Goal: Information Seeking & Learning: Learn about a topic

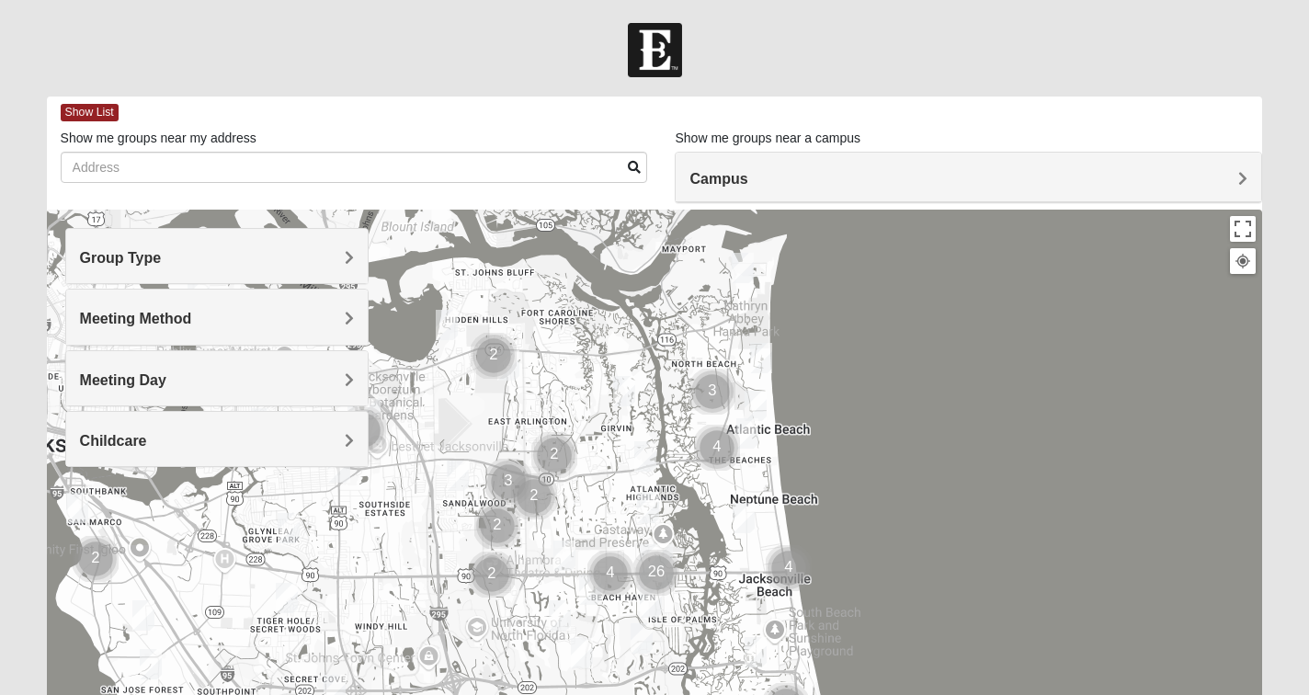
click at [759, 184] on h4 "Campus" at bounding box center [969, 178] width 558 height 17
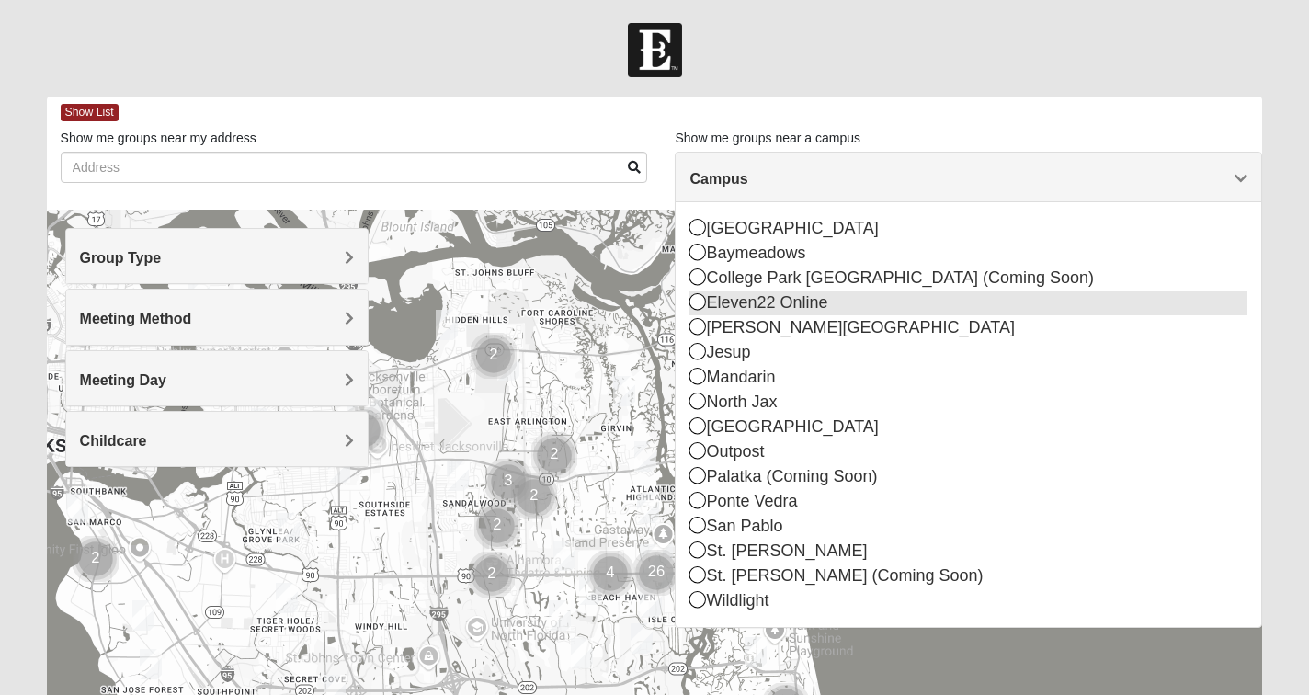
click at [697, 302] on icon at bounding box center [698, 301] width 17 height 17
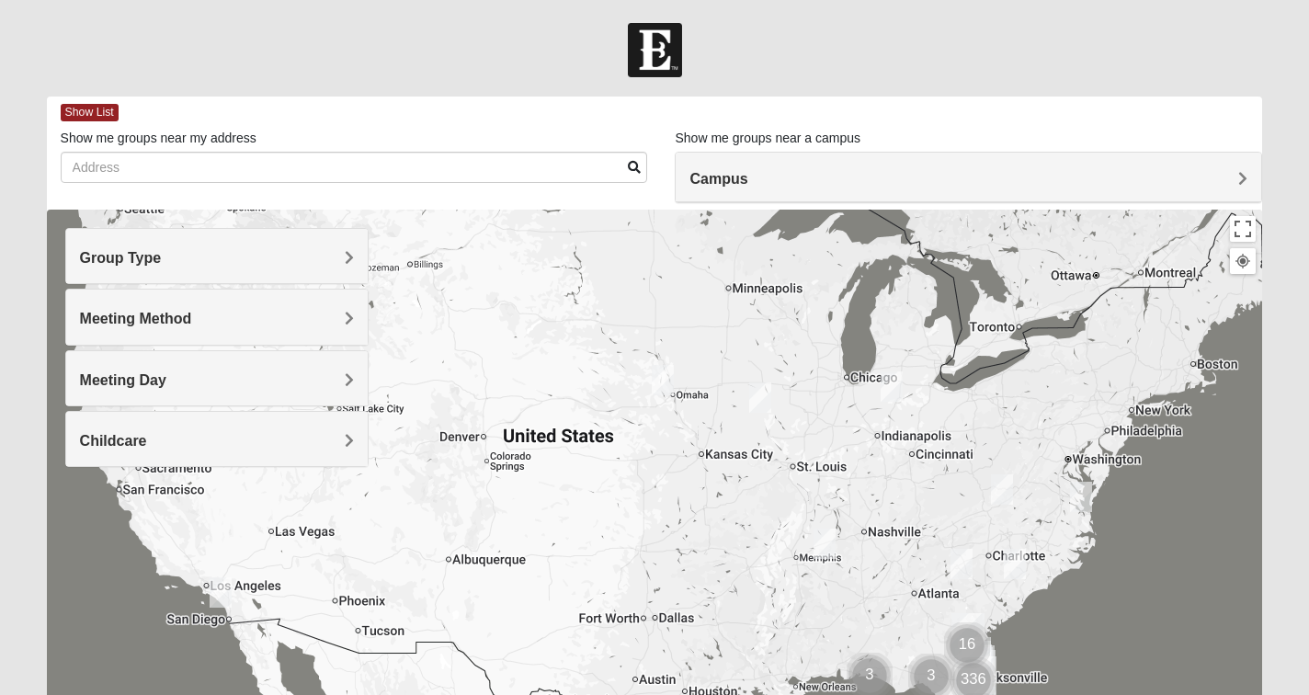
click at [162, 253] on span "Group Type" at bounding box center [121, 258] width 82 height 16
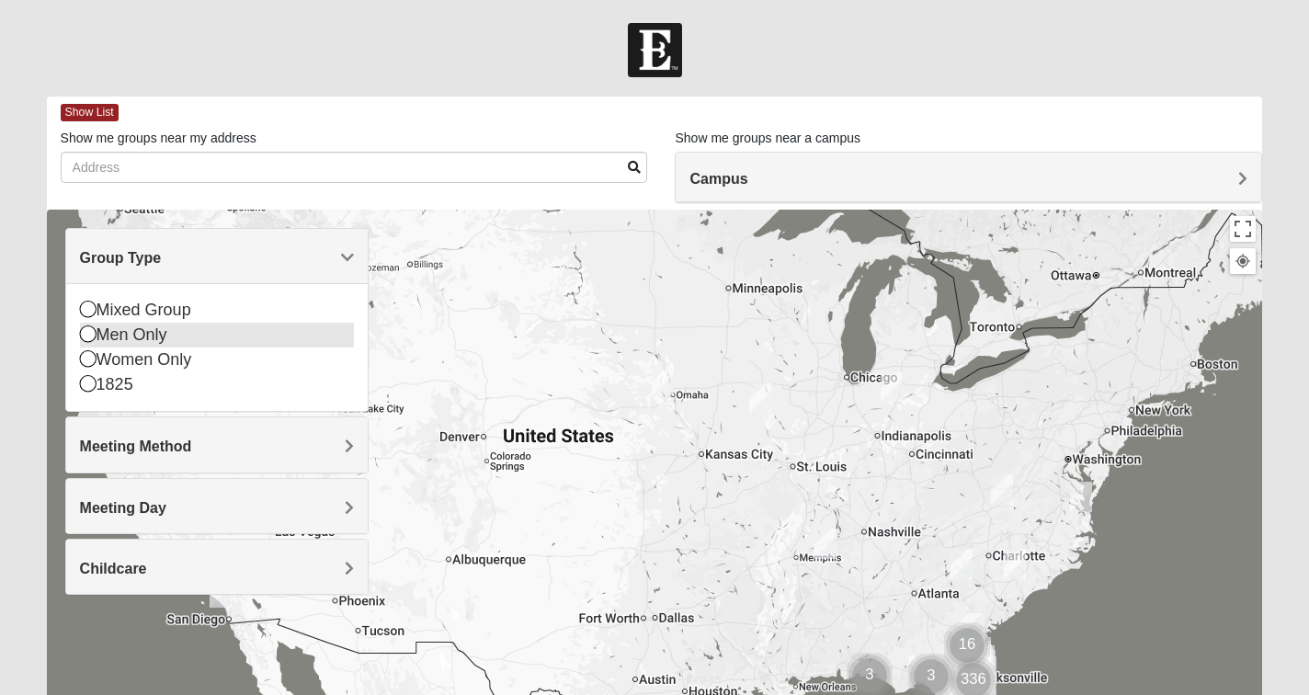
click at [88, 334] on icon at bounding box center [88, 334] width 17 height 17
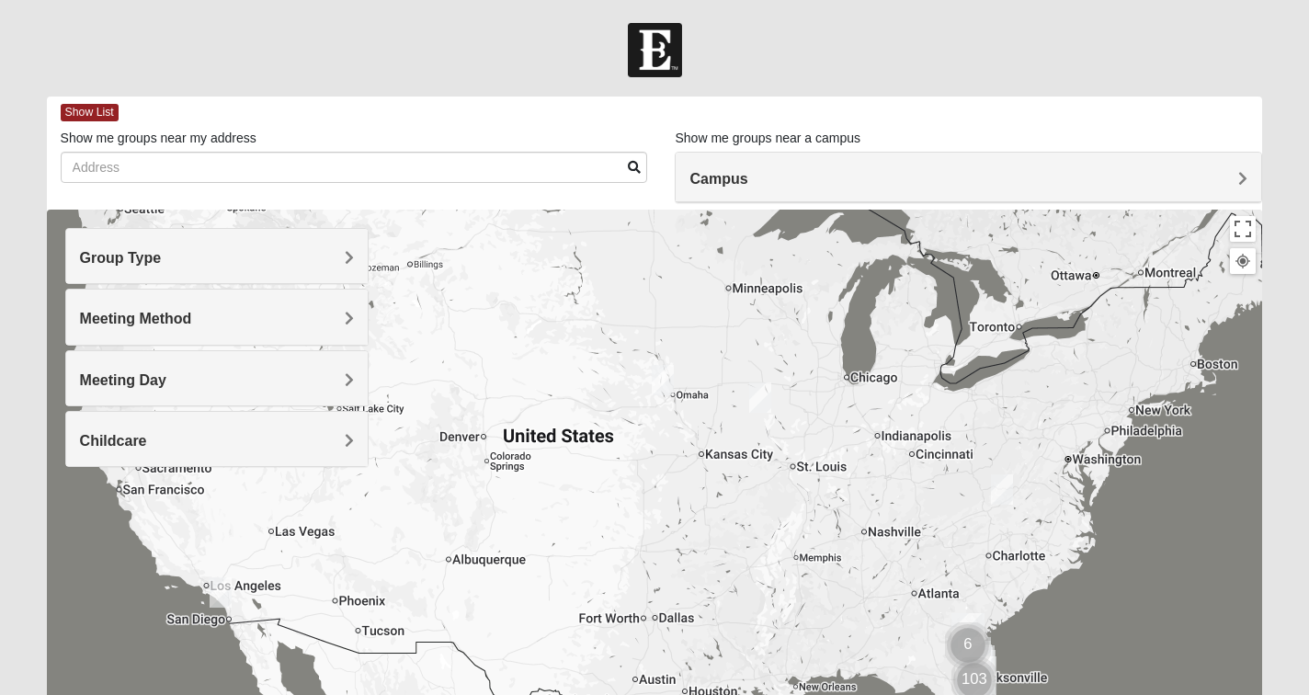
click at [143, 317] on span "Meeting Method" at bounding box center [136, 319] width 112 height 16
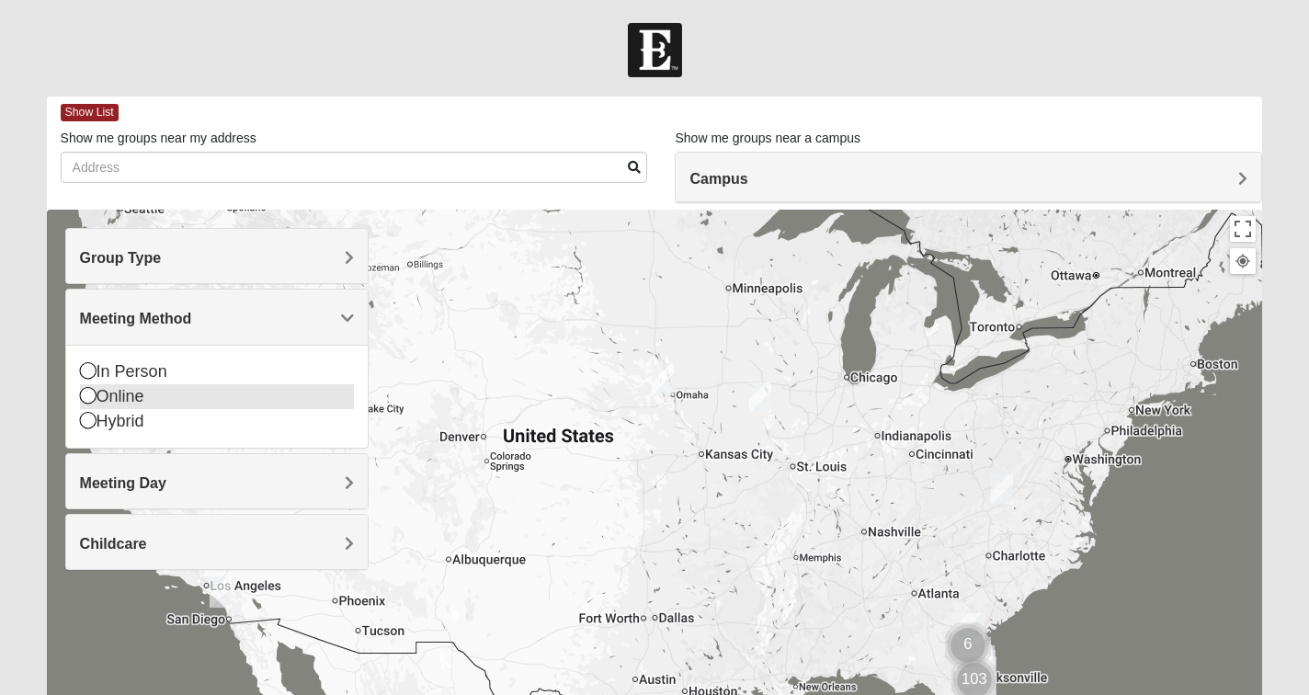
click at [86, 393] on icon at bounding box center [88, 395] width 17 height 17
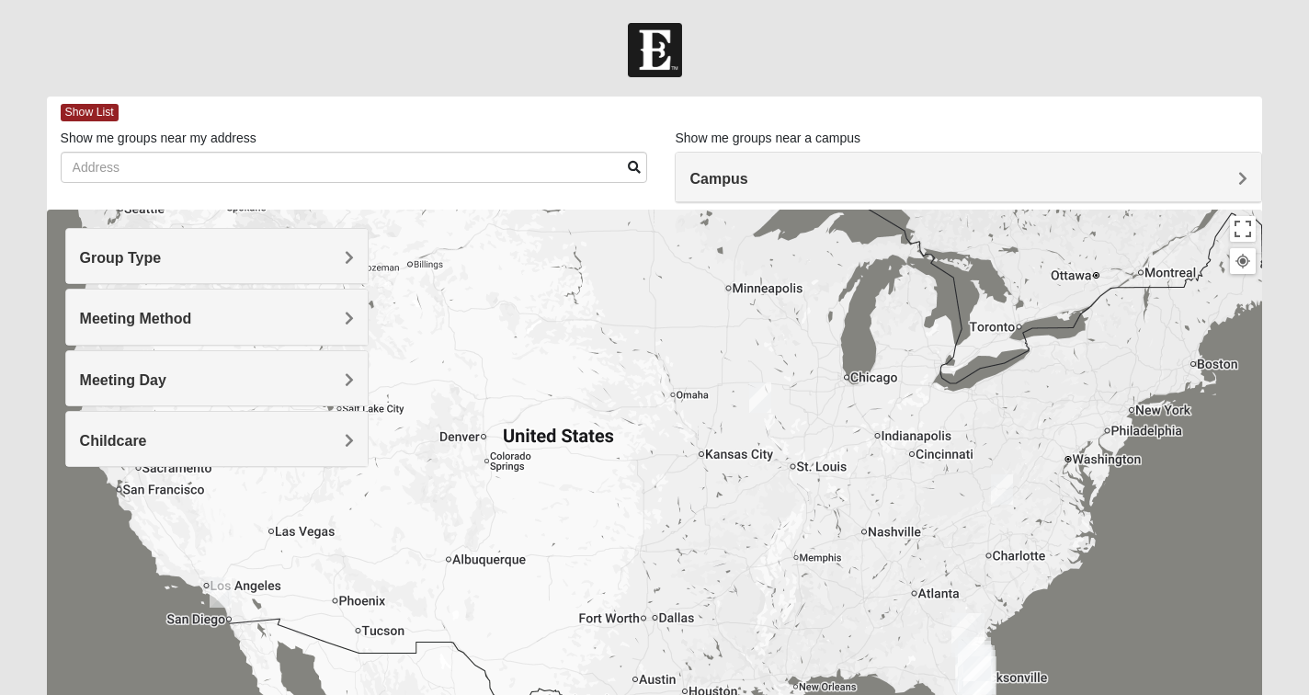
click at [104, 383] on span "Meeting Day" at bounding box center [123, 380] width 86 height 16
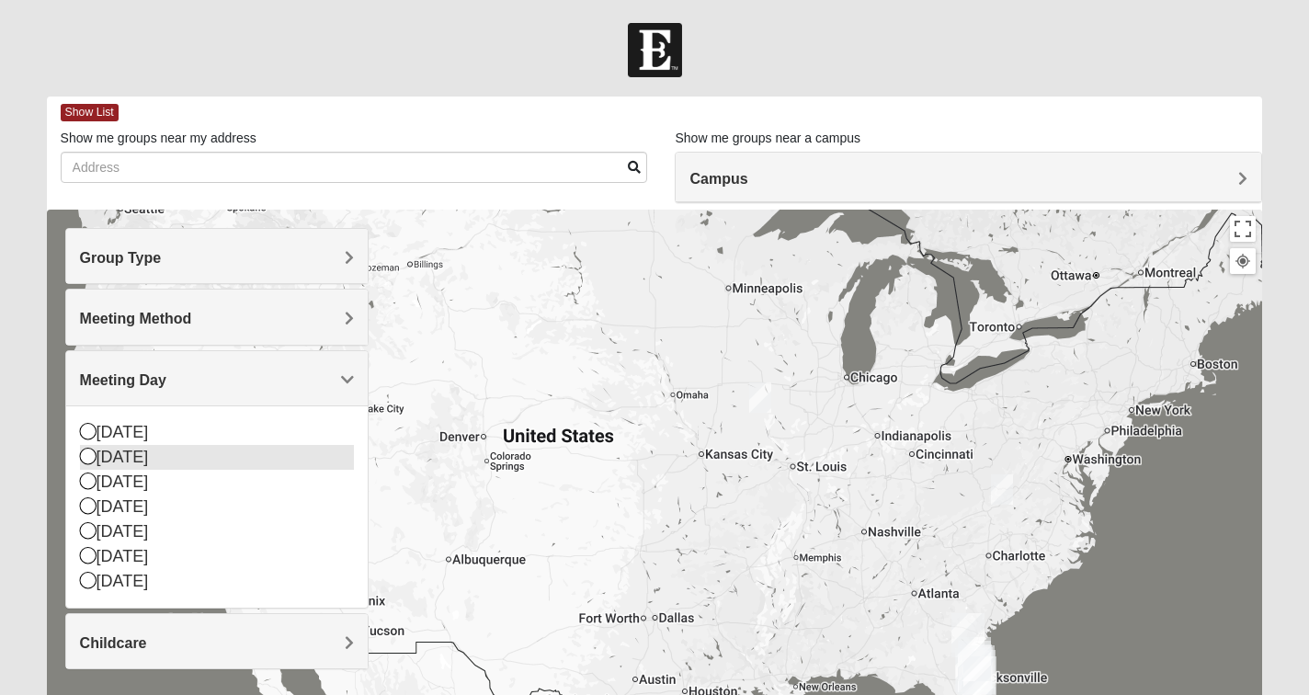
click at [89, 455] on icon at bounding box center [88, 456] width 17 height 17
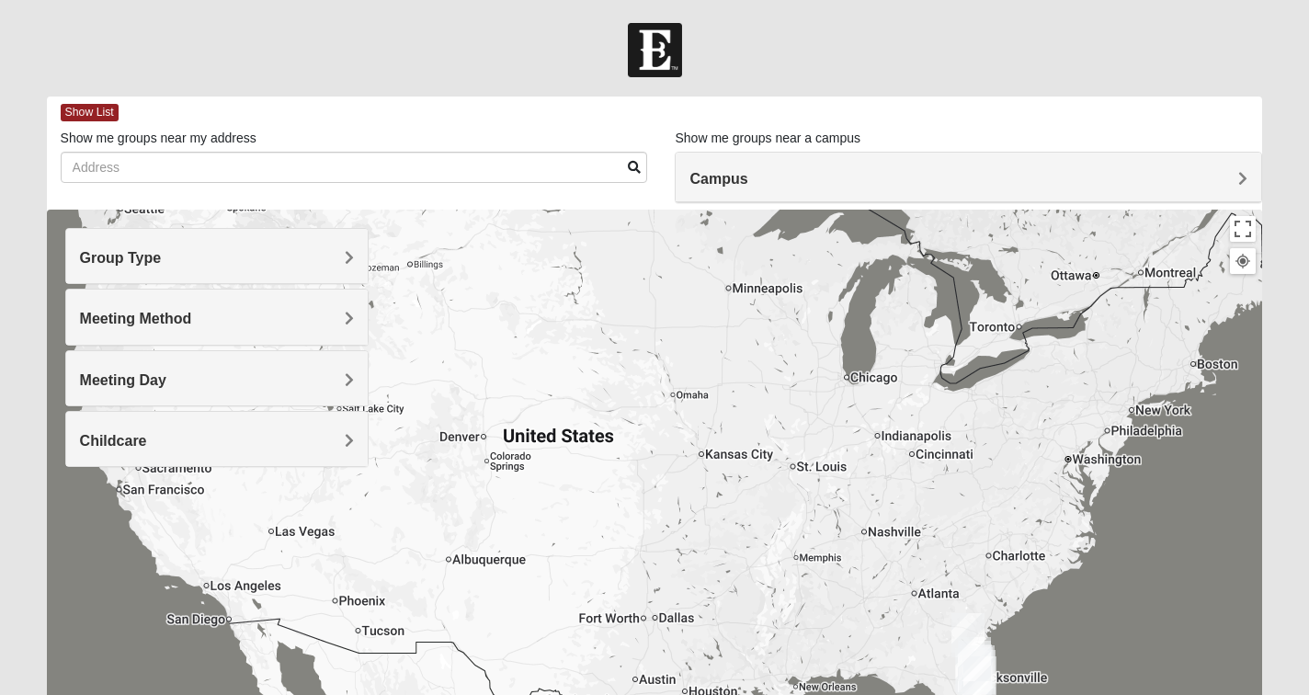
click at [105, 447] on span "Childcare" at bounding box center [113, 441] width 67 height 16
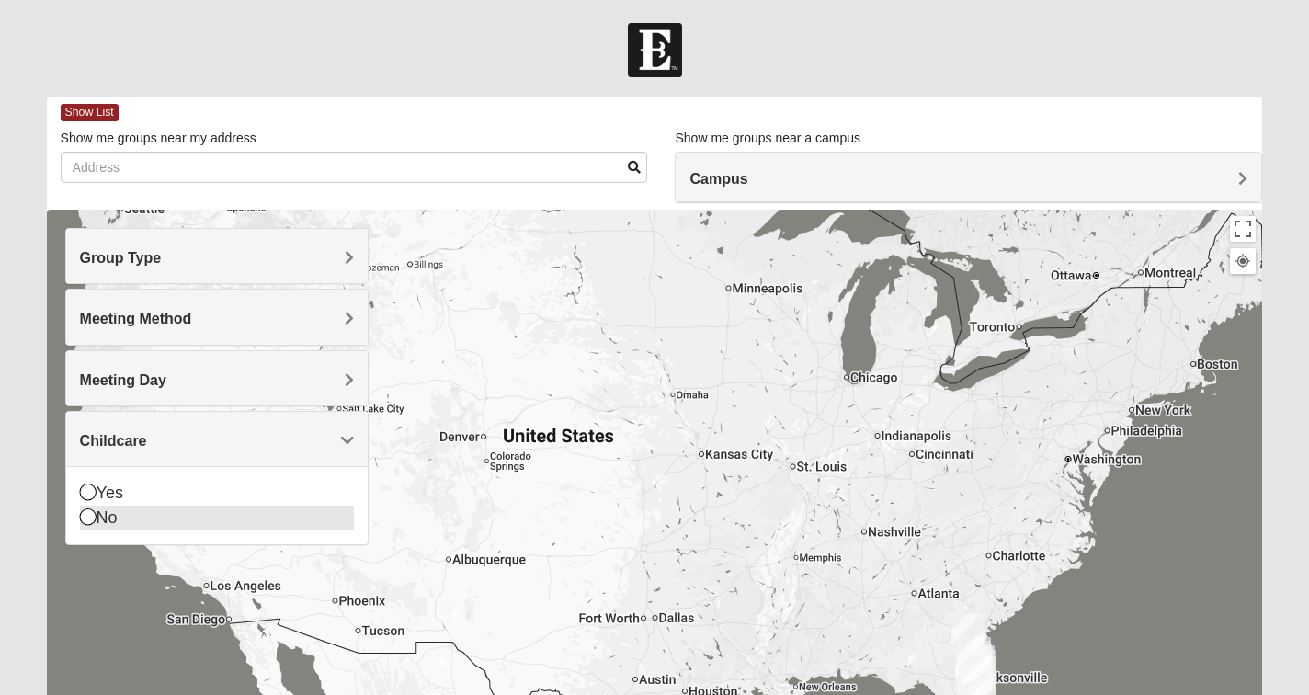
click at [83, 513] on icon at bounding box center [88, 516] width 17 height 17
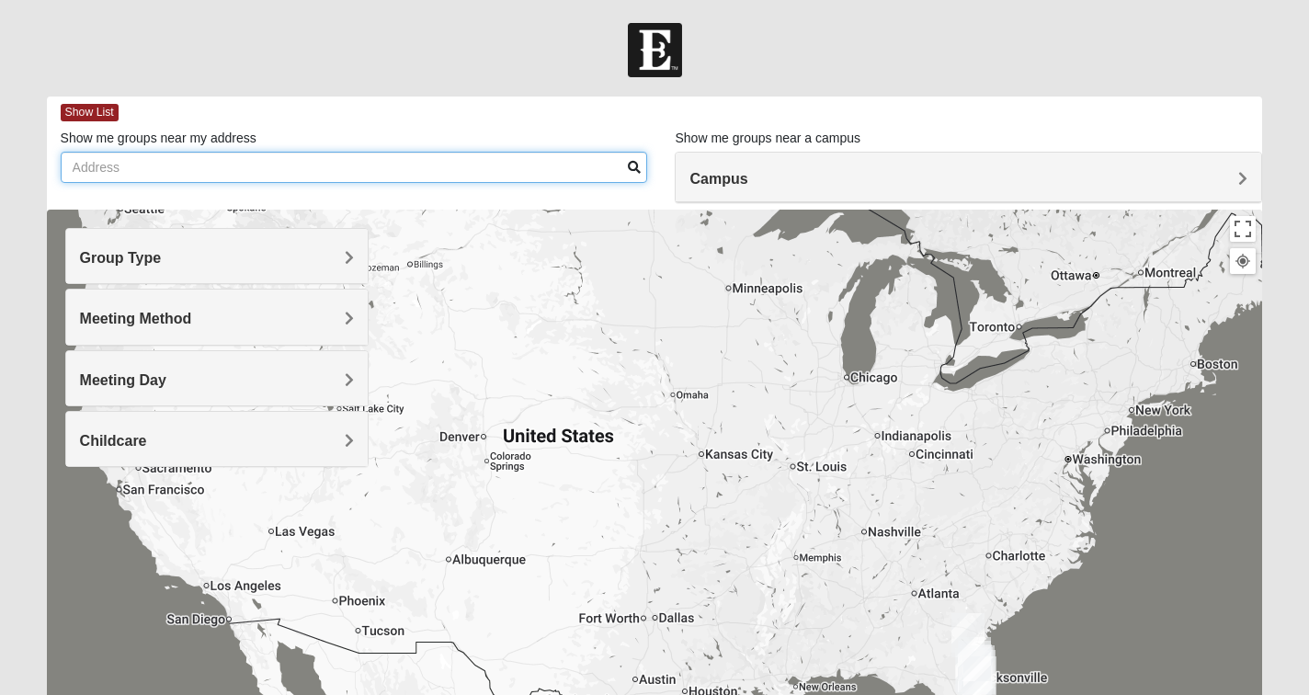
click at [616, 167] on input "Show me groups near my address" at bounding box center [355, 167] width 588 height 31
type input "o"
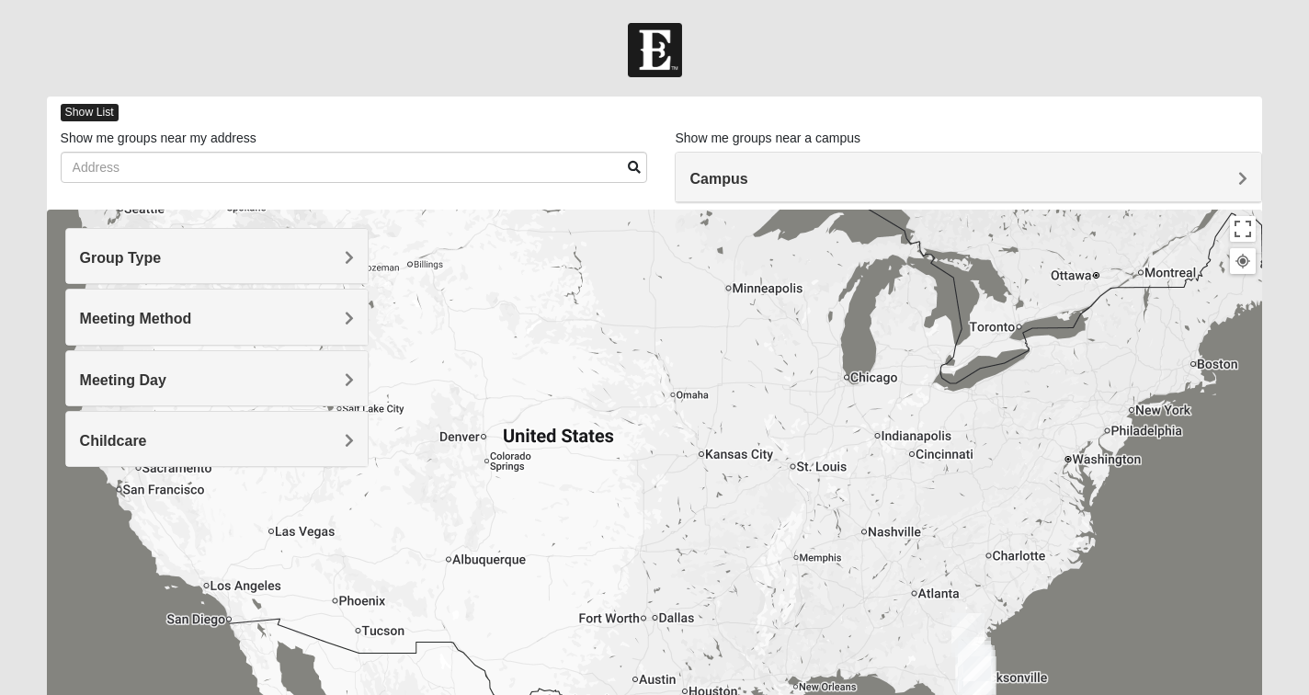
click at [98, 109] on span "Show List" at bounding box center [90, 112] width 58 height 17
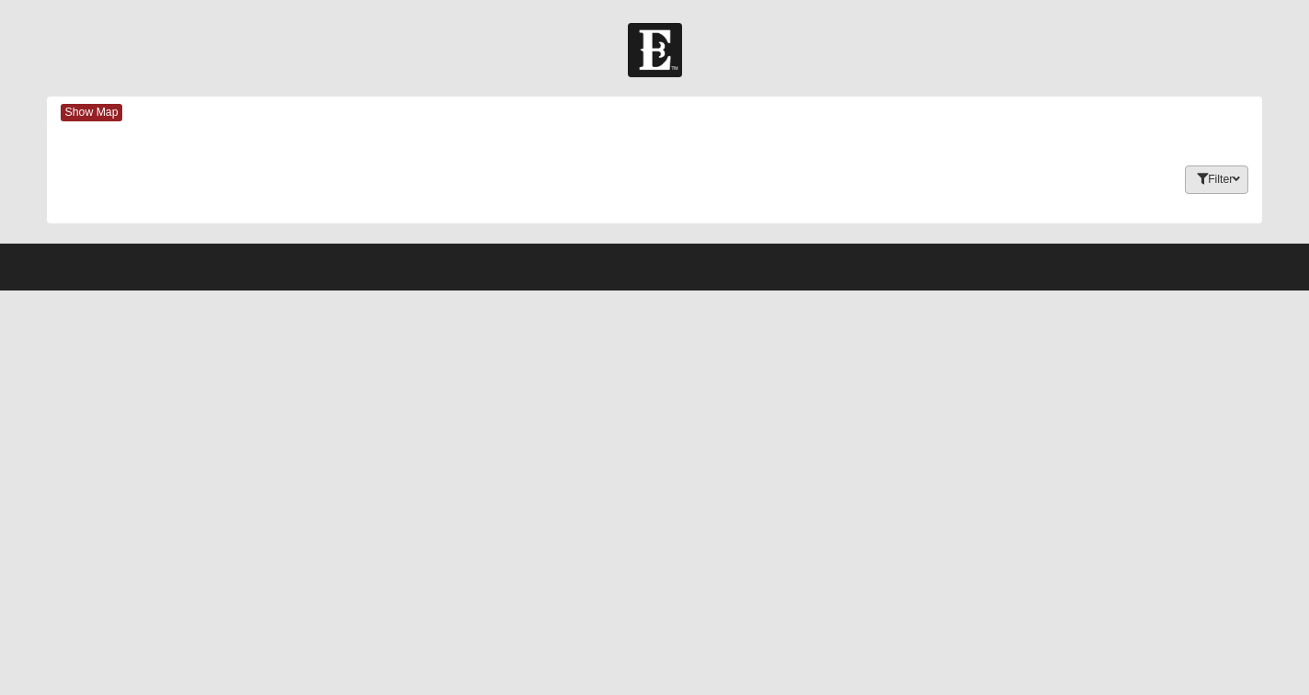
click at [1241, 181] on button "Filter" at bounding box center [1216, 180] width 63 height 29
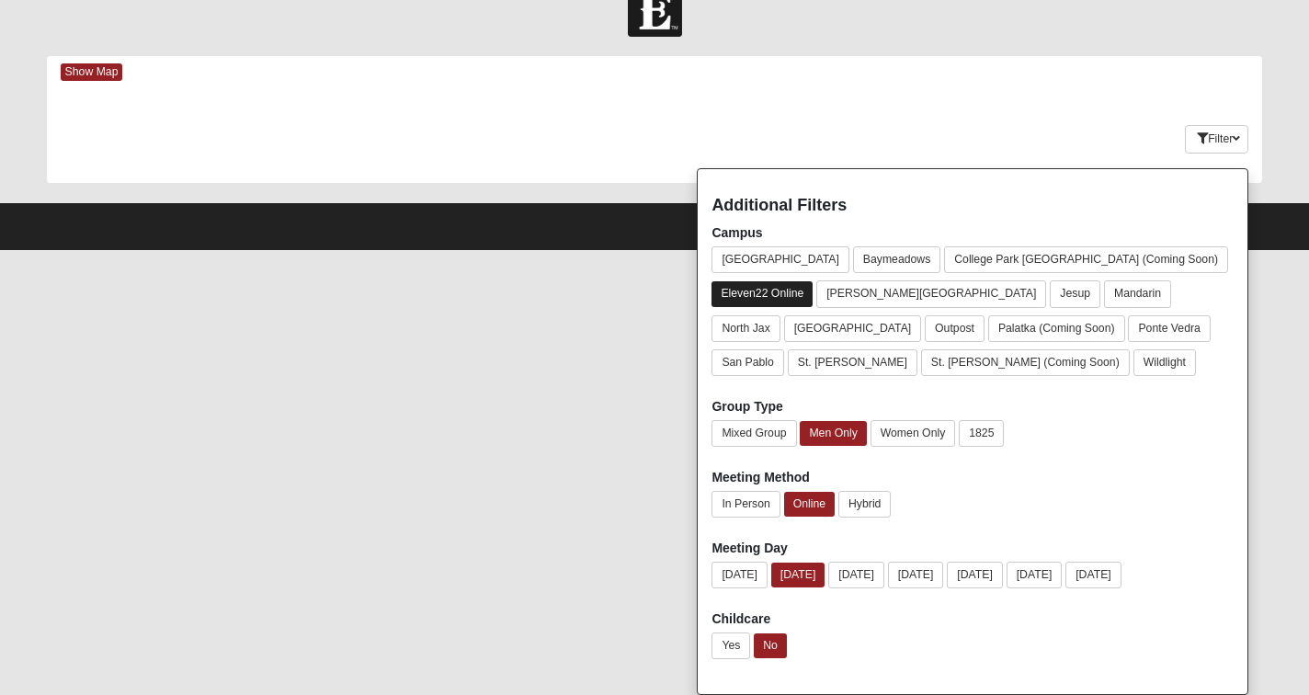
scroll to position [40, 0]
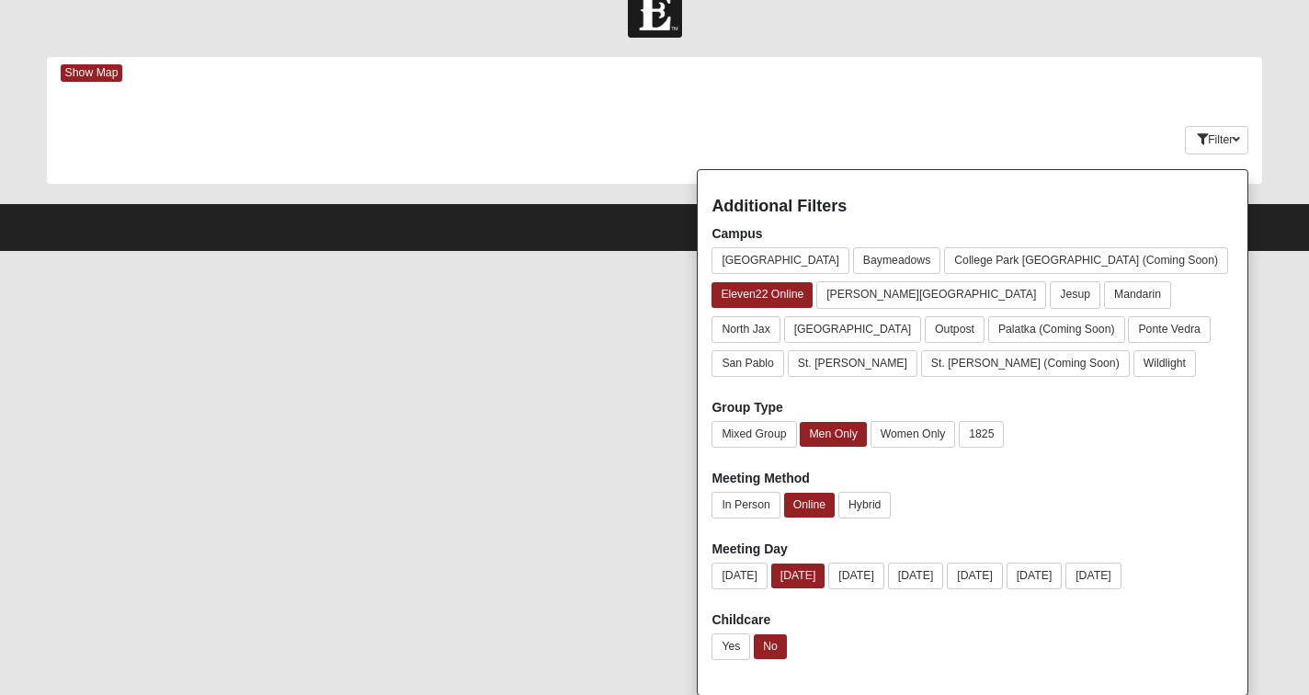
click at [1041, 151] on div "Keywords Filter Additional Filters Campus Arlington Baymeadows College Park Orl…" at bounding box center [655, 136] width 1216 height 67
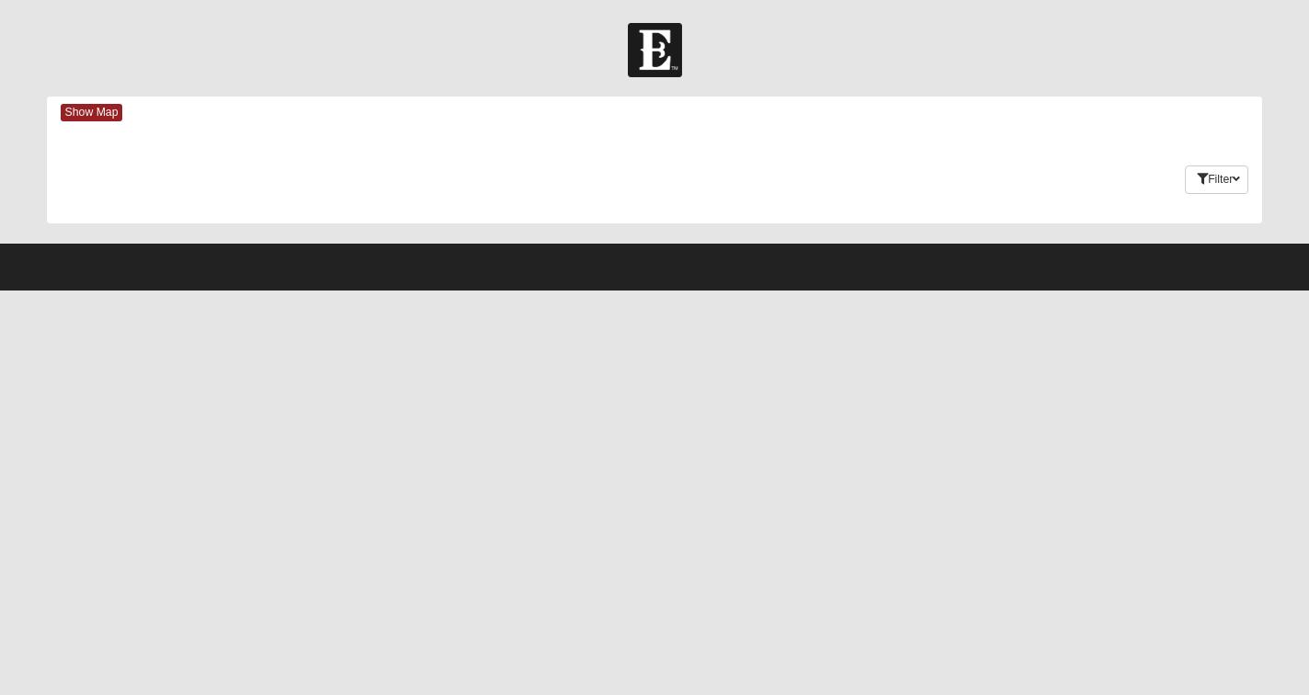
click at [655, 59] on img at bounding box center [655, 50] width 54 height 54
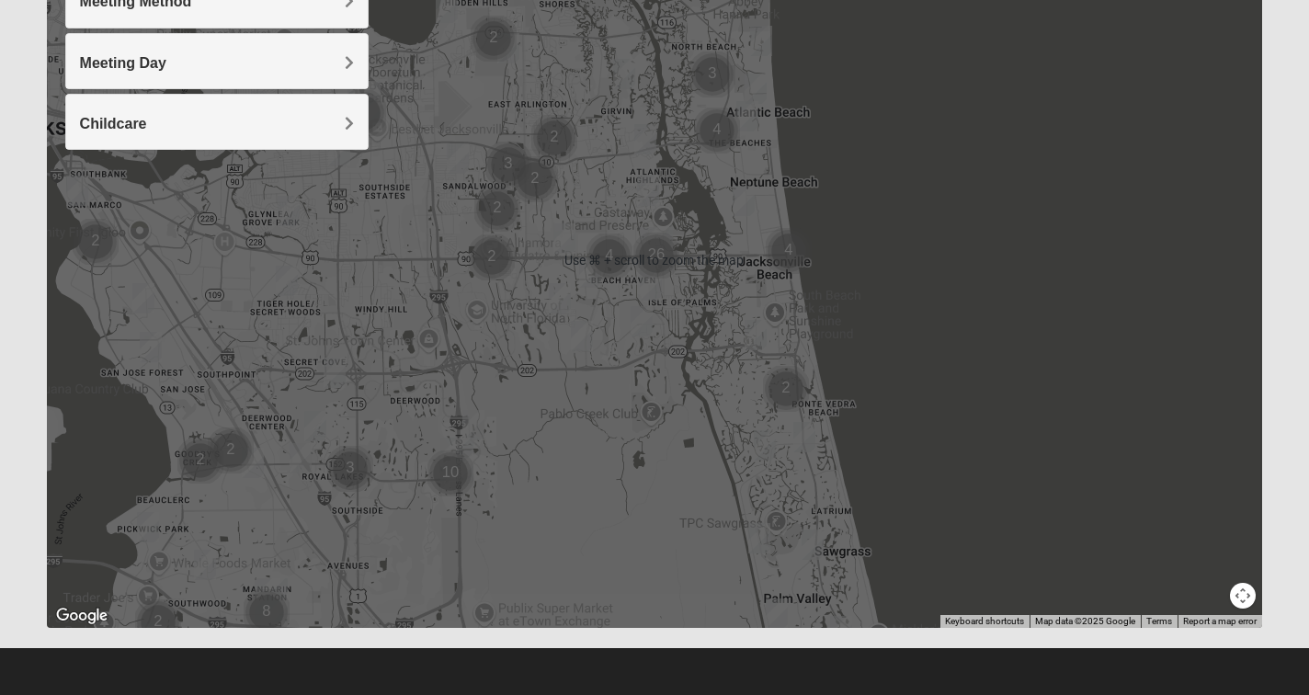
scroll to position [317, 0]
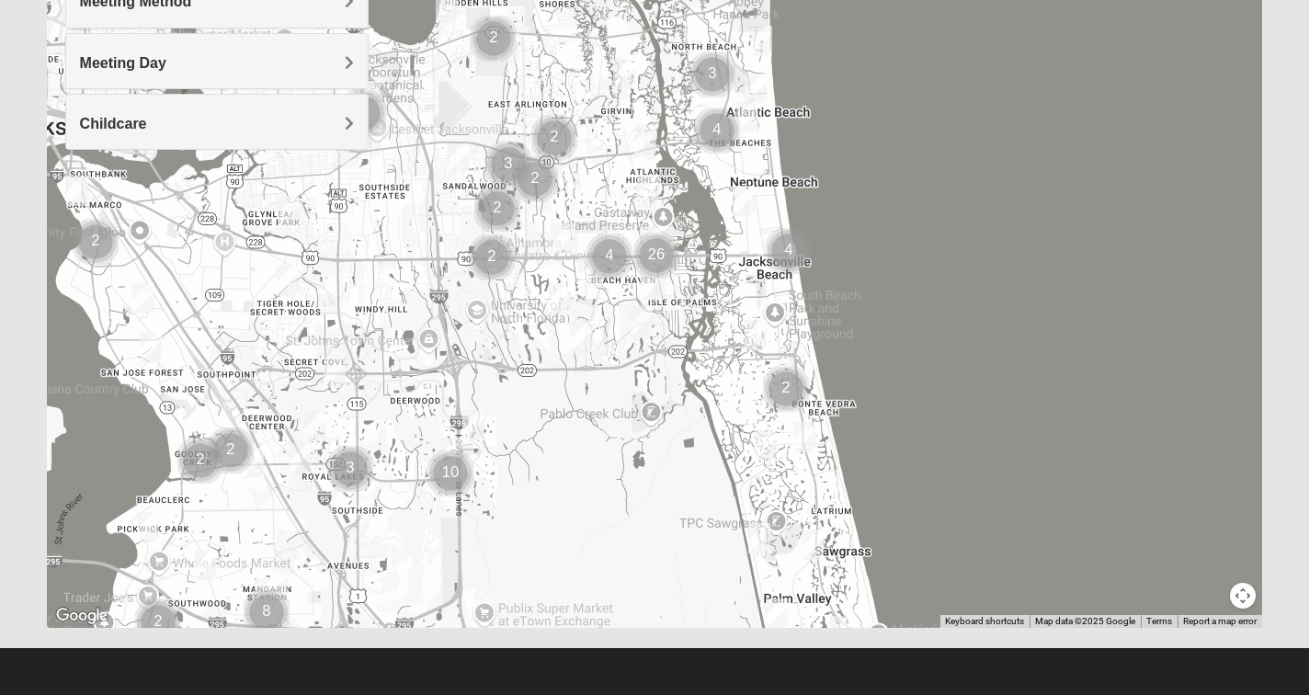
click at [283, 278] on img "Womens Bell 32216" at bounding box center [287, 281] width 22 height 30
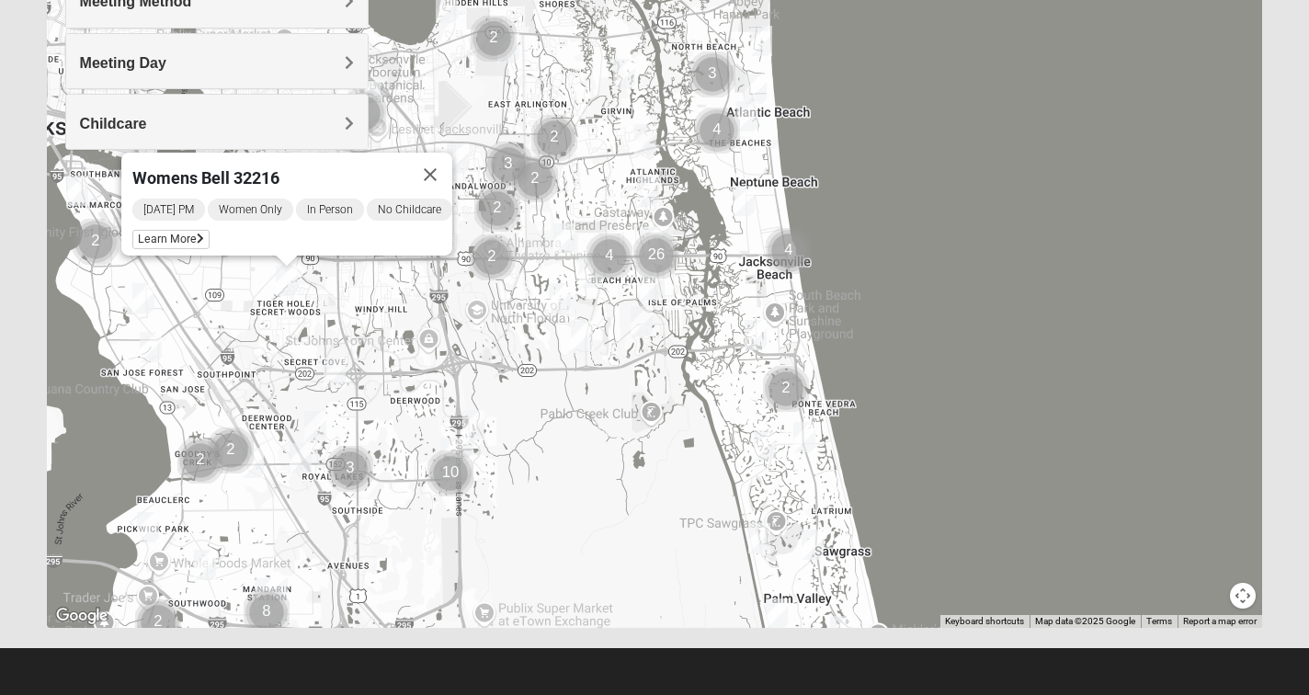
click at [336, 367] on img "Mens Bailey" at bounding box center [335, 373] width 22 height 30
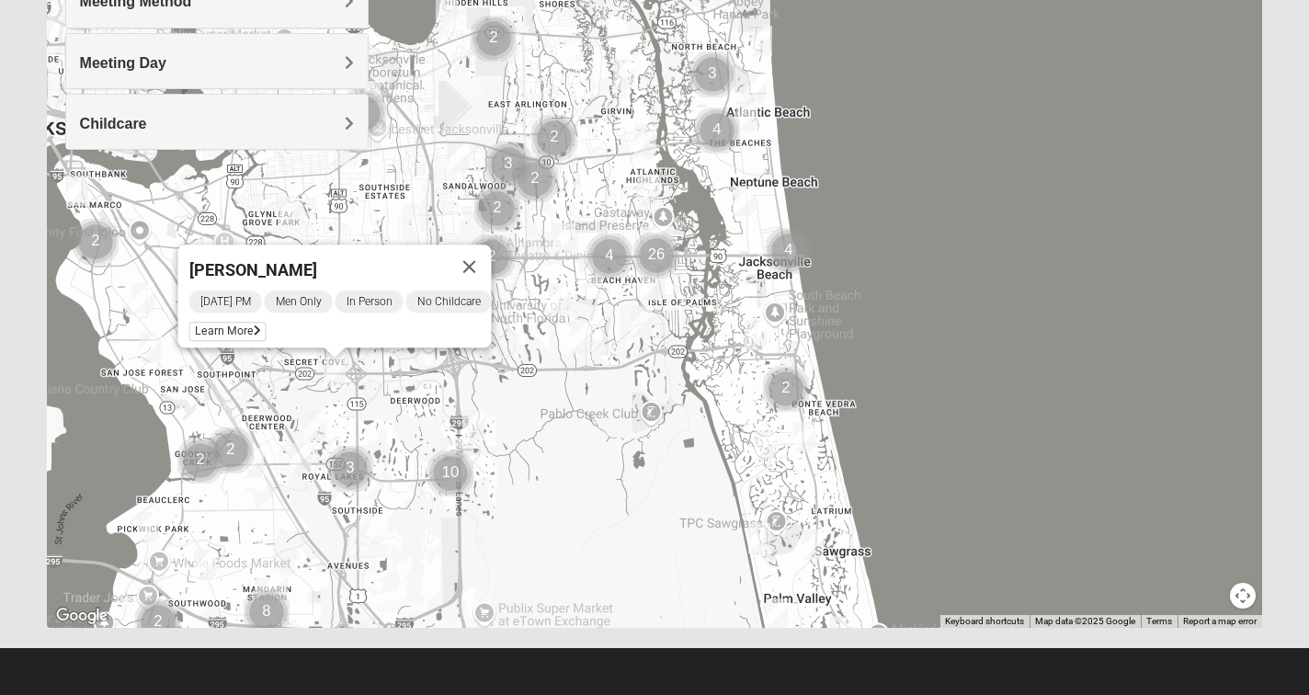
click at [203, 562] on img "Mens Gilbert 32257" at bounding box center [205, 565] width 22 height 30
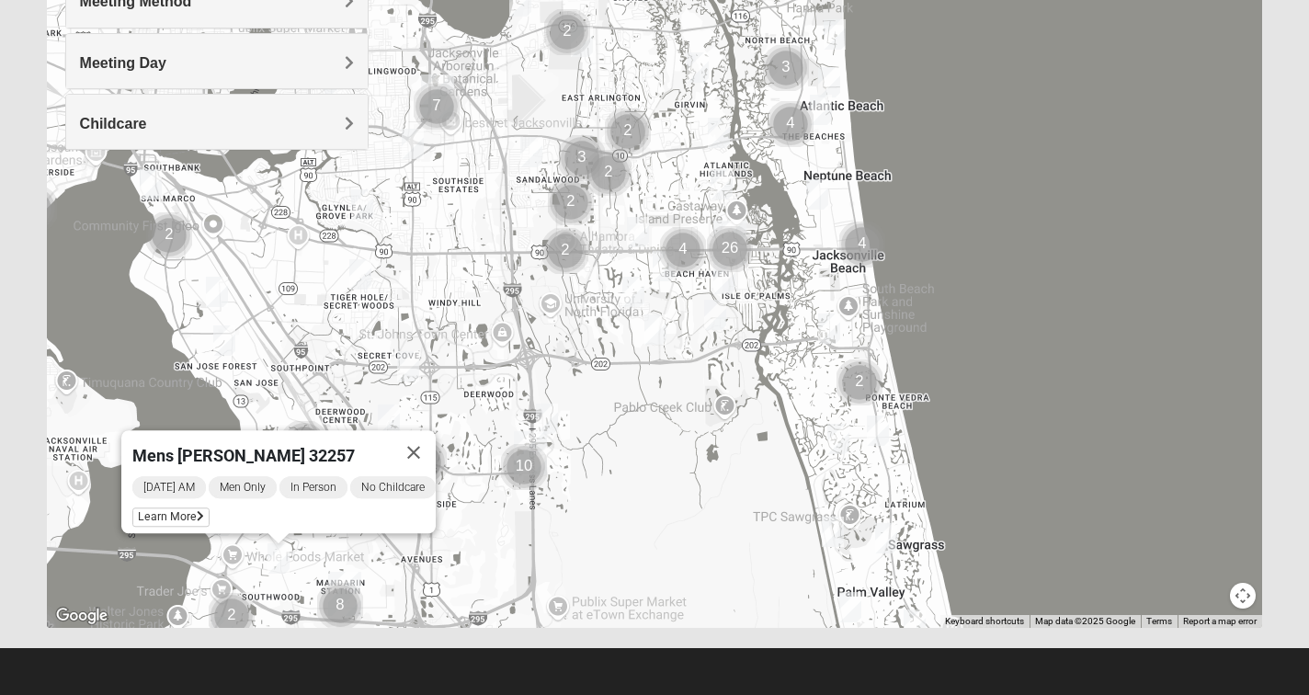
click at [887, 530] on img "Mens Sopchak 32082" at bounding box center [886, 538] width 22 height 30
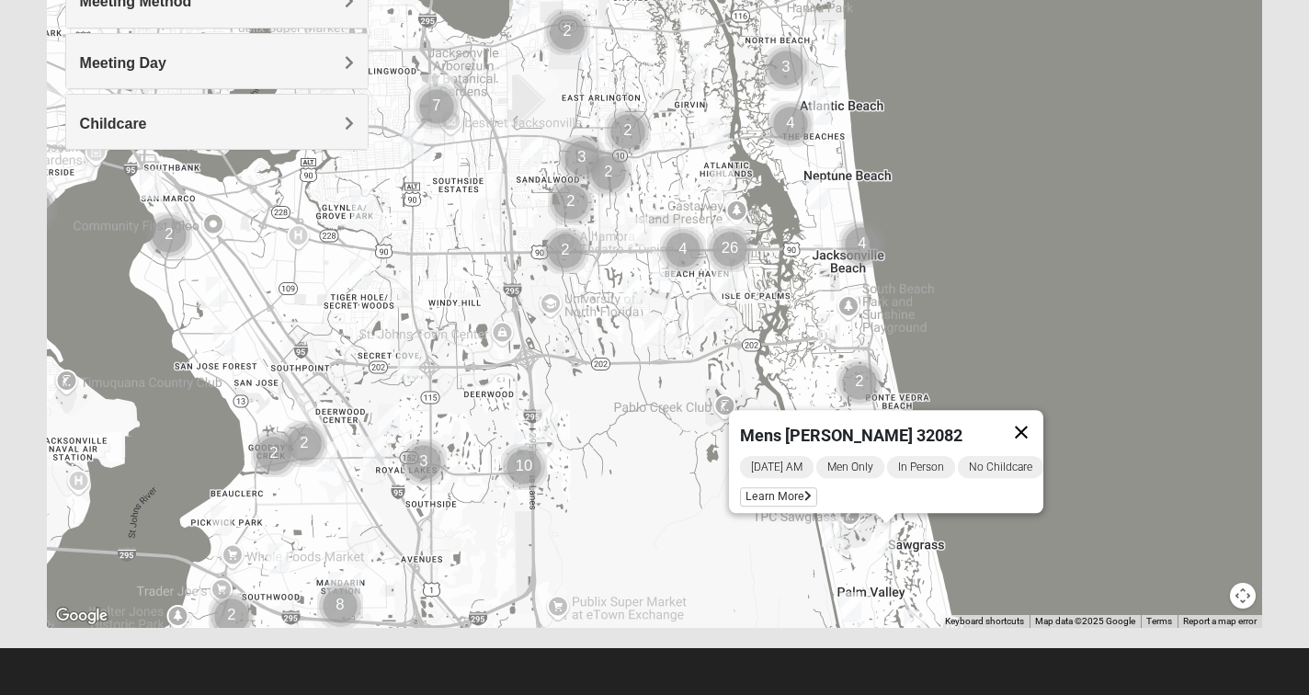
click at [1043, 419] on button "Close" at bounding box center [1021, 432] width 44 height 44
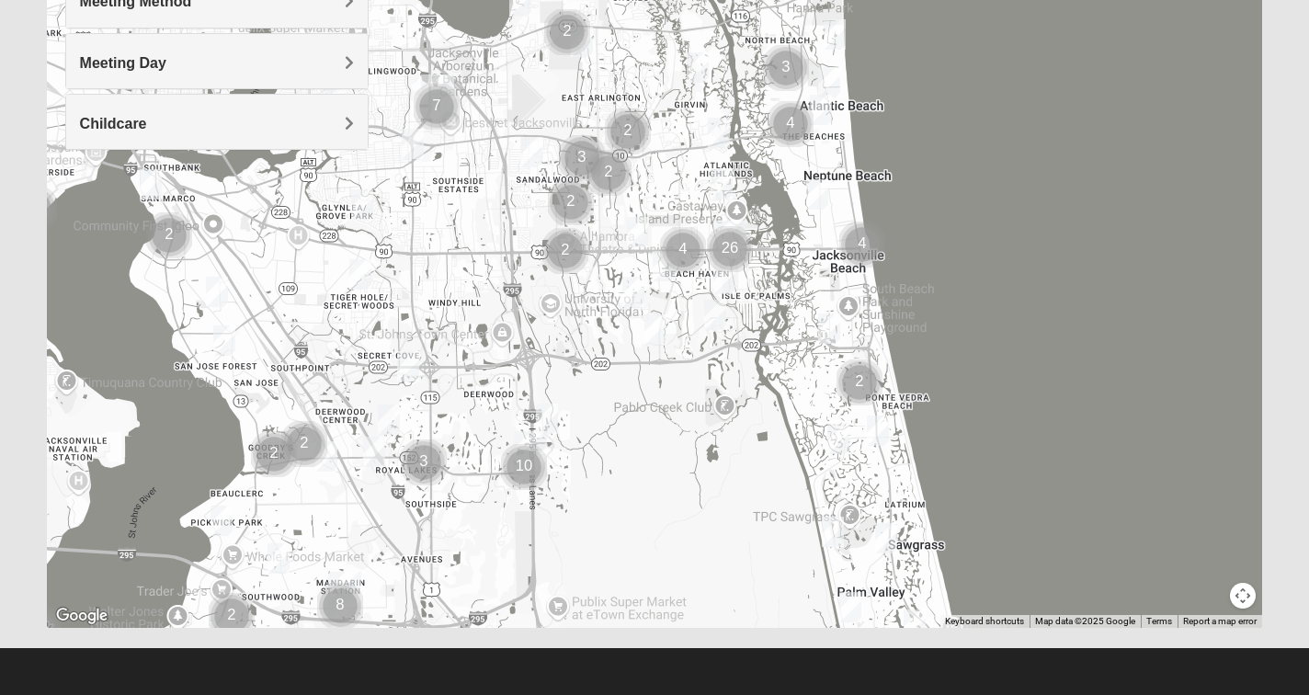
click at [876, 430] on img "Mens Conway 32082" at bounding box center [878, 431] width 22 height 30
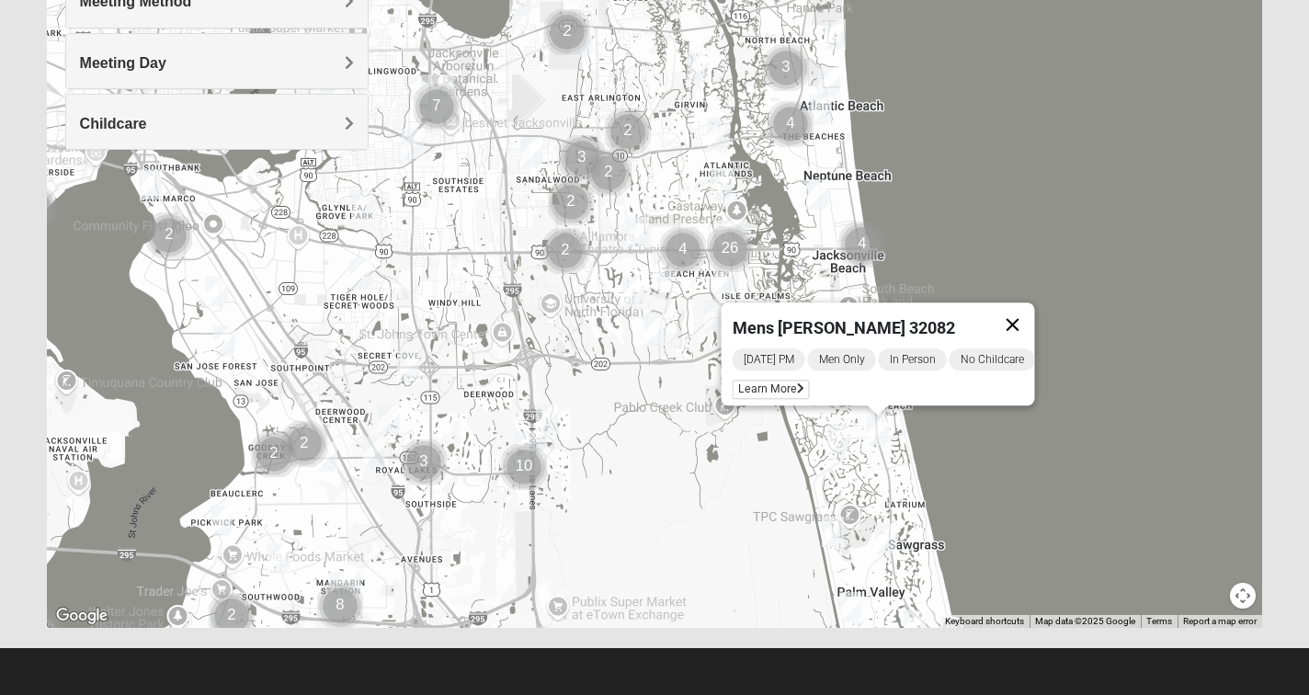
click at [1031, 312] on button "Close" at bounding box center [1012, 325] width 44 height 44
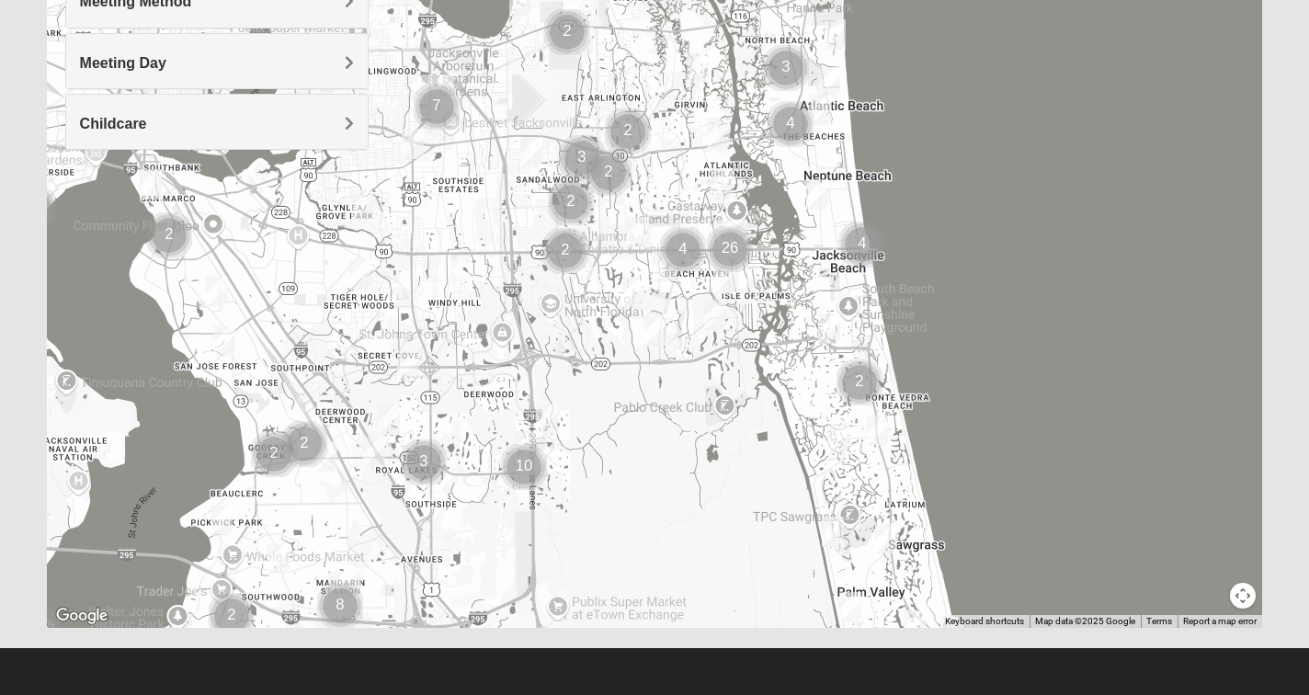
click at [714, 314] on img "Mens Schell 32224" at bounding box center [715, 315] width 22 height 30
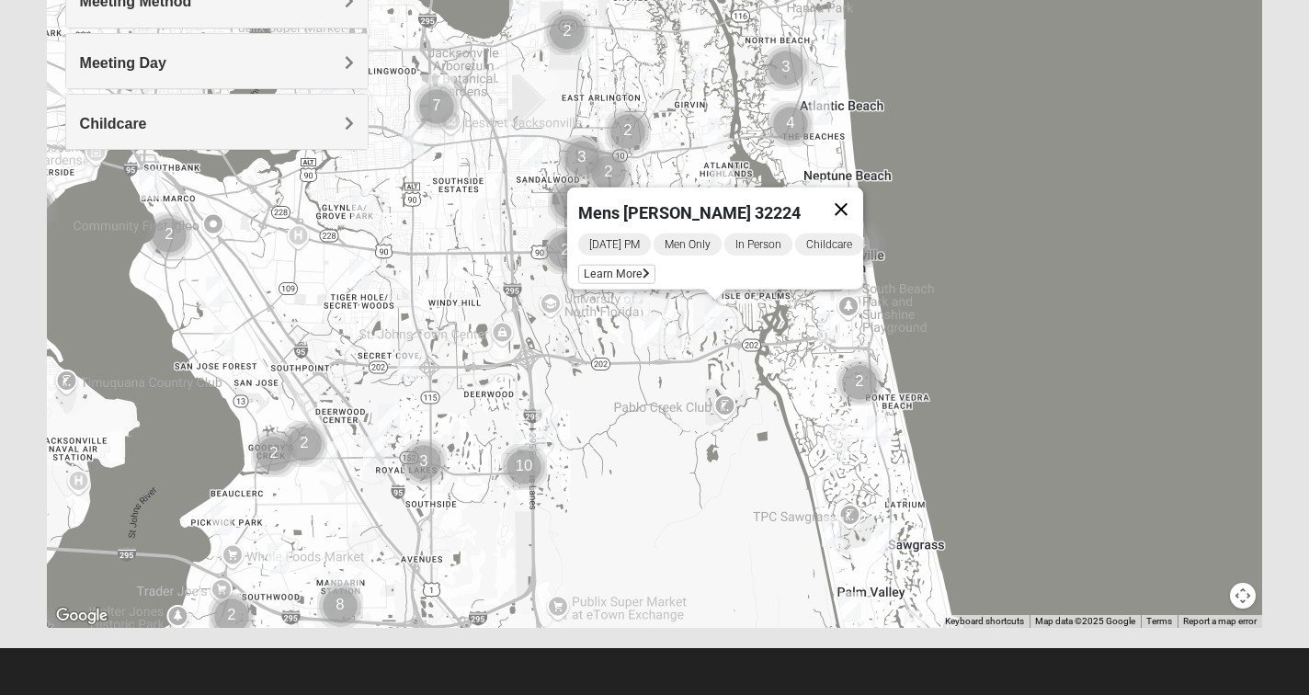
click at [851, 191] on button "Close" at bounding box center [841, 210] width 44 height 44
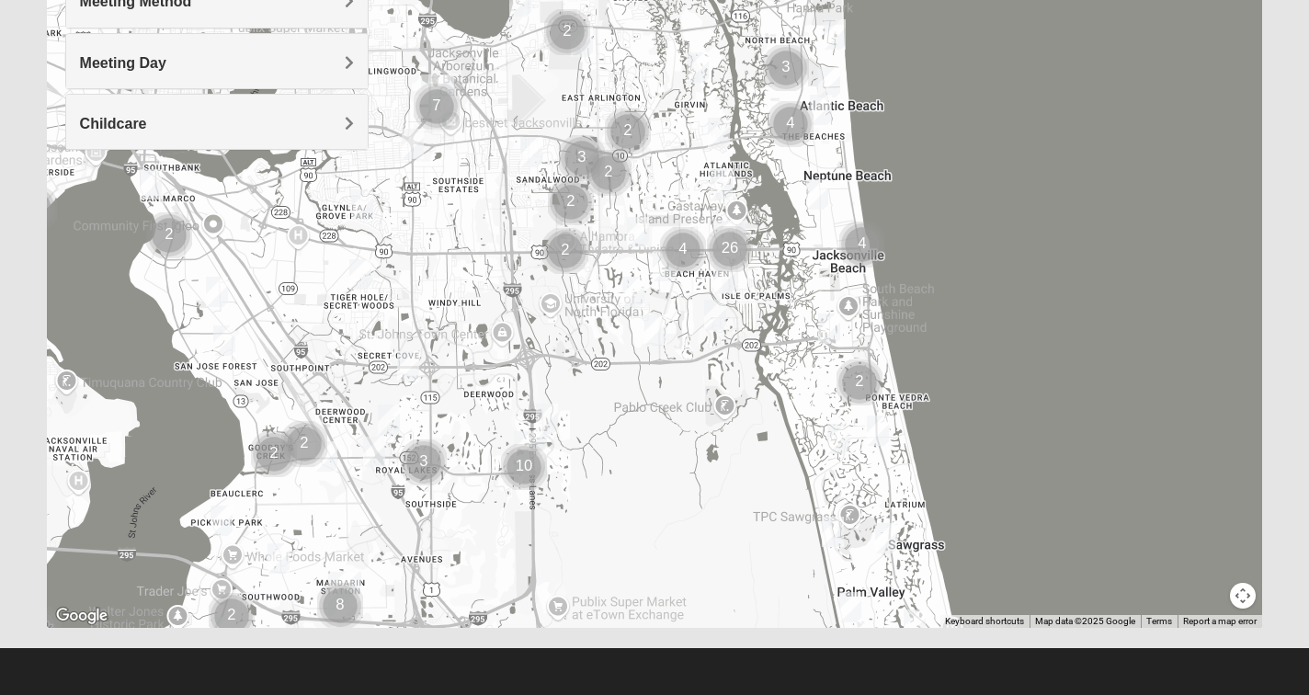
click at [717, 310] on img "Mens Schell 32224" at bounding box center [715, 315] width 22 height 30
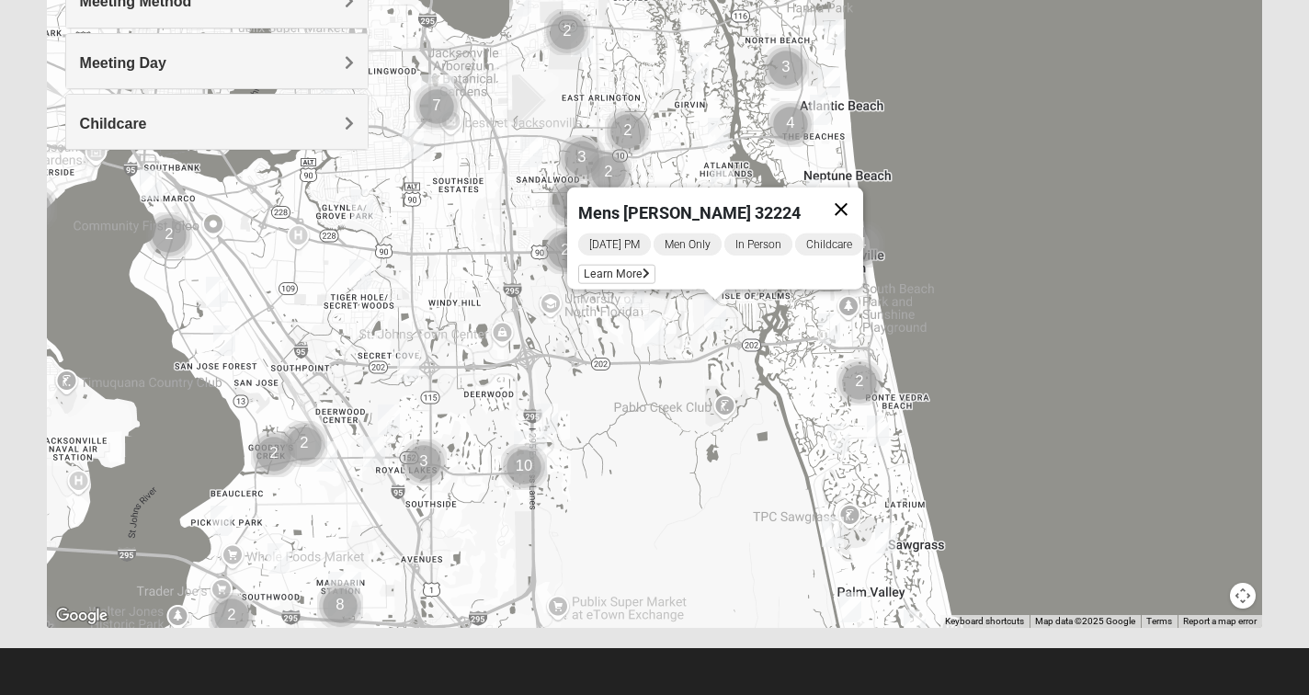
click at [856, 194] on button "Close" at bounding box center [841, 210] width 44 height 44
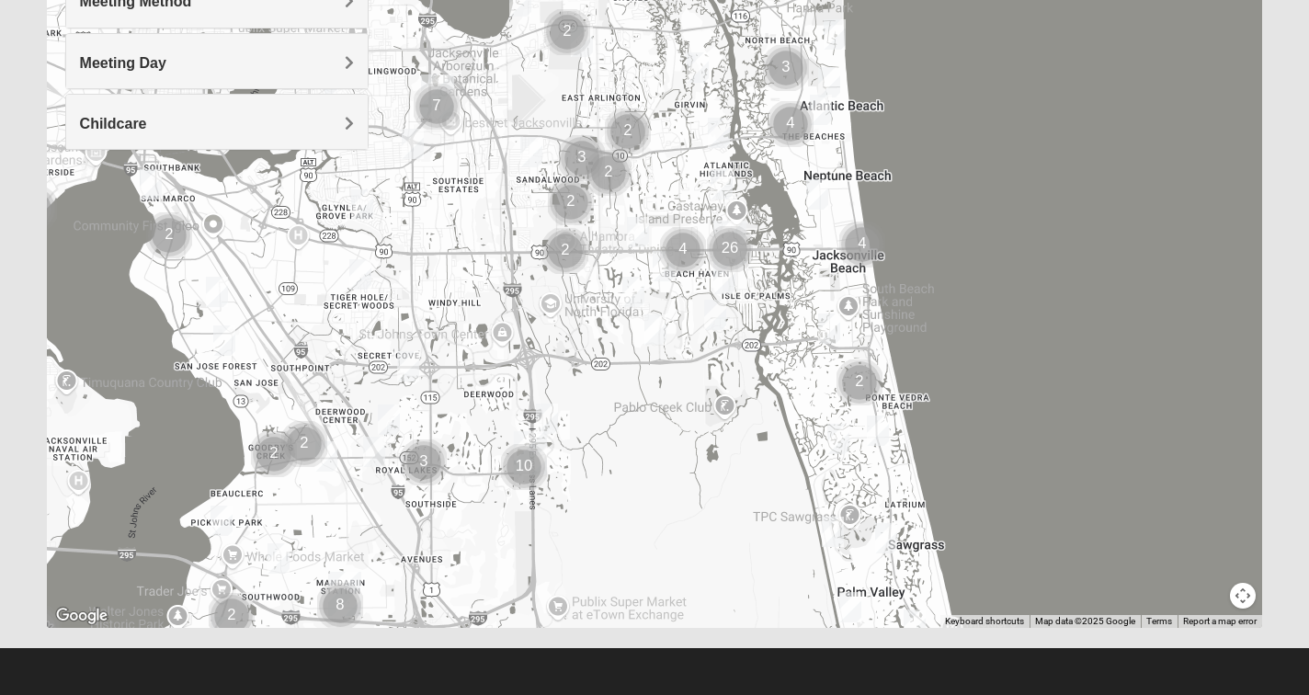
click at [657, 324] on img "Mens Howard/Glee 32224" at bounding box center [656, 329] width 22 height 30
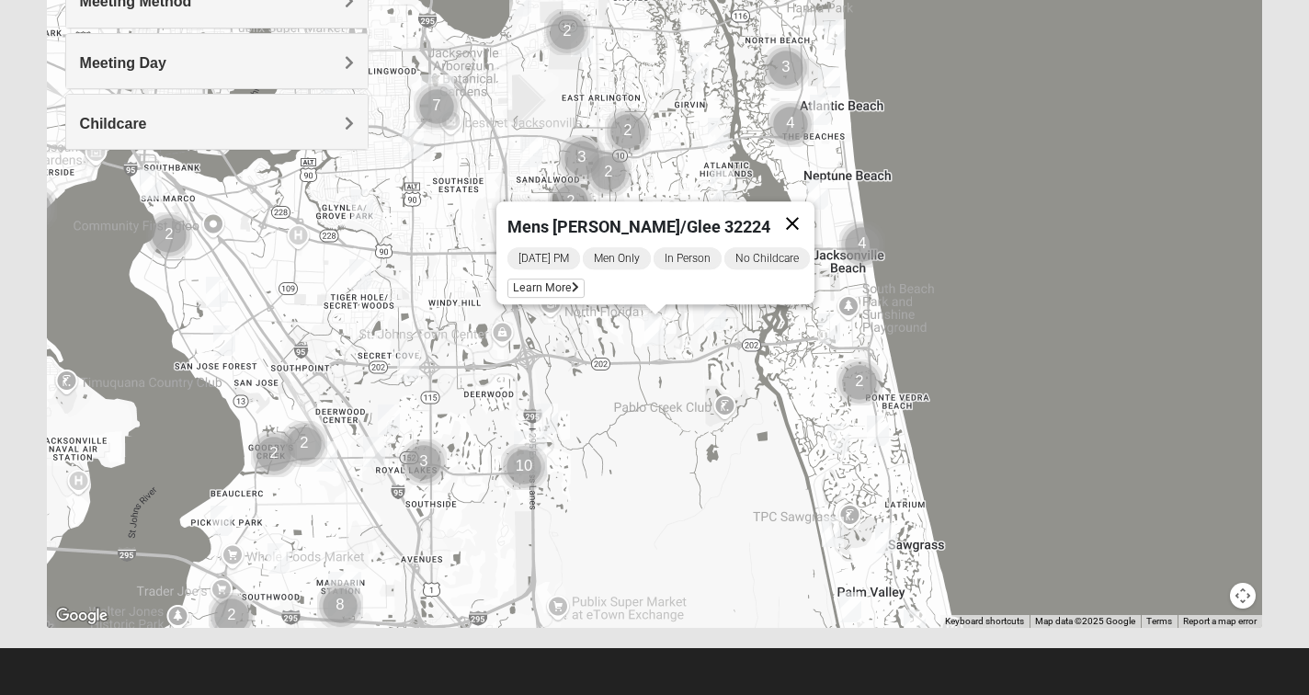
click at [807, 204] on button "Close" at bounding box center [793, 223] width 44 height 44
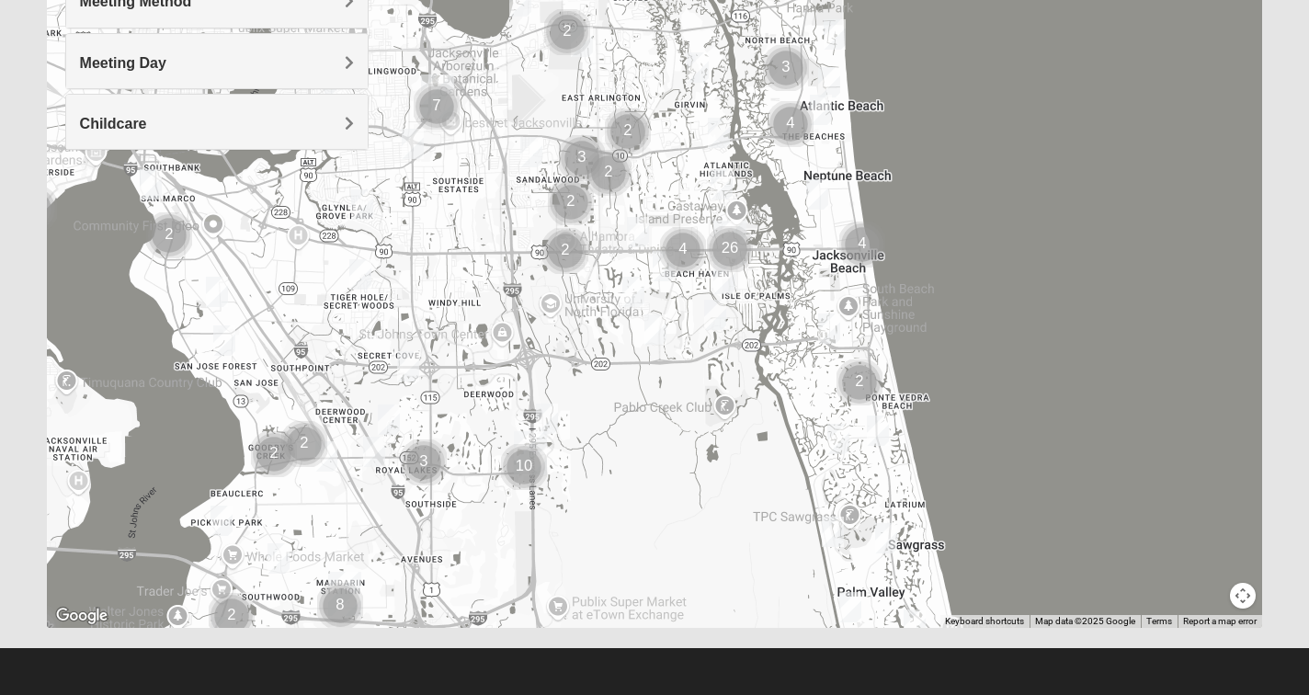
click at [629, 286] on img "Mens Johnson 32224" at bounding box center [633, 292] width 22 height 30
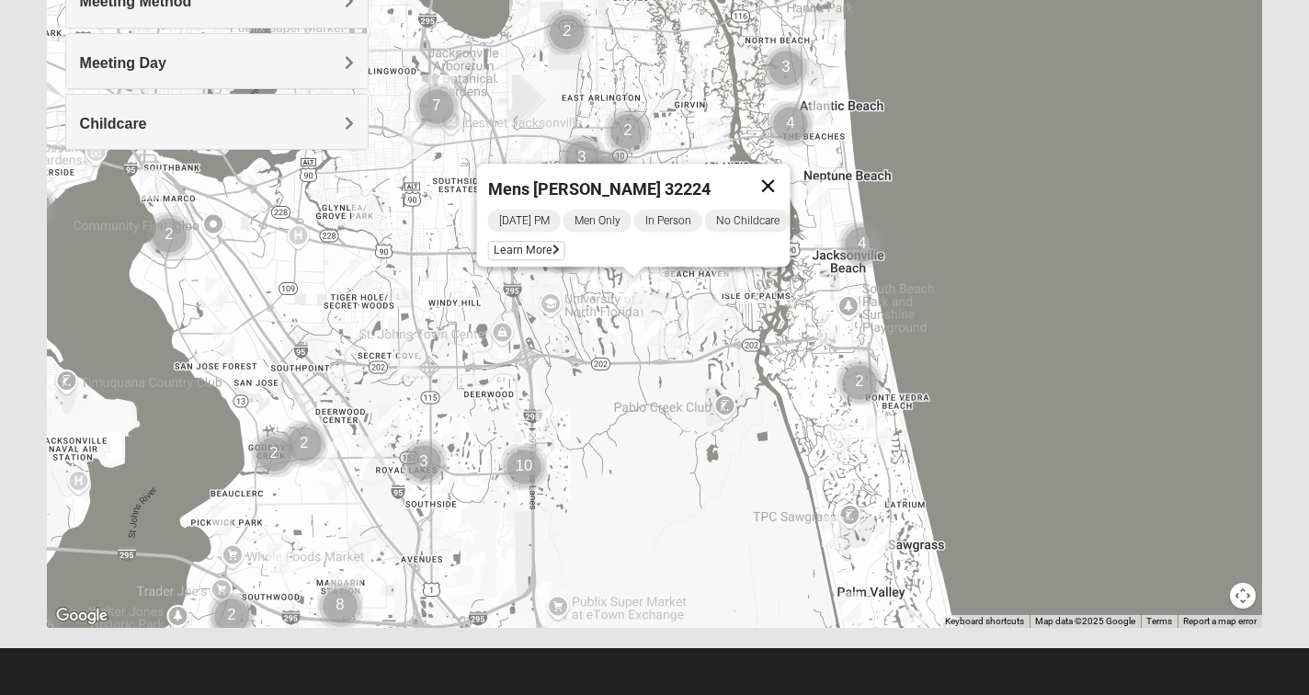
click at [781, 173] on button "Close" at bounding box center [768, 186] width 44 height 44
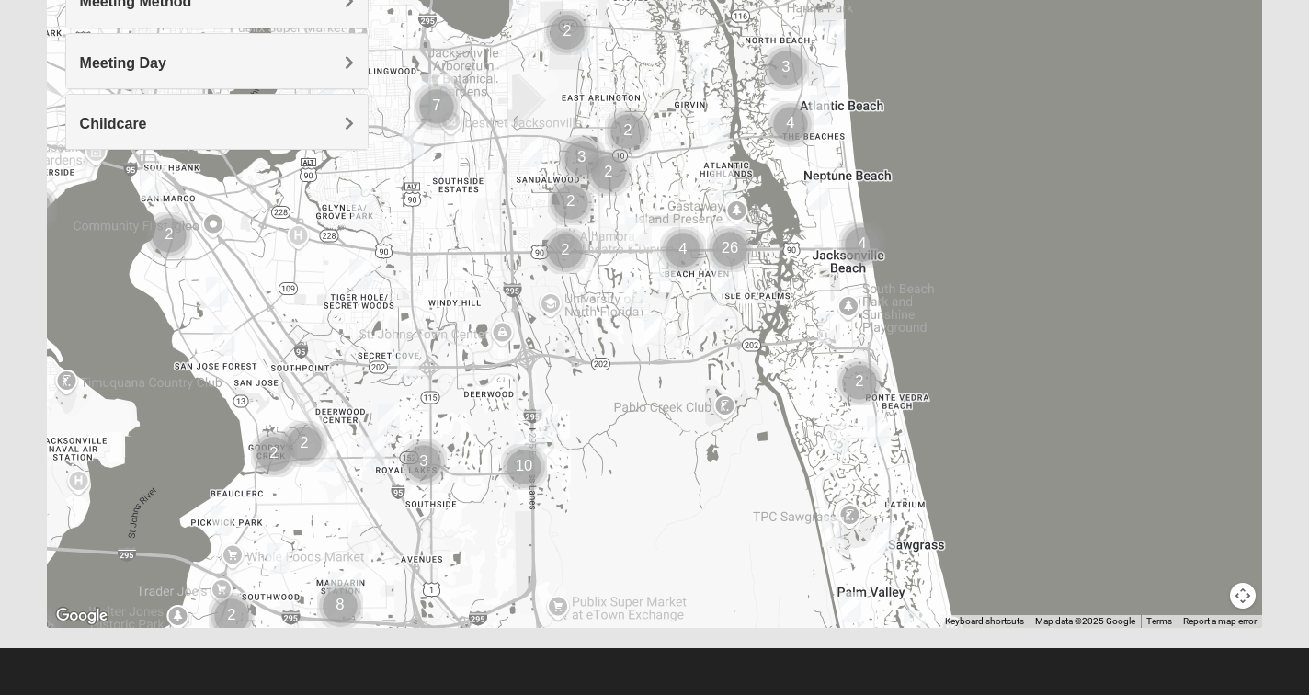
click at [816, 189] on img "Mens Crytzer/Siemion 32250" at bounding box center [817, 194] width 22 height 30
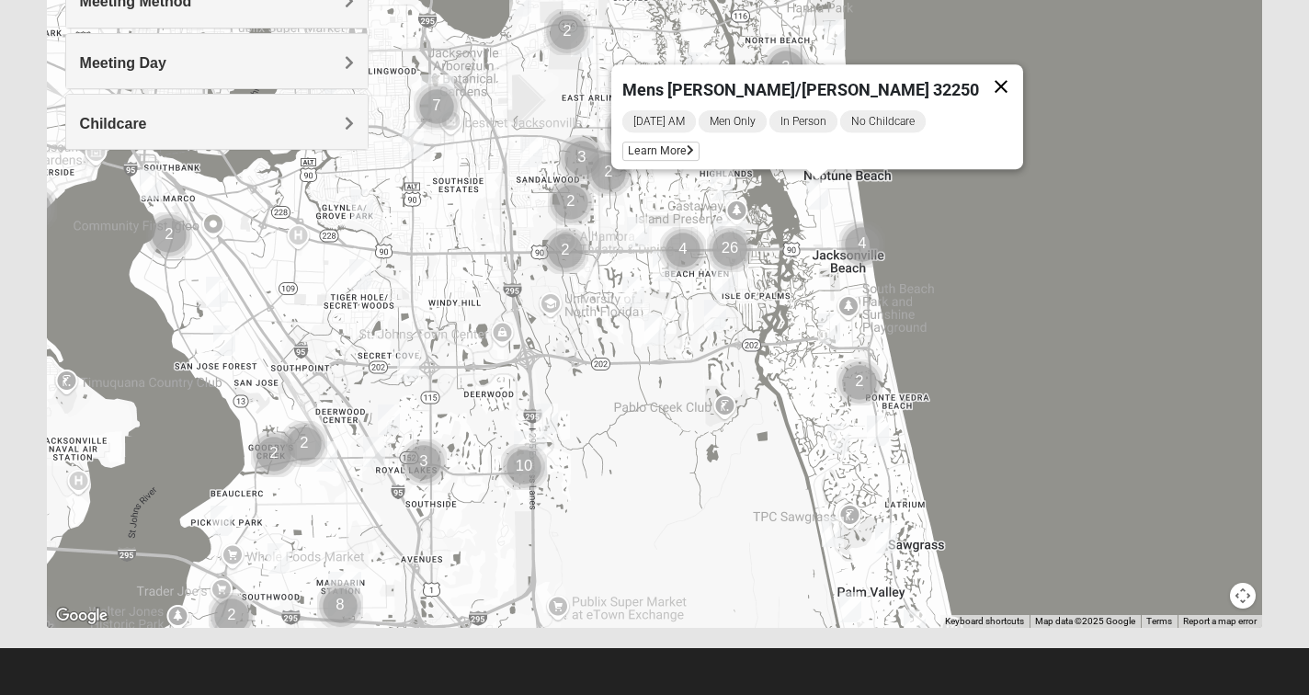
click at [979, 70] on button "Close" at bounding box center [1001, 86] width 44 height 44
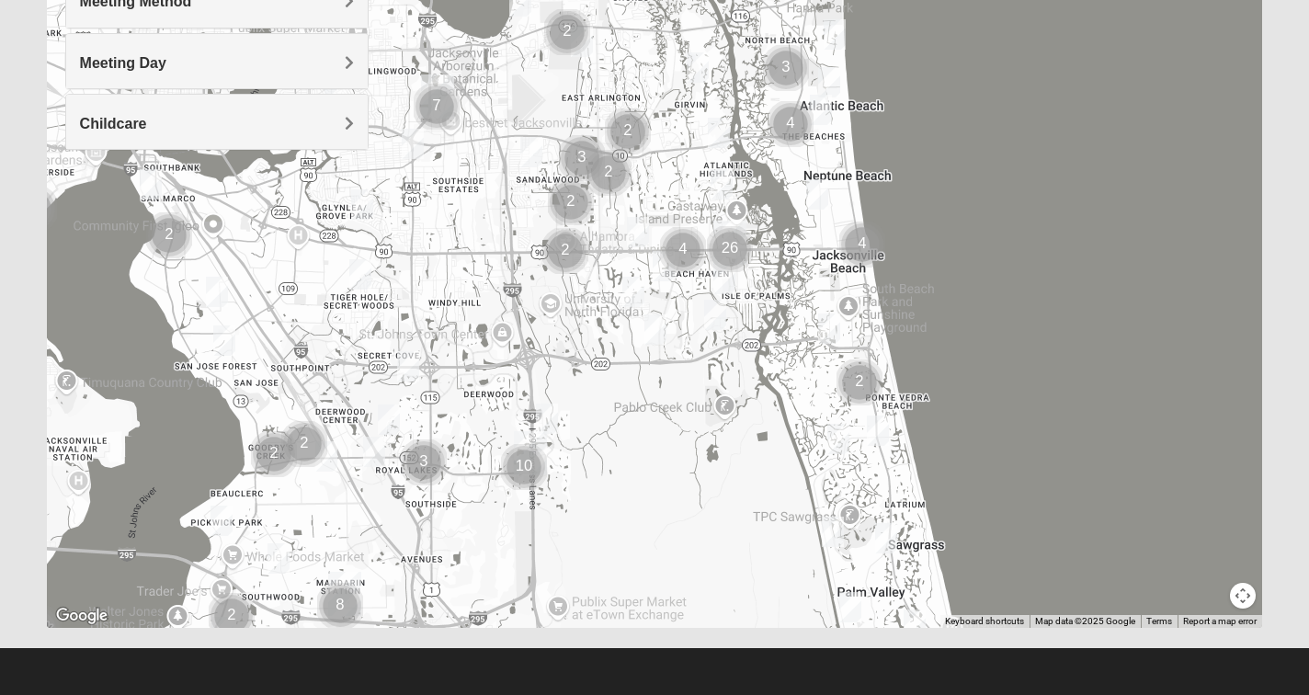
click at [719, 178] on img "1825 Womens Stewart 32224" at bounding box center [722, 184] width 22 height 30
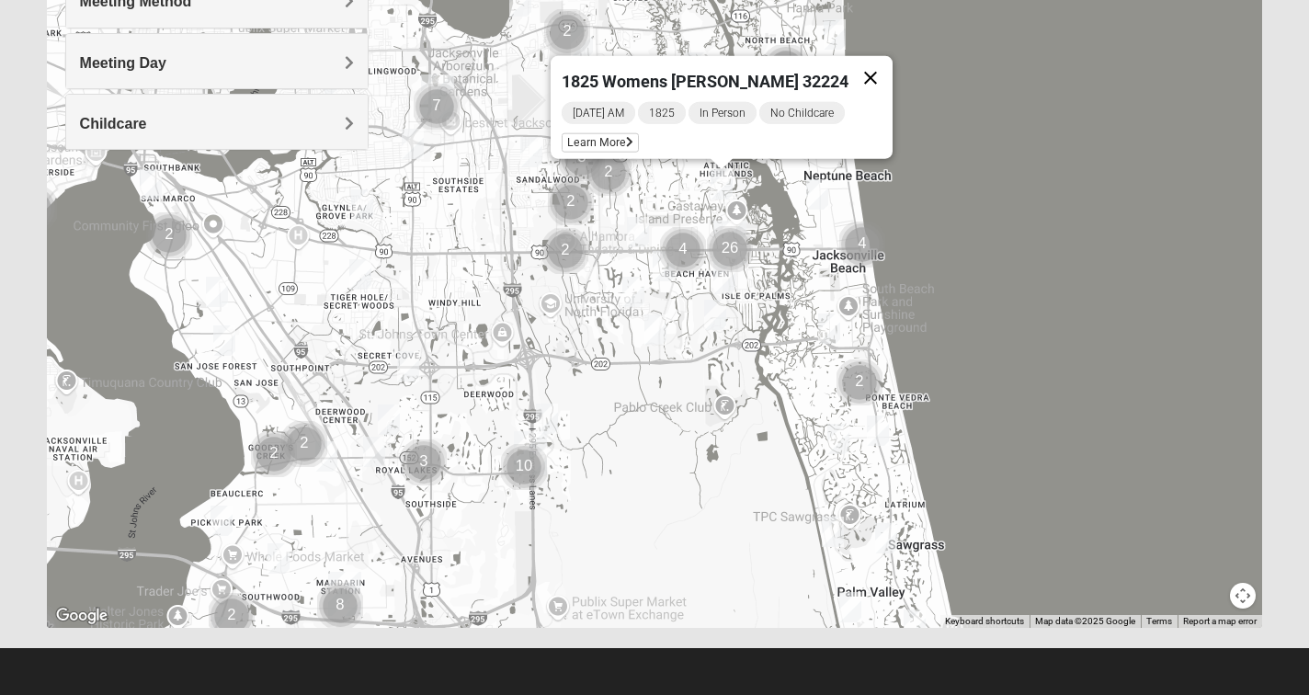
click at [862, 65] on button "Close" at bounding box center [871, 78] width 44 height 44
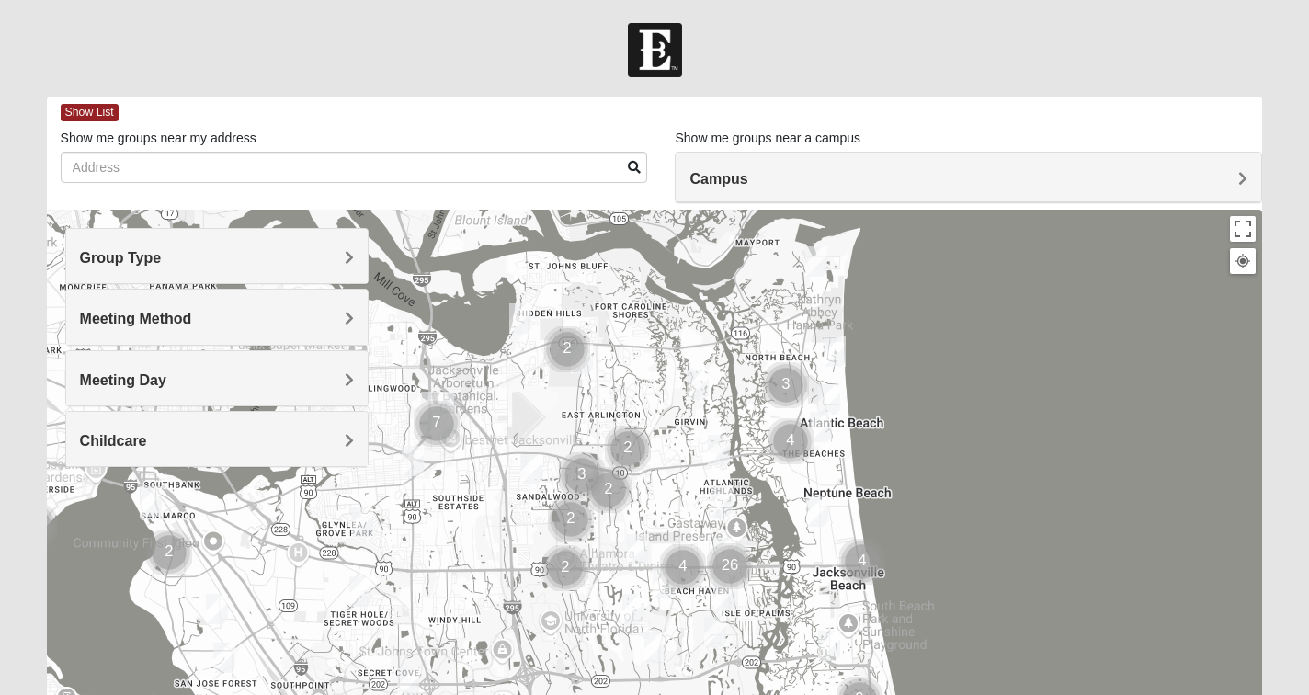
scroll to position [1, 0]
click at [344, 310] on h4 "Meeting Method" at bounding box center [217, 317] width 275 height 17
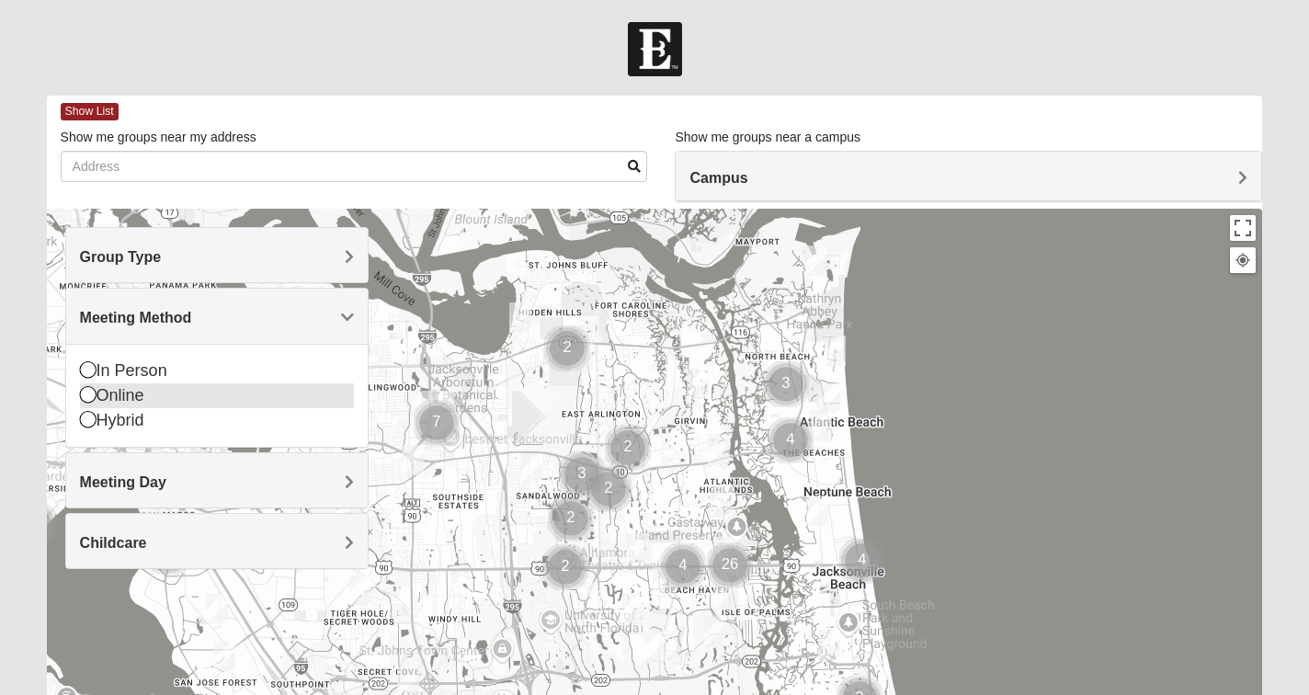
click at [88, 397] on icon at bounding box center [88, 394] width 17 height 17
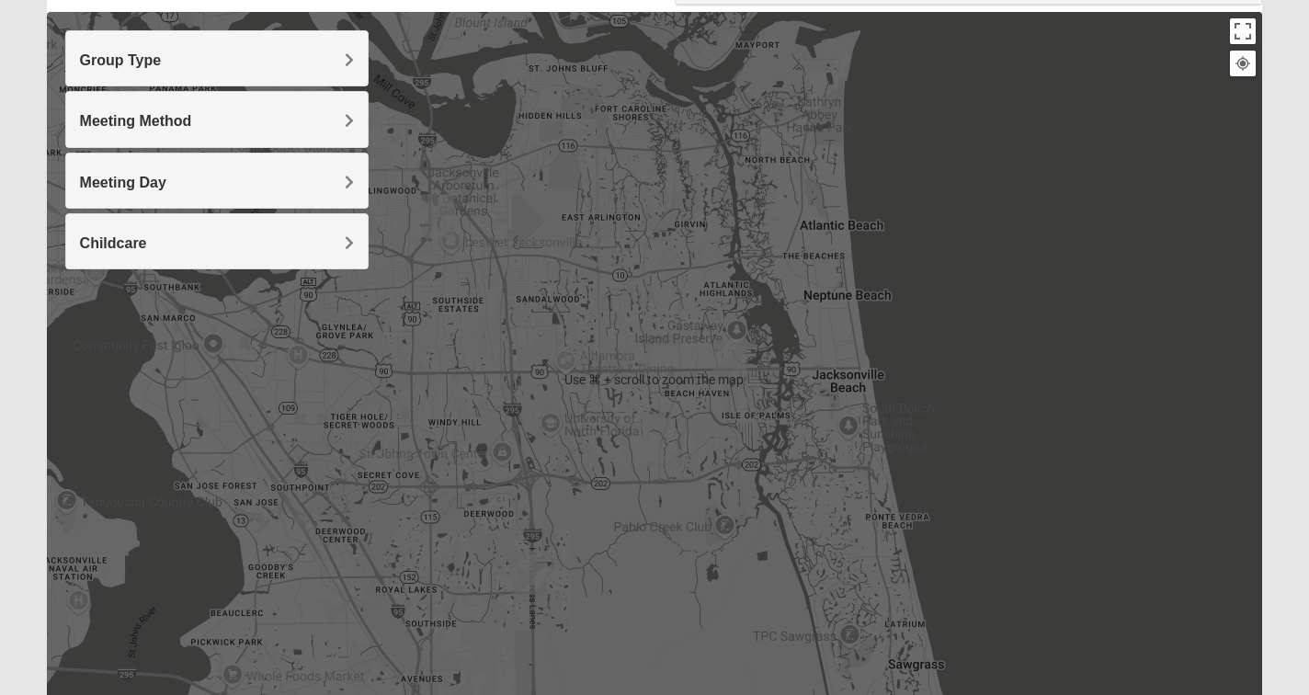
scroll to position [195, 0]
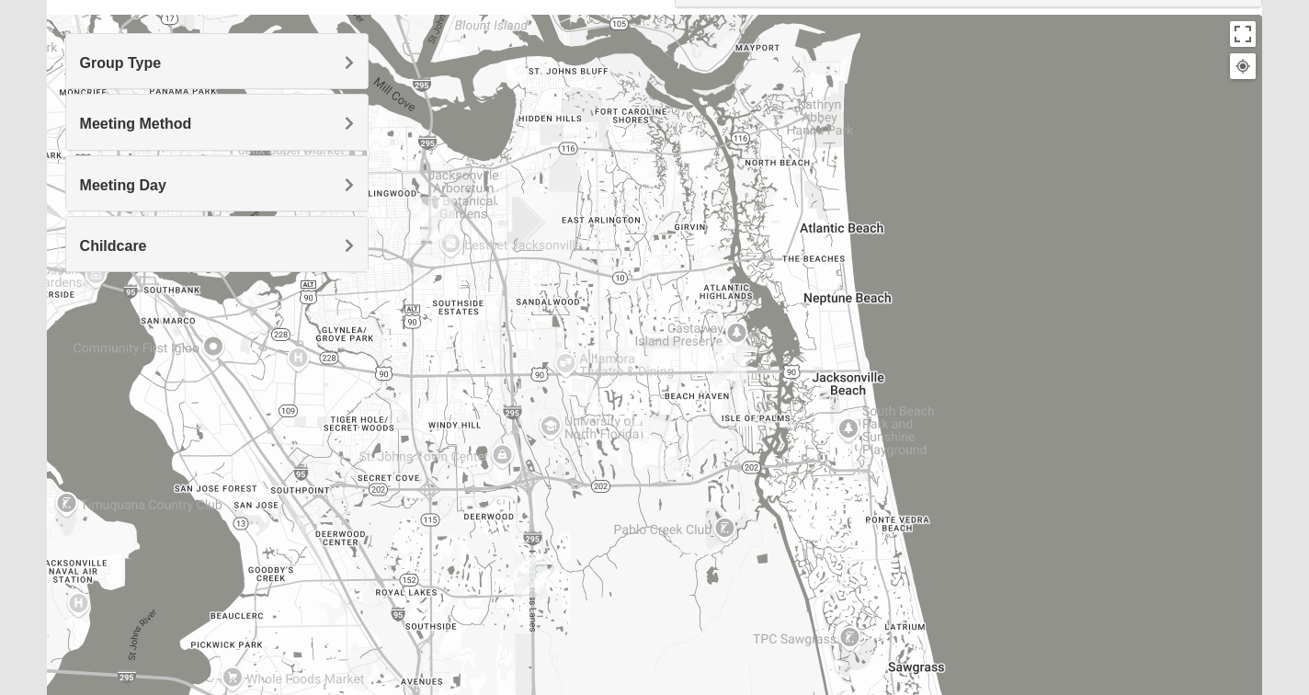
click at [534, 571] on img "Baymeadows" at bounding box center [530, 576] width 33 height 44
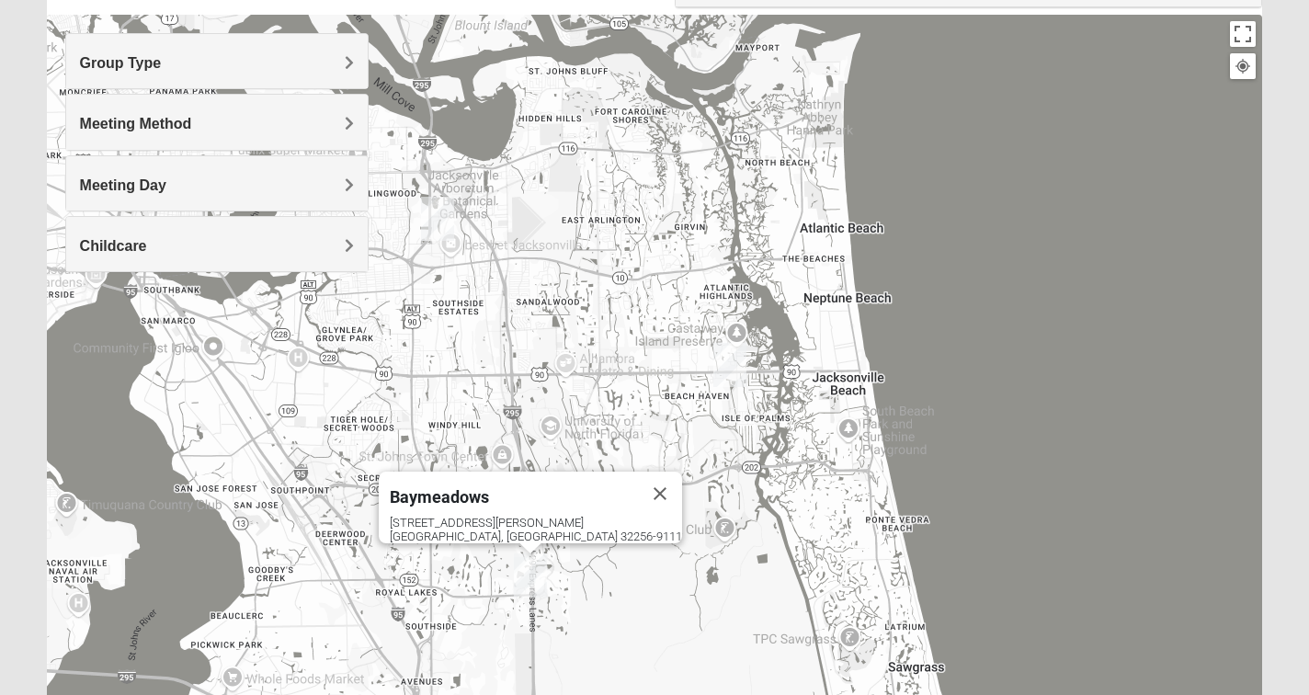
click at [439, 213] on img "Arlington" at bounding box center [437, 219] width 33 height 44
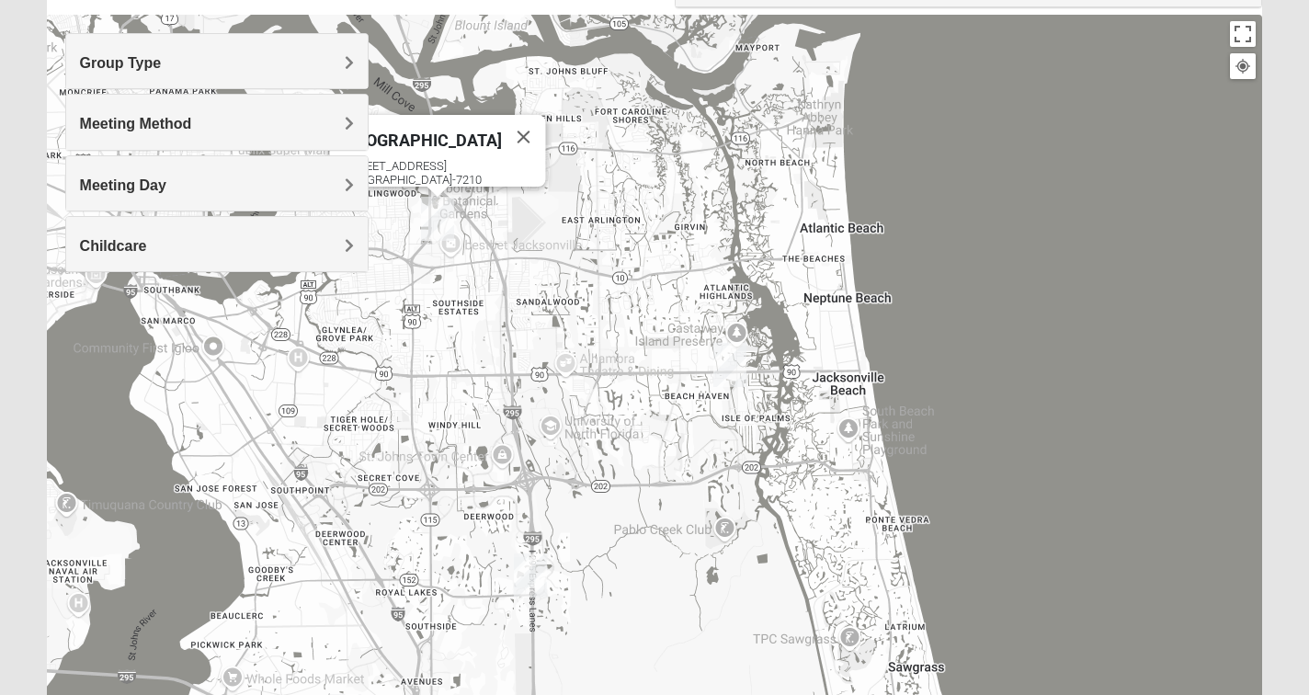
click at [728, 358] on img "San Pablo" at bounding box center [730, 365] width 33 height 44
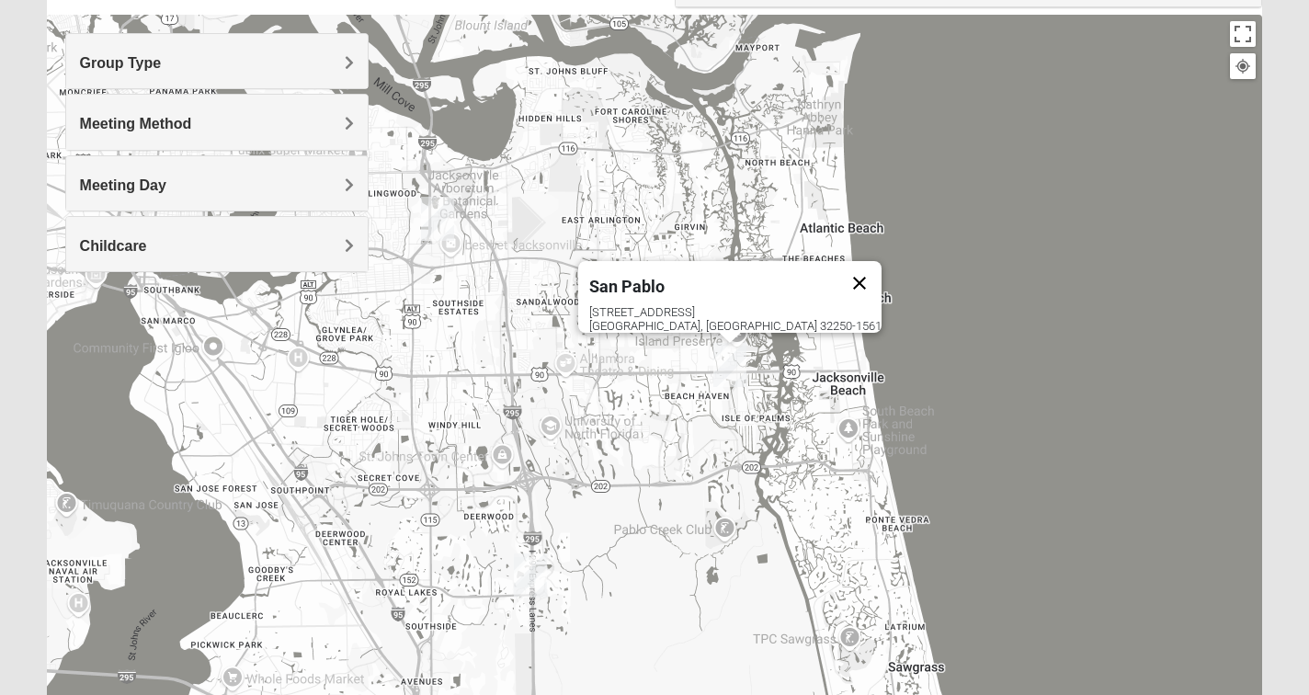
click at [838, 266] on button "Close" at bounding box center [860, 283] width 44 height 44
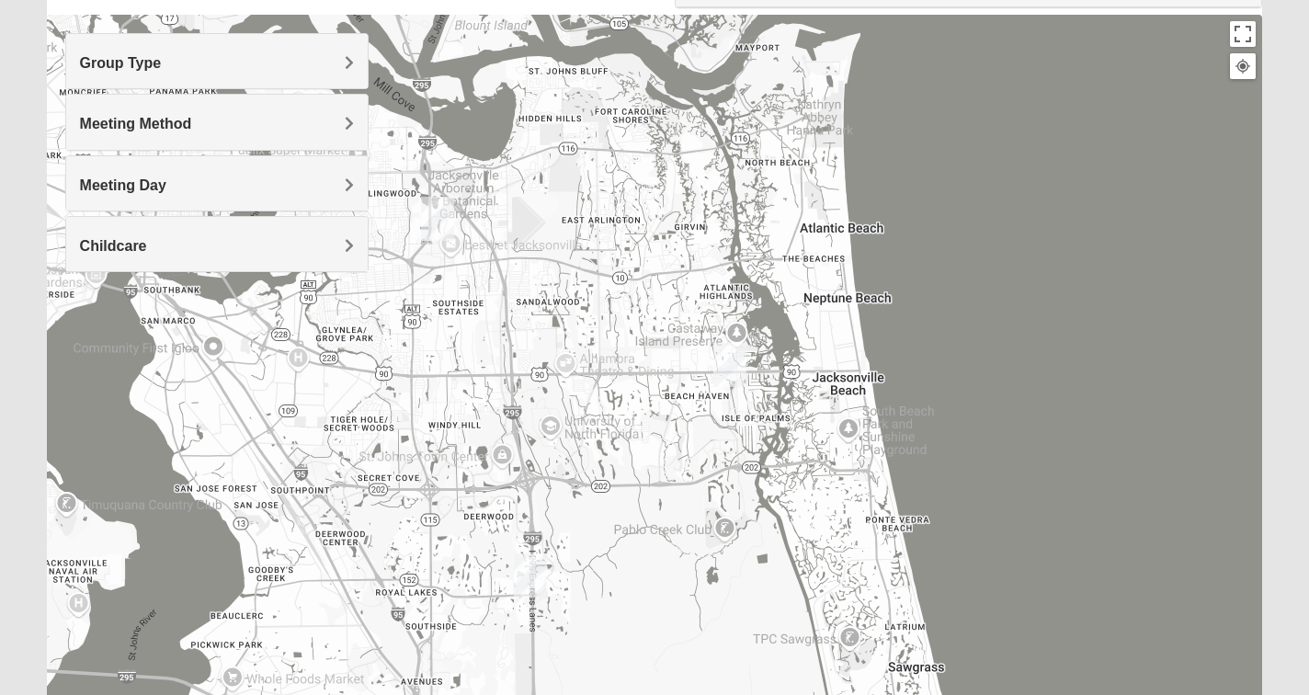
click at [162, 66] on span "Group Type" at bounding box center [121, 63] width 82 height 16
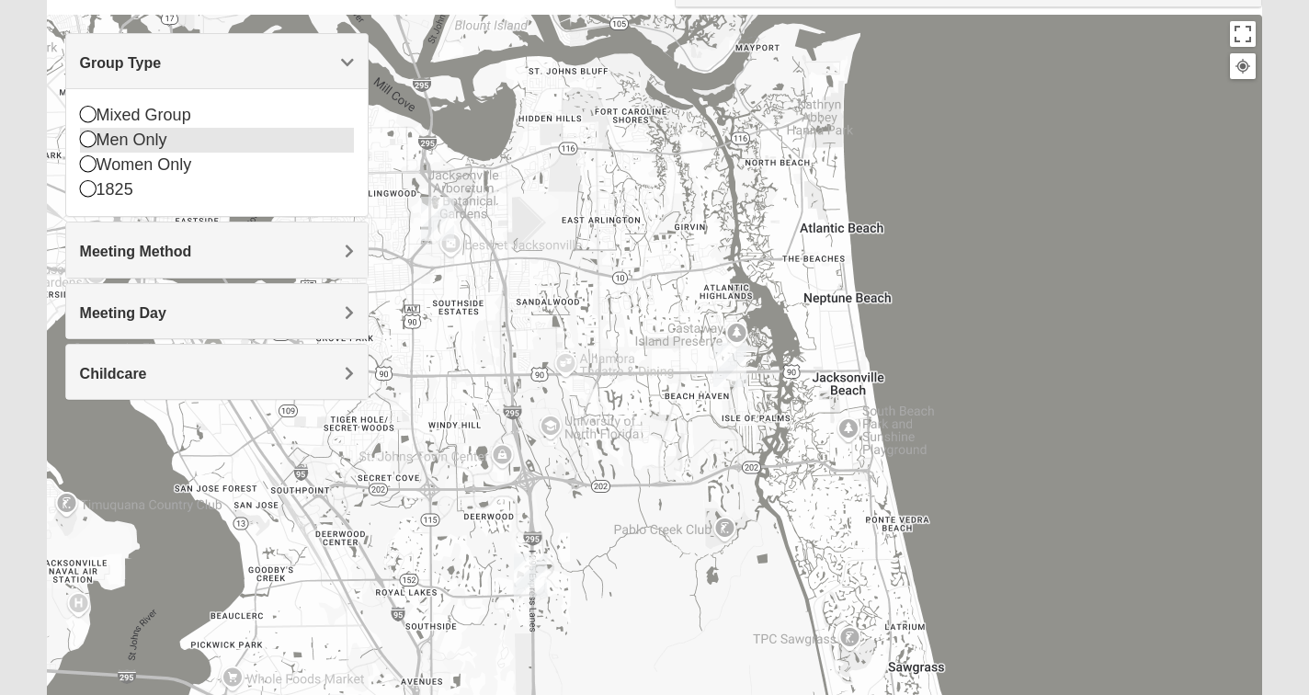
click at [88, 136] on icon at bounding box center [88, 139] width 17 height 17
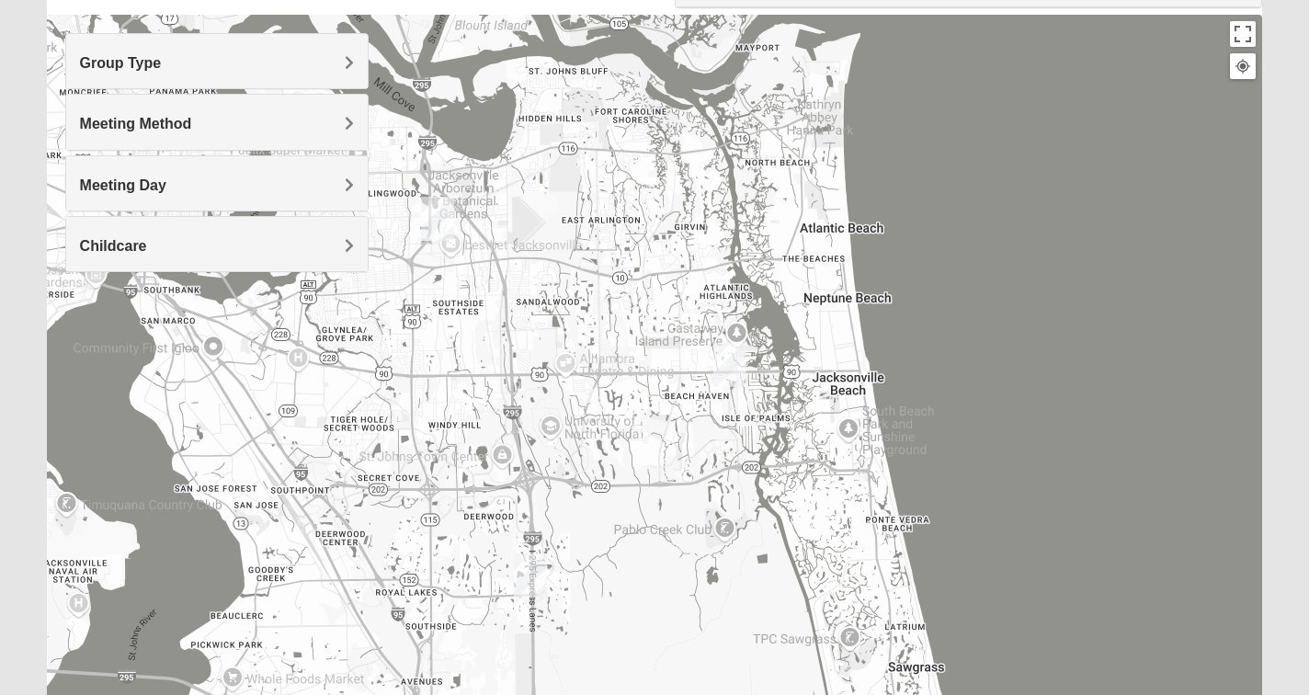
click at [192, 120] on span "Meeting Method" at bounding box center [136, 124] width 112 height 16
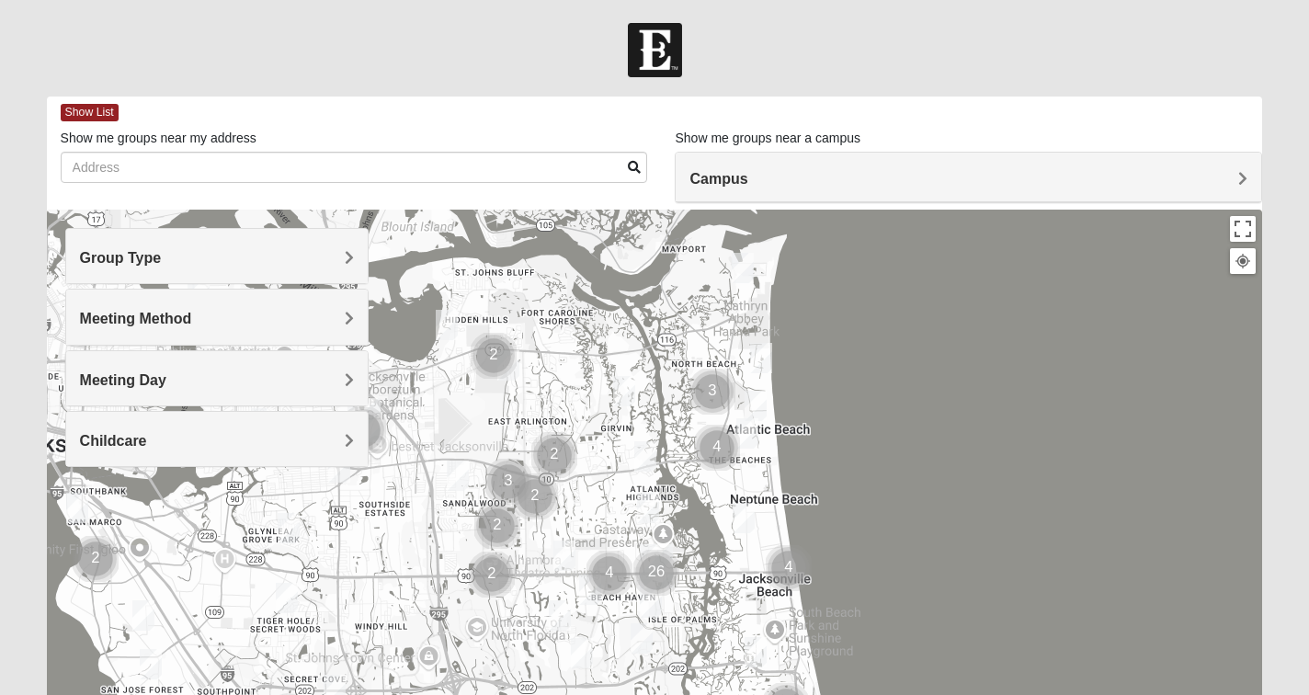
click at [648, 451] on img "1825 Womens Carkhuff 32224" at bounding box center [645, 456] width 22 height 30
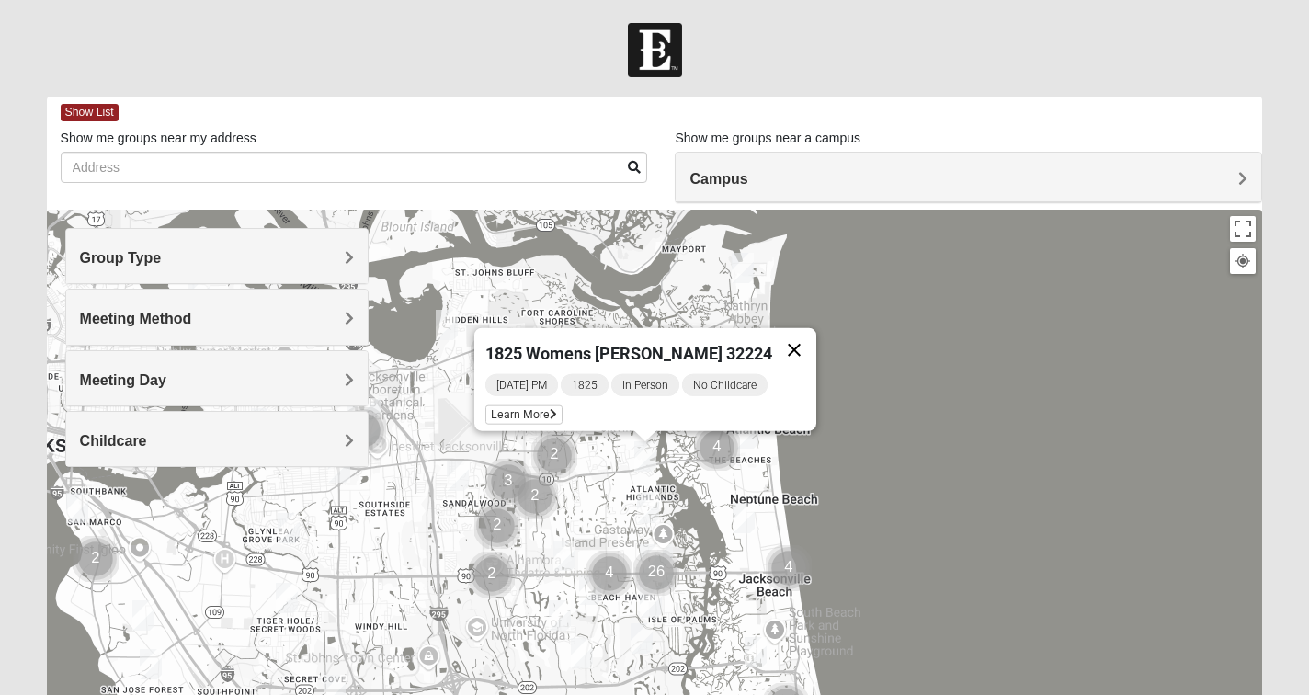
click at [782, 337] on button "Close" at bounding box center [794, 350] width 44 height 44
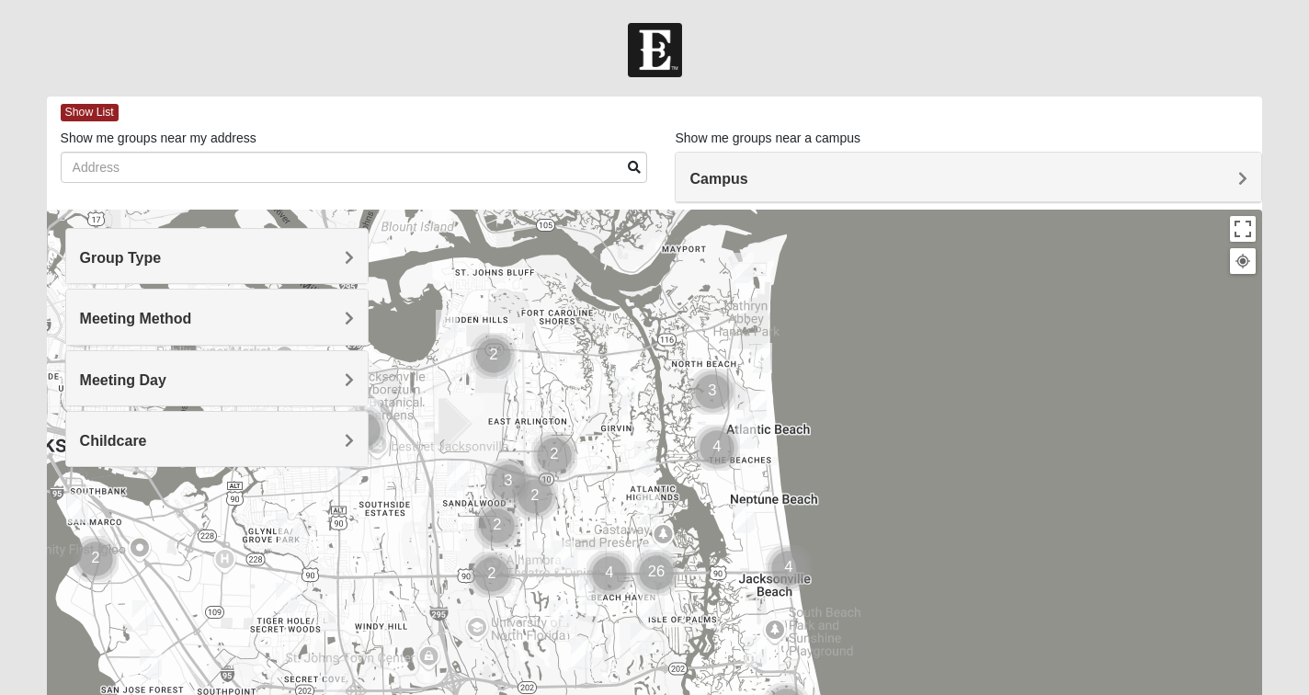
click at [744, 268] on img "Mixed Reed-Watkins 32266" at bounding box center [743, 268] width 22 height 30
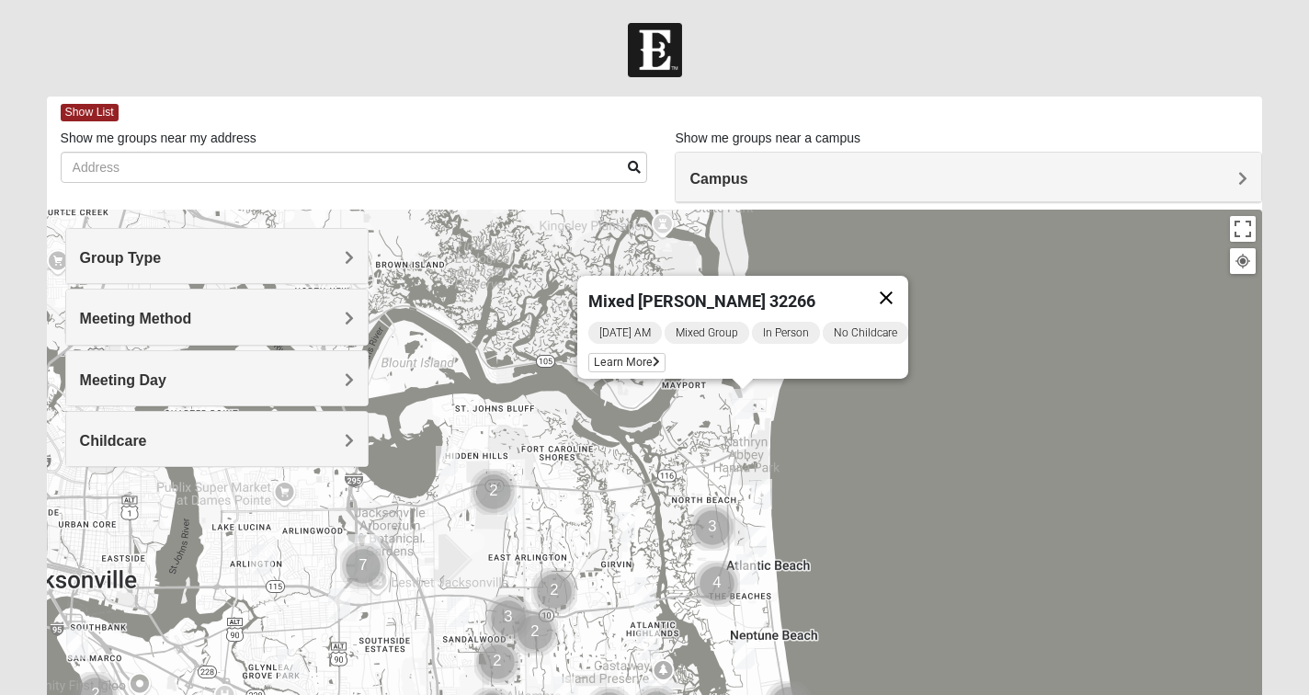
click at [902, 283] on button "Close" at bounding box center [886, 298] width 44 height 44
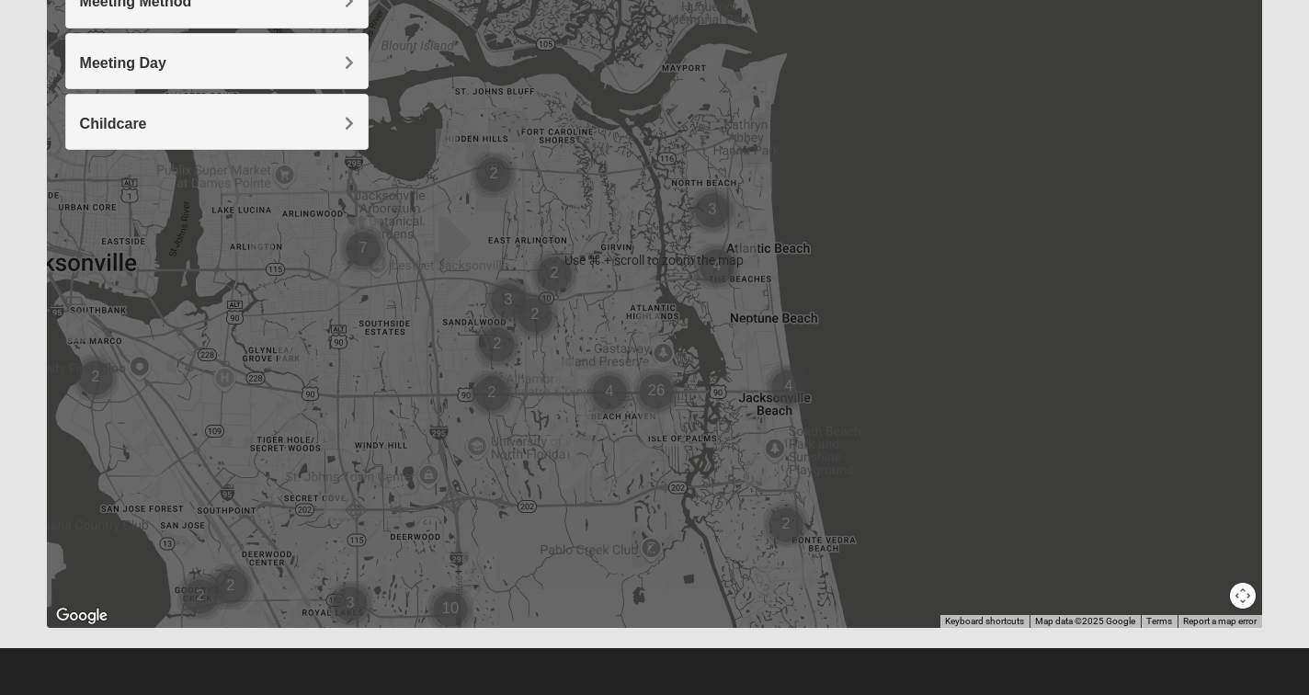
scroll to position [317, 0]
click at [259, 245] on img "Mens Smith/McGhee 32277" at bounding box center [262, 242] width 22 height 30
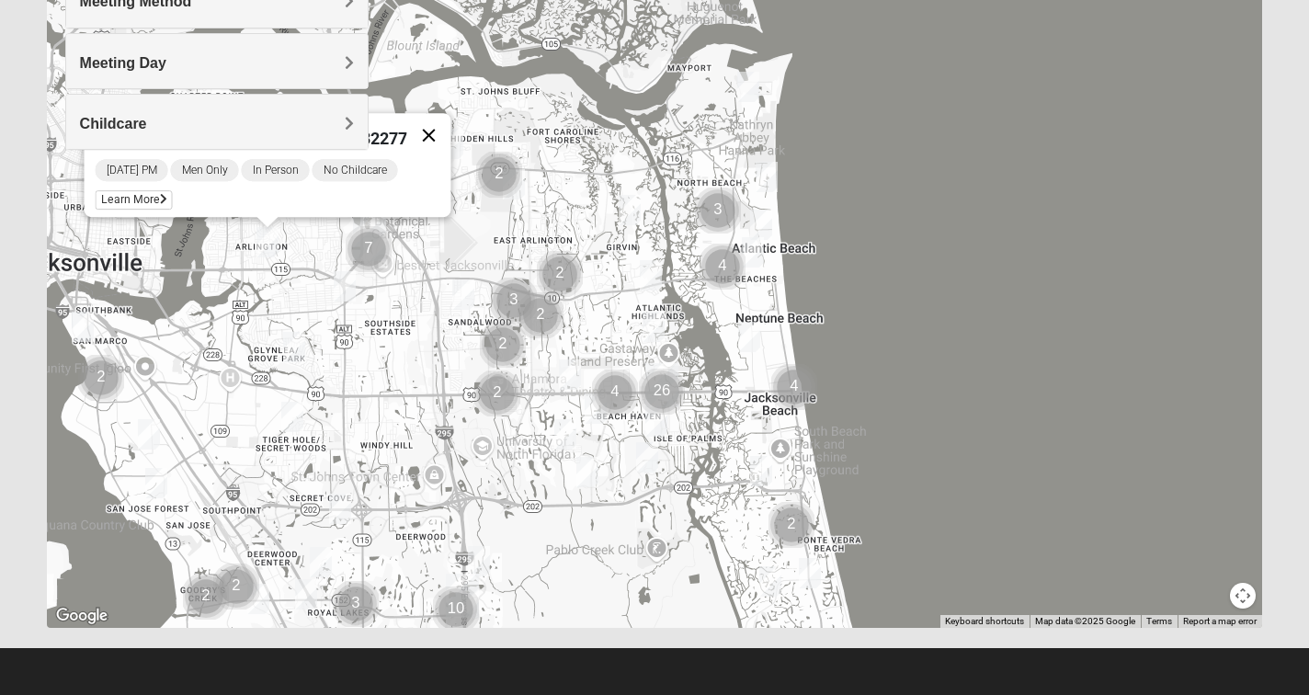
click at [411, 123] on button "Close" at bounding box center [428, 135] width 44 height 44
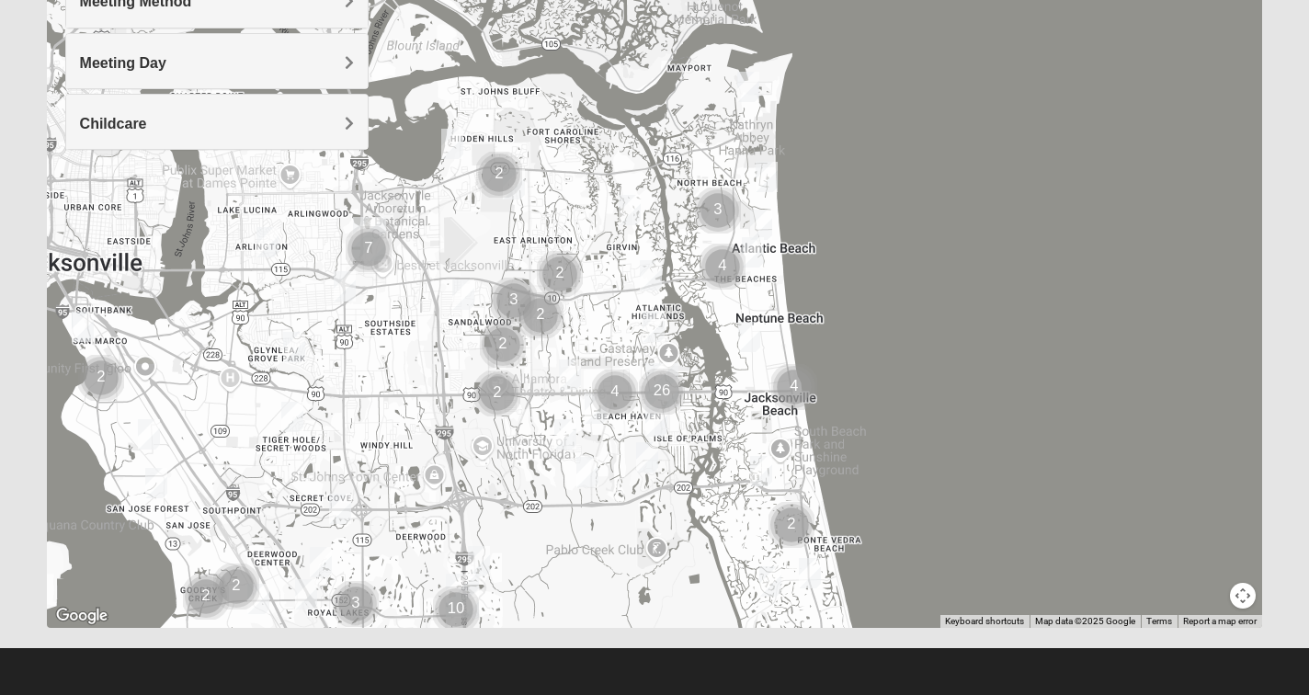
click at [346, 275] on img "Mens Gornoski 32225" at bounding box center [345, 286] width 22 height 30
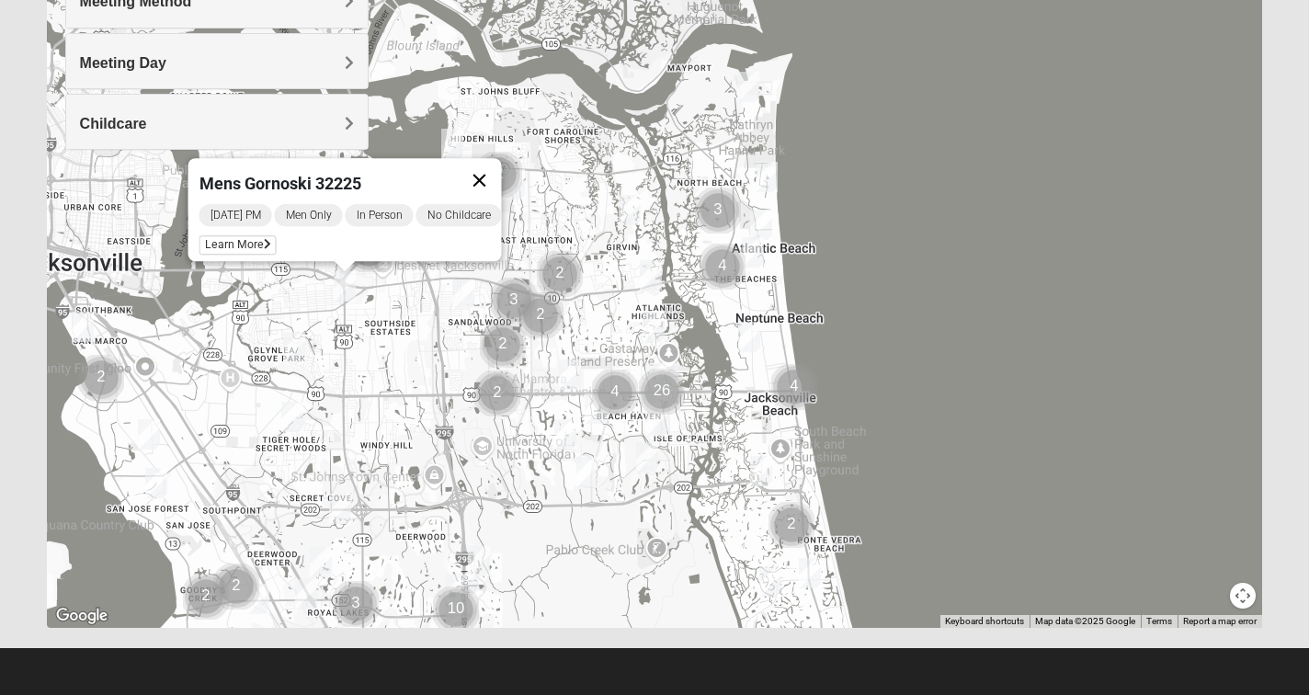
click at [487, 166] on button "Close" at bounding box center [479, 180] width 44 height 44
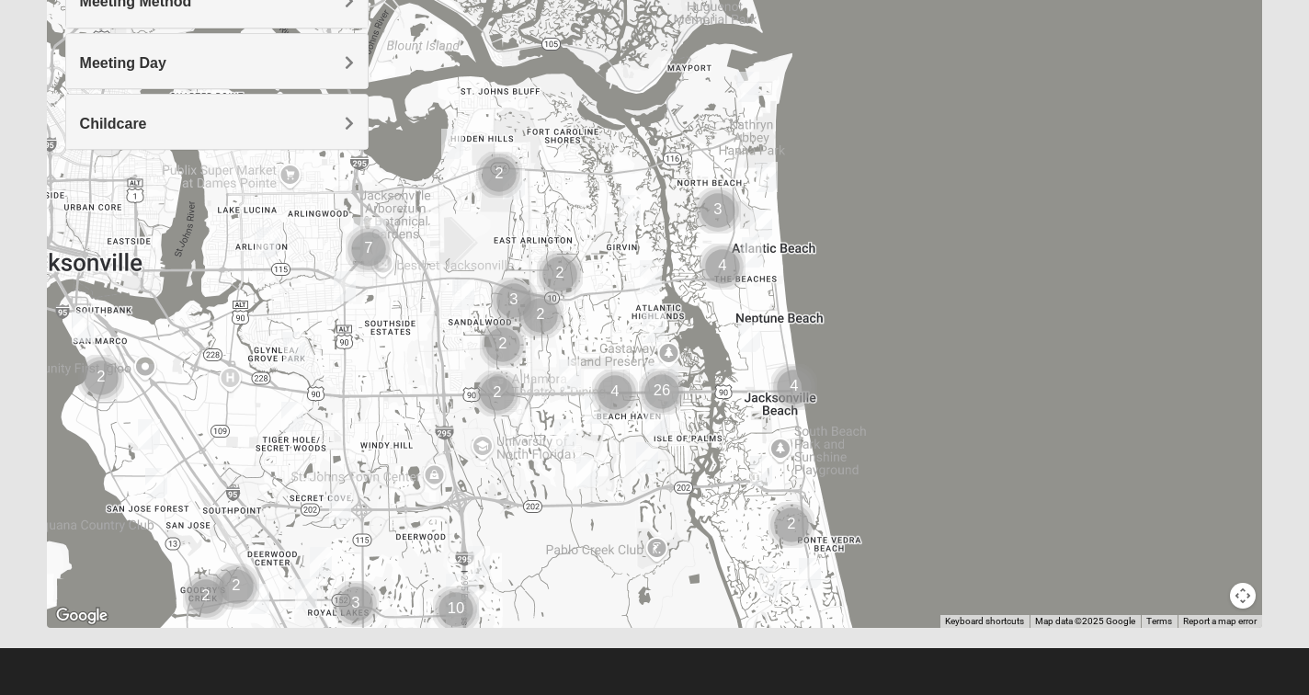
click at [292, 342] on img "Womens Crenshaw 32216" at bounding box center [294, 347] width 22 height 30
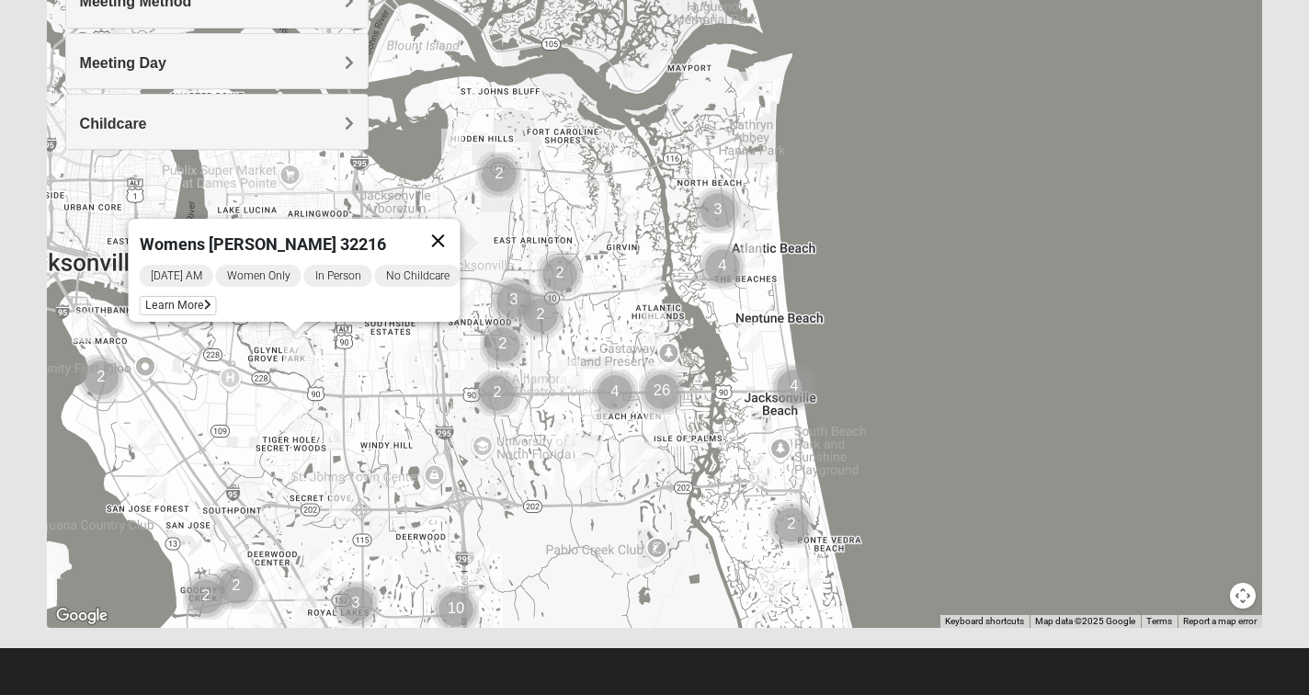
click at [450, 227] on button "Close" at bounding box center [438, 241] width 44 height 44
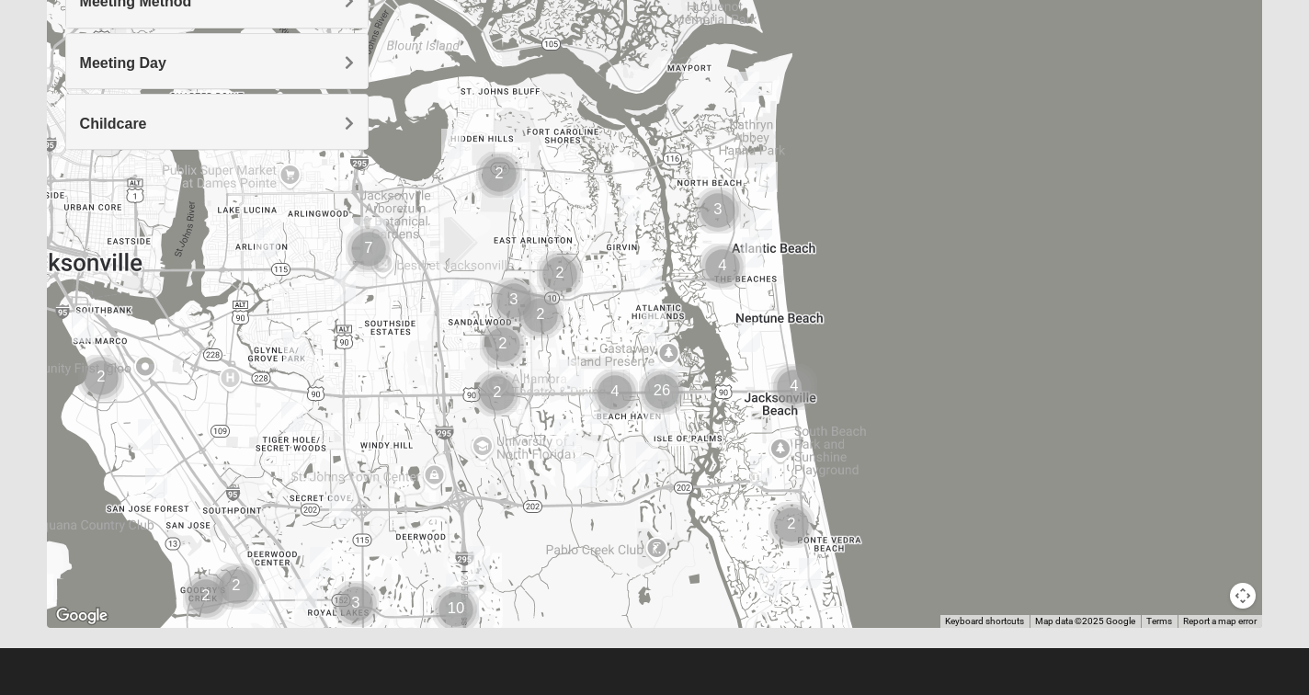
click at [83, 320] on img "Mixed Thompson 32207" at bounding box center [83, 327] width 22 height 30
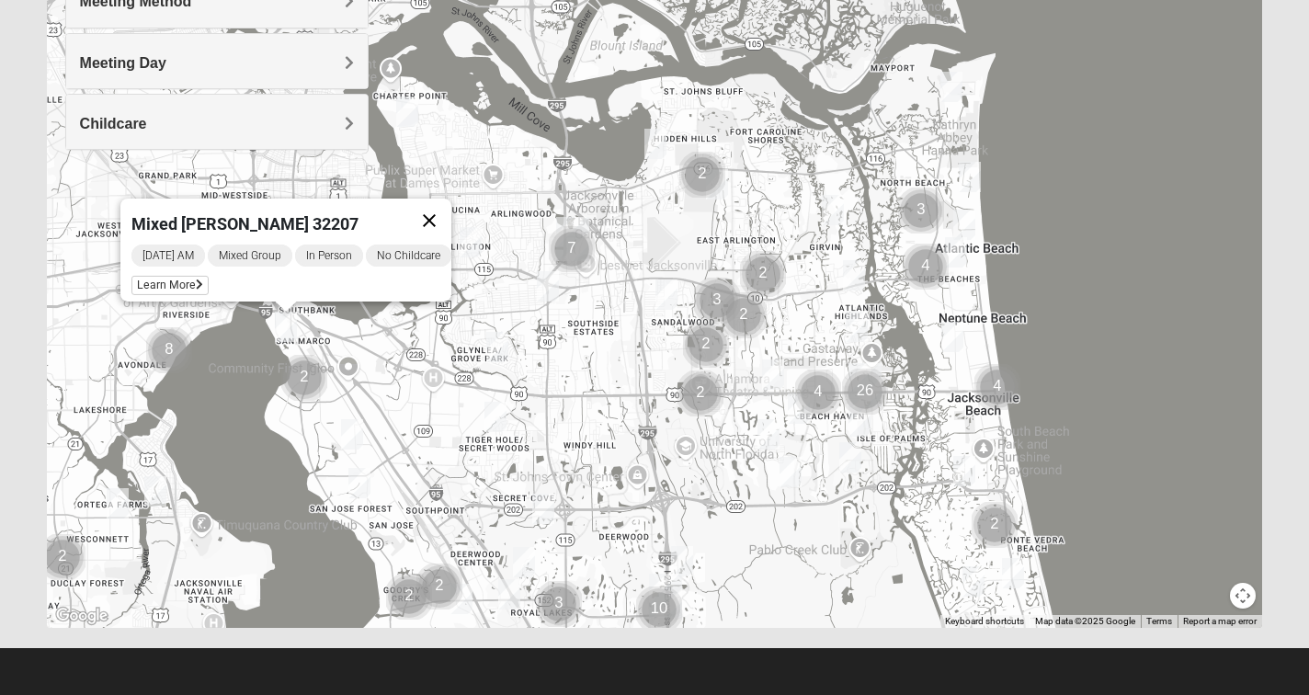
click at [451, 207] on button "Close" at bounding box center [429, 221] width 44 height 44
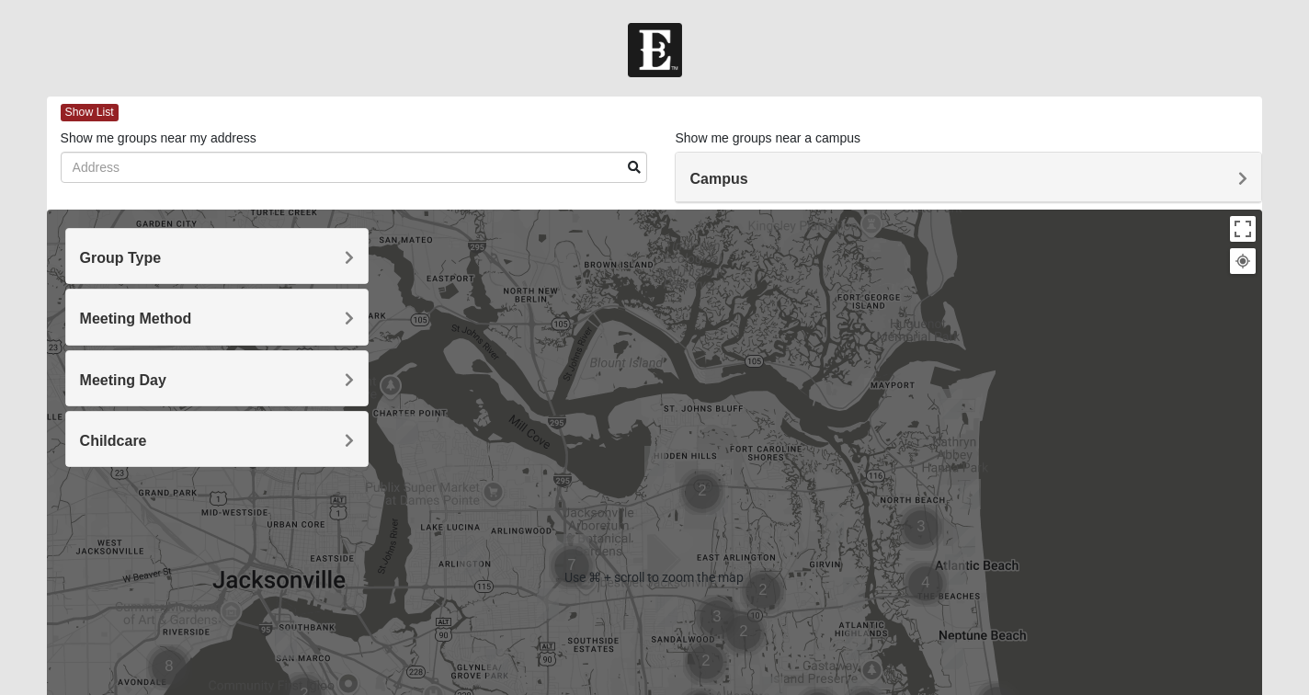
scroll to position [0, 0]
click at [1240, 228] on button "Toggle fullscreen view" at bounding box center [1243, 229] width 26 height 26
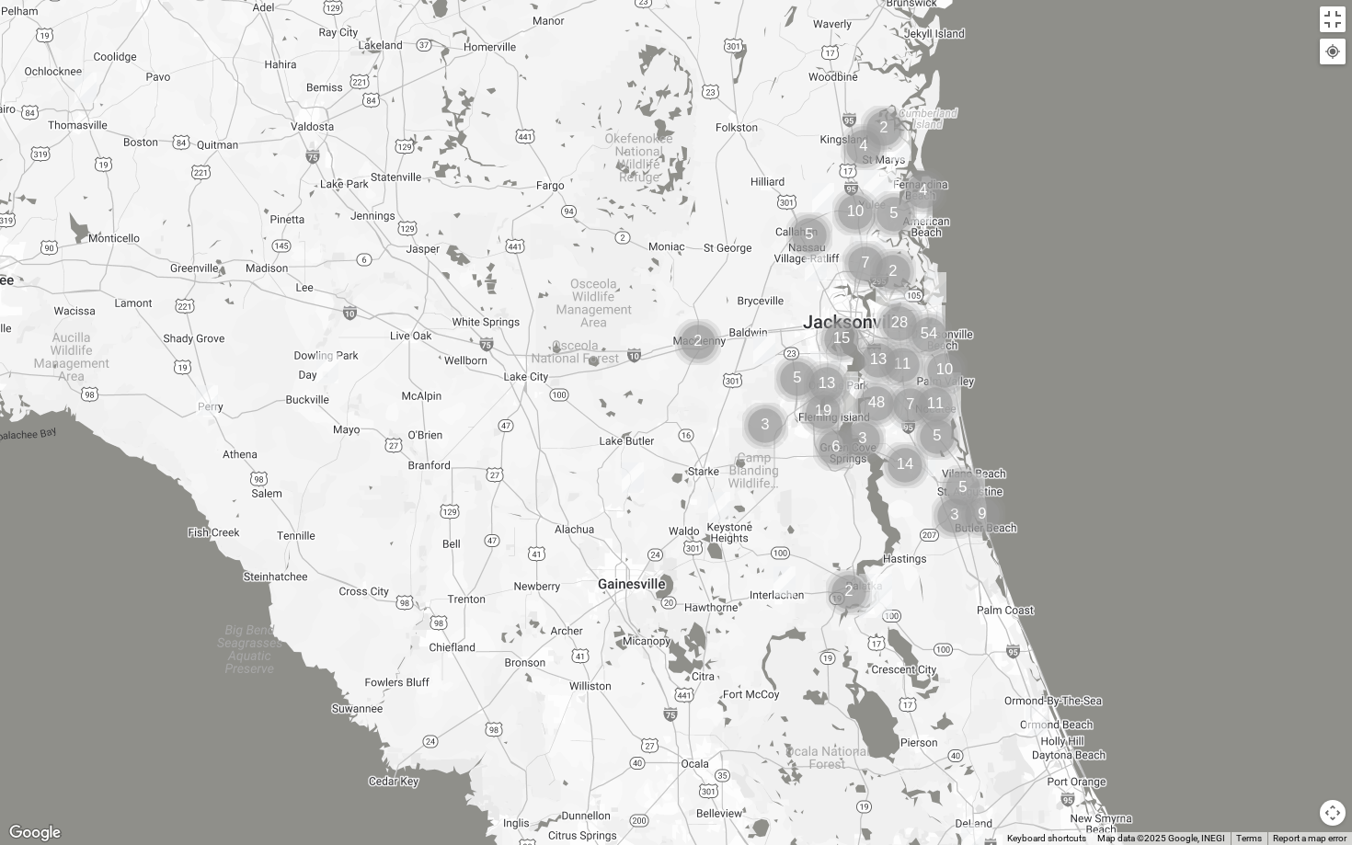
click at [327, 369] on img "Online Womens Freeman 32060" at bounding box center [327, 368] width 22 height 30
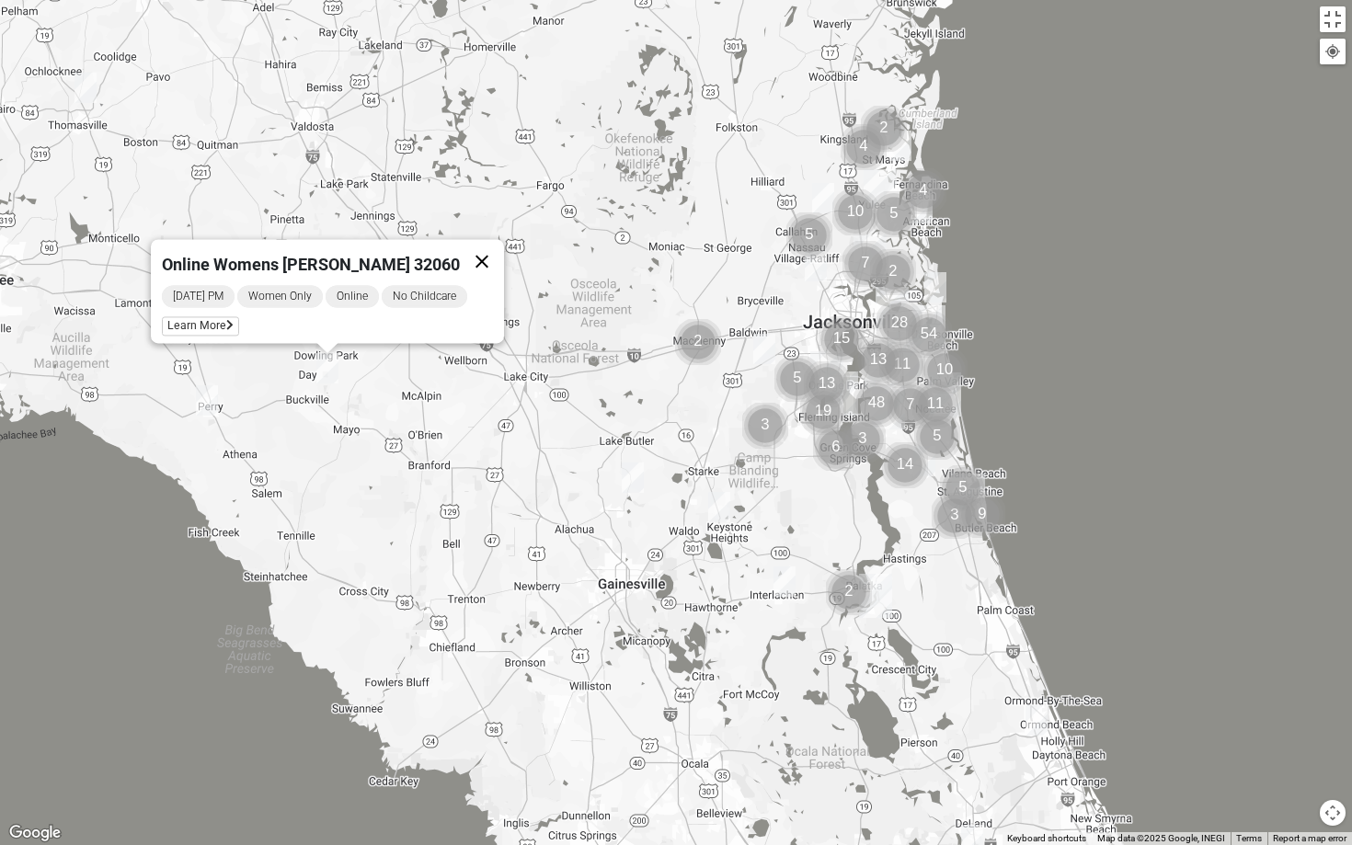
click at [476, 247] on button "Close" at bounding box center [482, 261] width 44 height 44
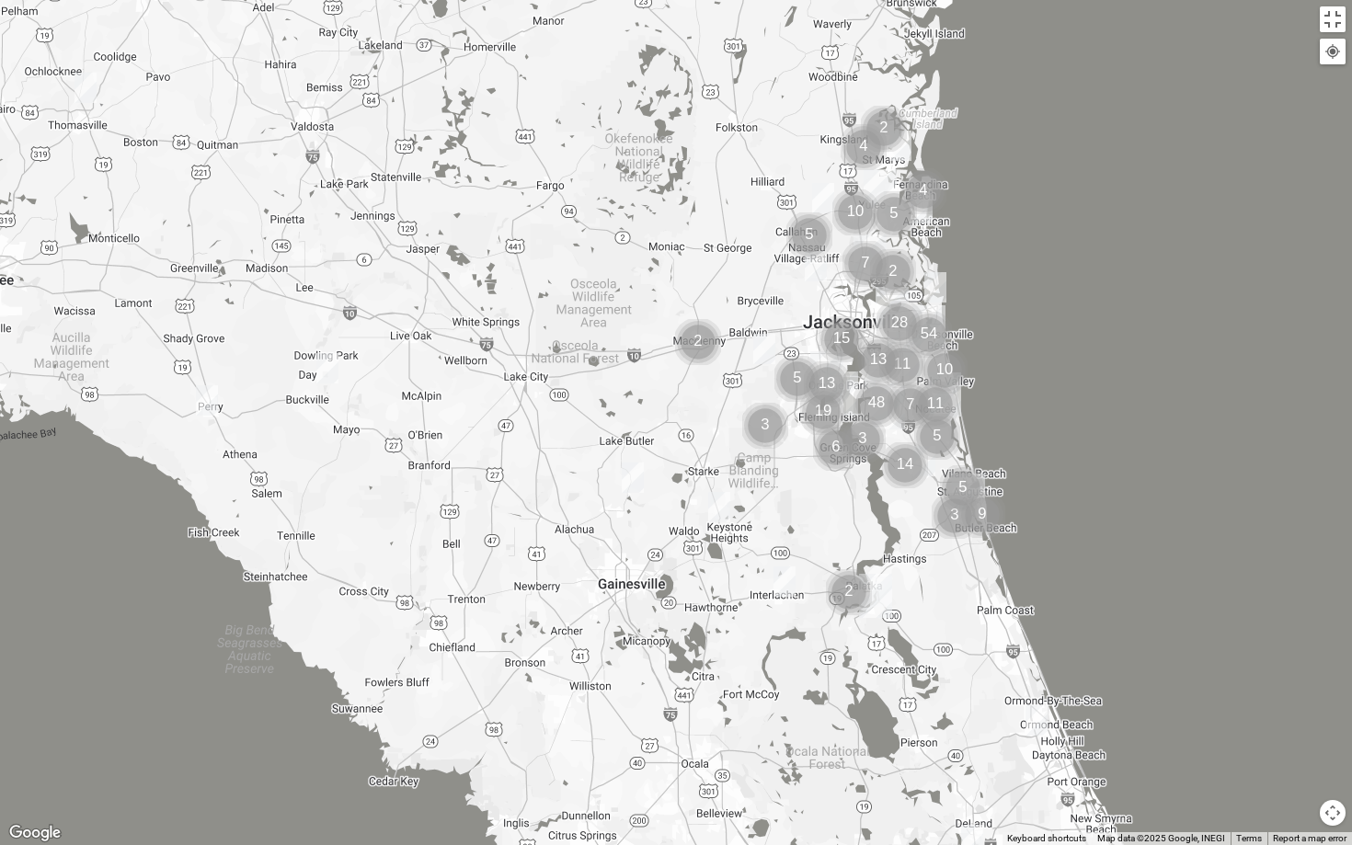
click at [84, 84] on img "Mixed Crutchfield 31757" at bounding box center [85, 88] width 22 height 30
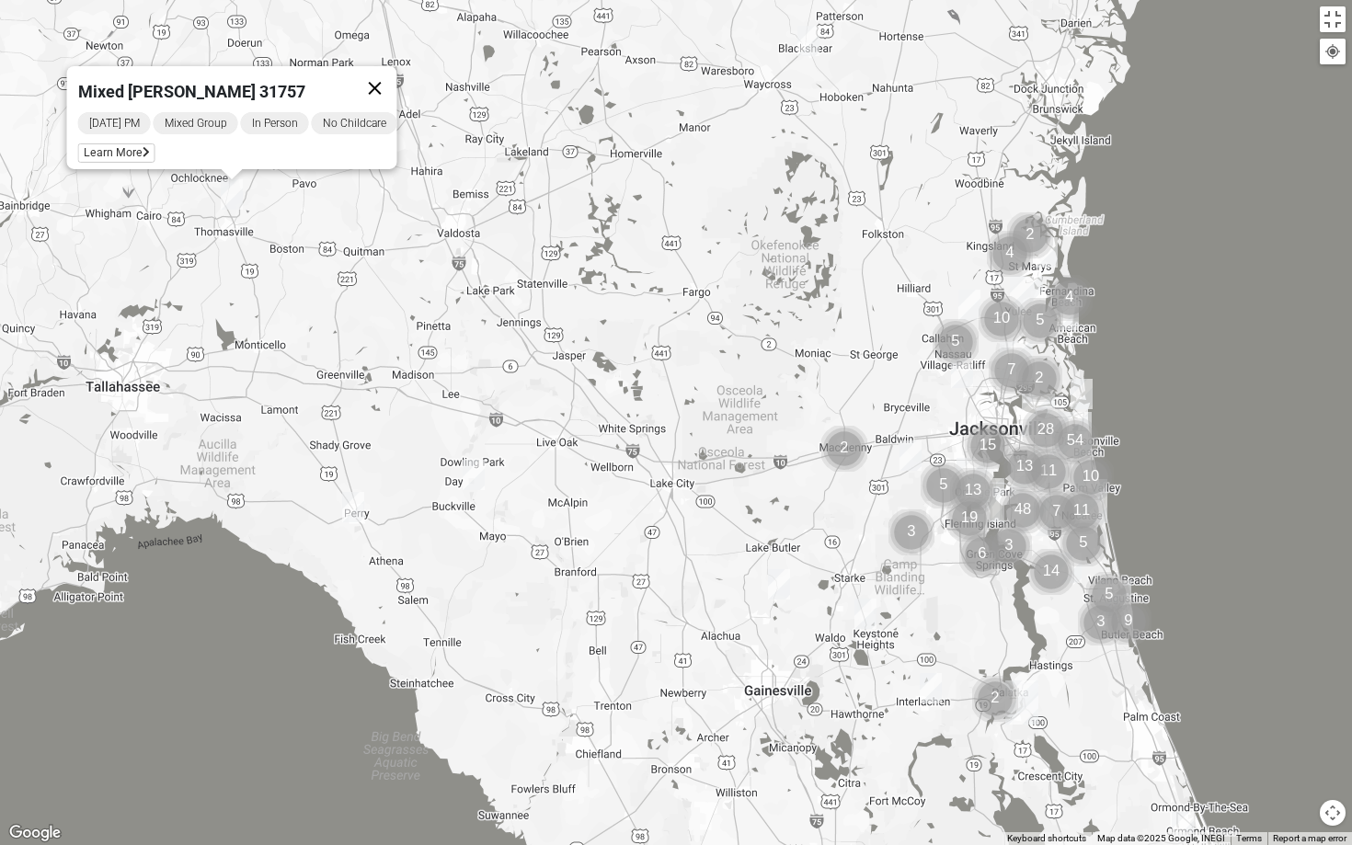
click at [390, 72] on button "Close" at bounding box center [375, 87] width 44 height 44
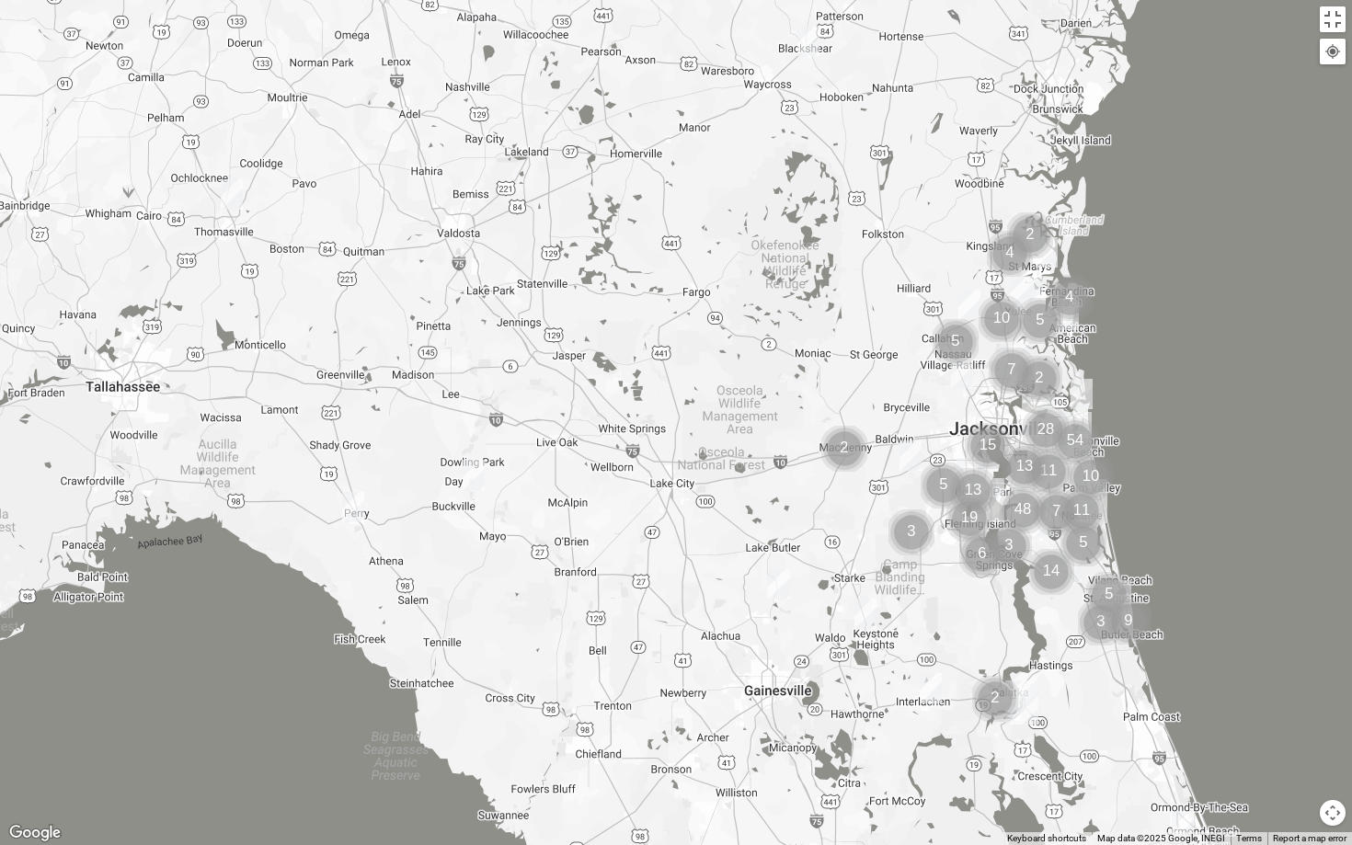
click at [807, 38] on img "Womens Robson 31516" at bounding box center [808, 41] width 22 height 30
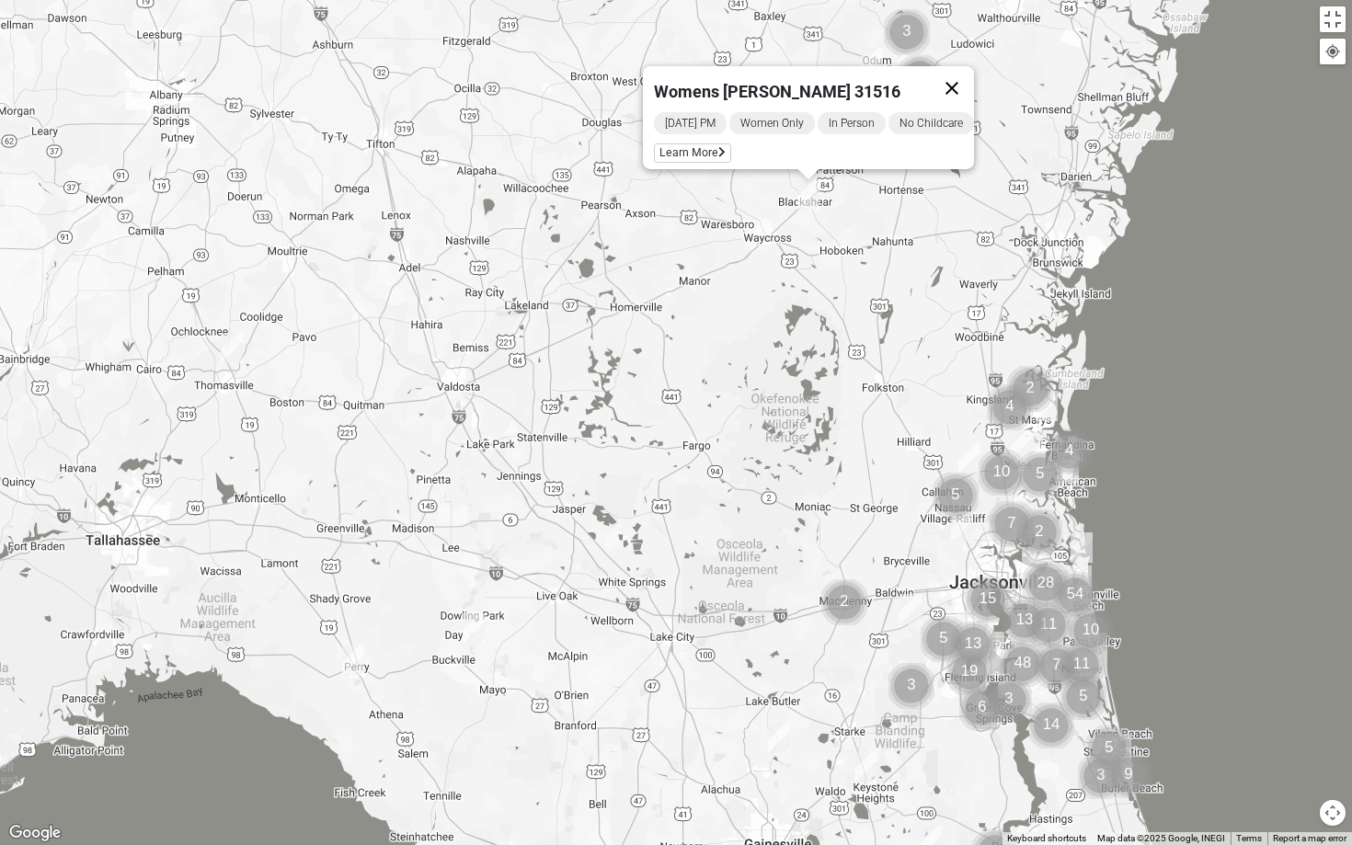
click at [965, 72] on button "Close" at bounding box center [952, 87] width 44 height 44
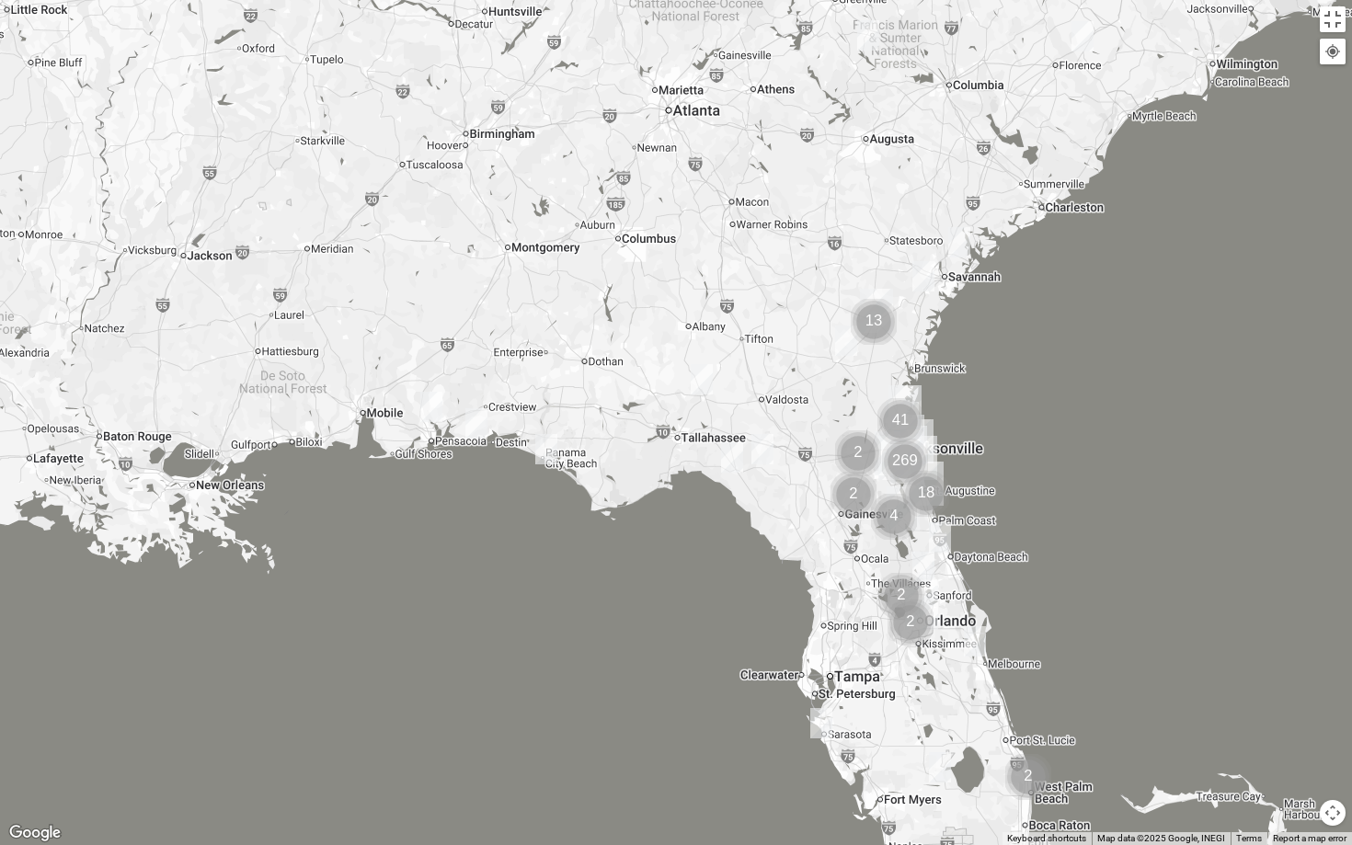
click at [923, 270] on img "Mens Andrews 31324" at bounding box center [923, 276] width 22 height 30
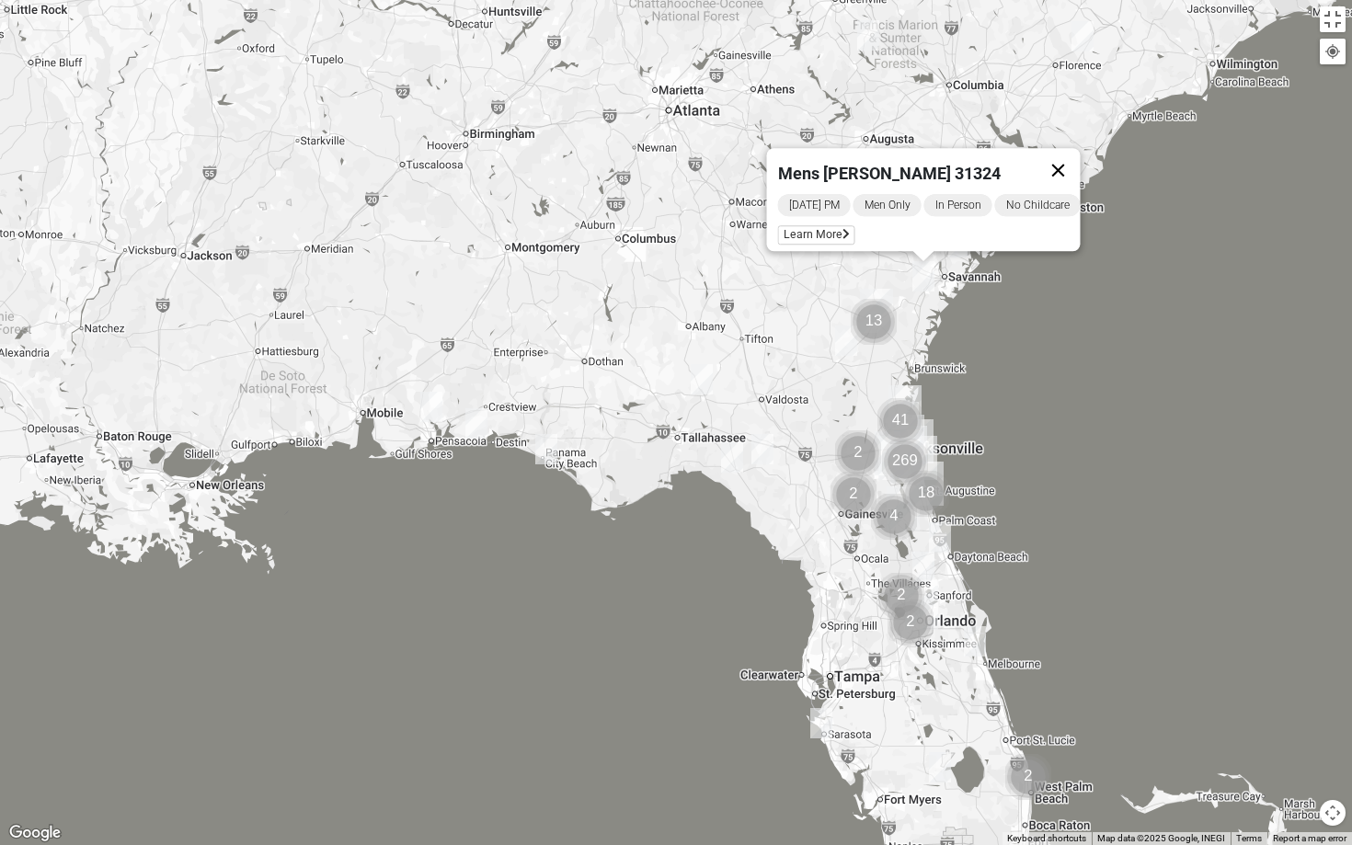
click at [1074, 154] on button "Close" at bounding box center [1058, 170] width 44 height 44
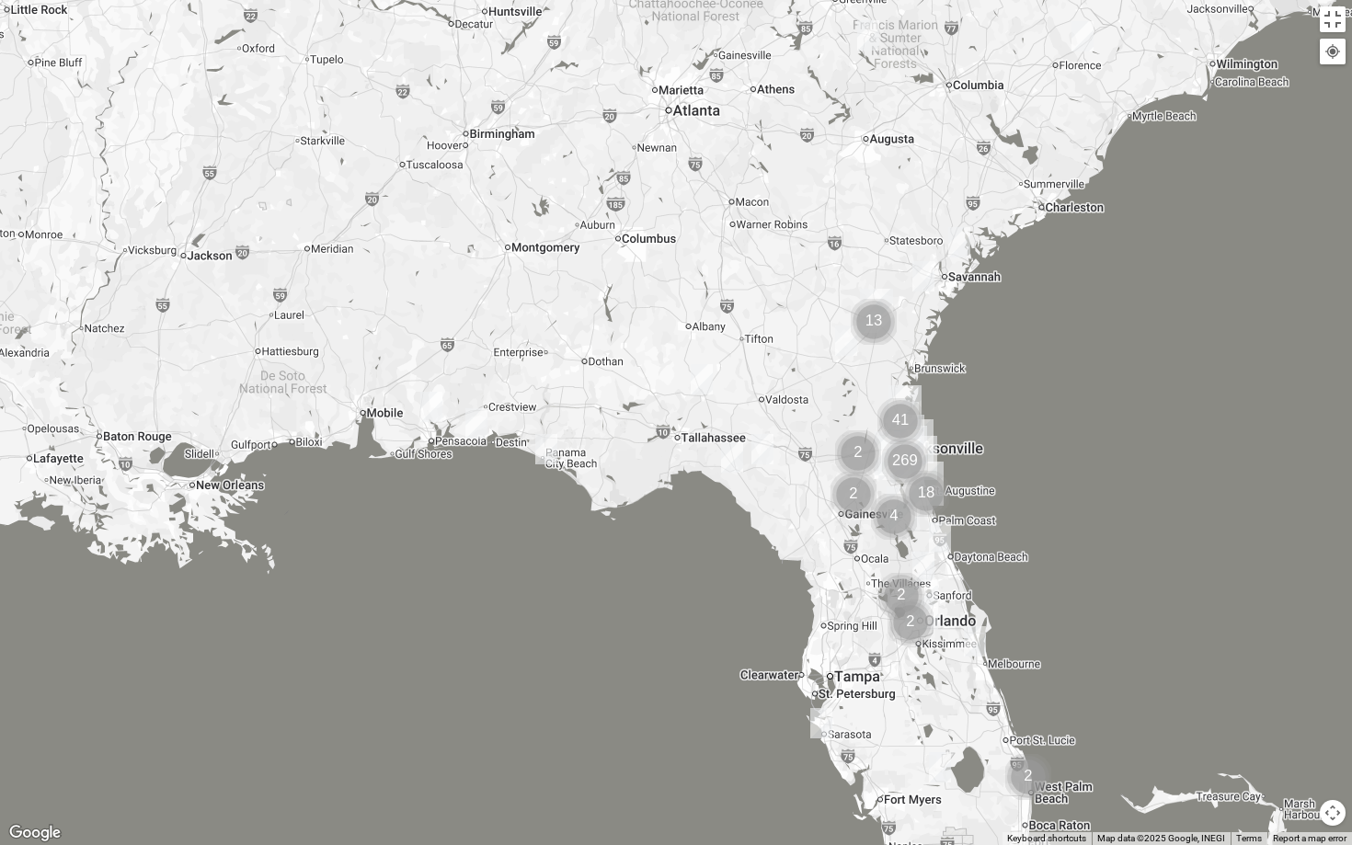
click at [858, 450] on img "Cluster of 2 groups" at bounding box center [858, 453] width 46 height 46
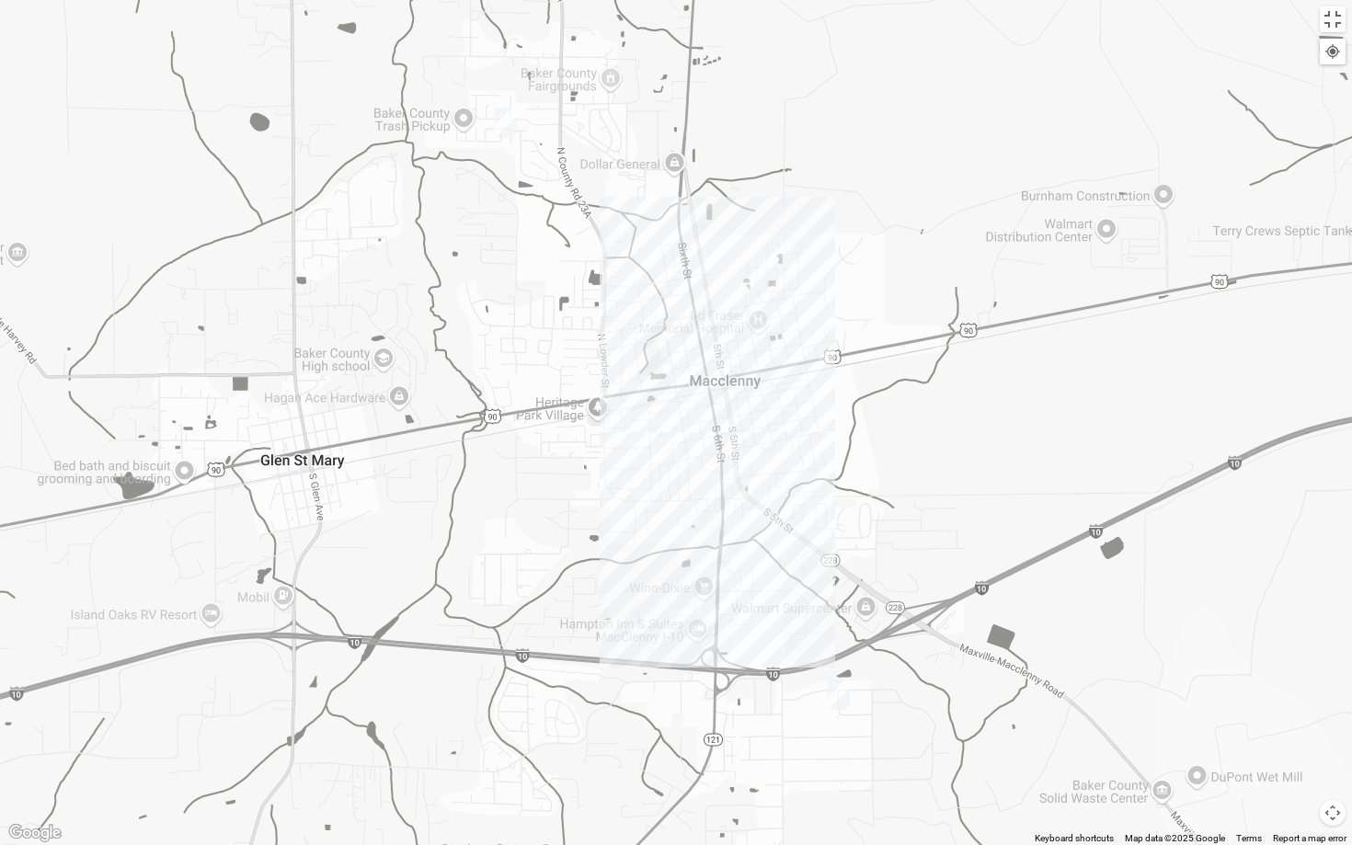
click at [509, 123] on img "Womens Conn 32063" at bounding box center [506, 123] width 22 height 30
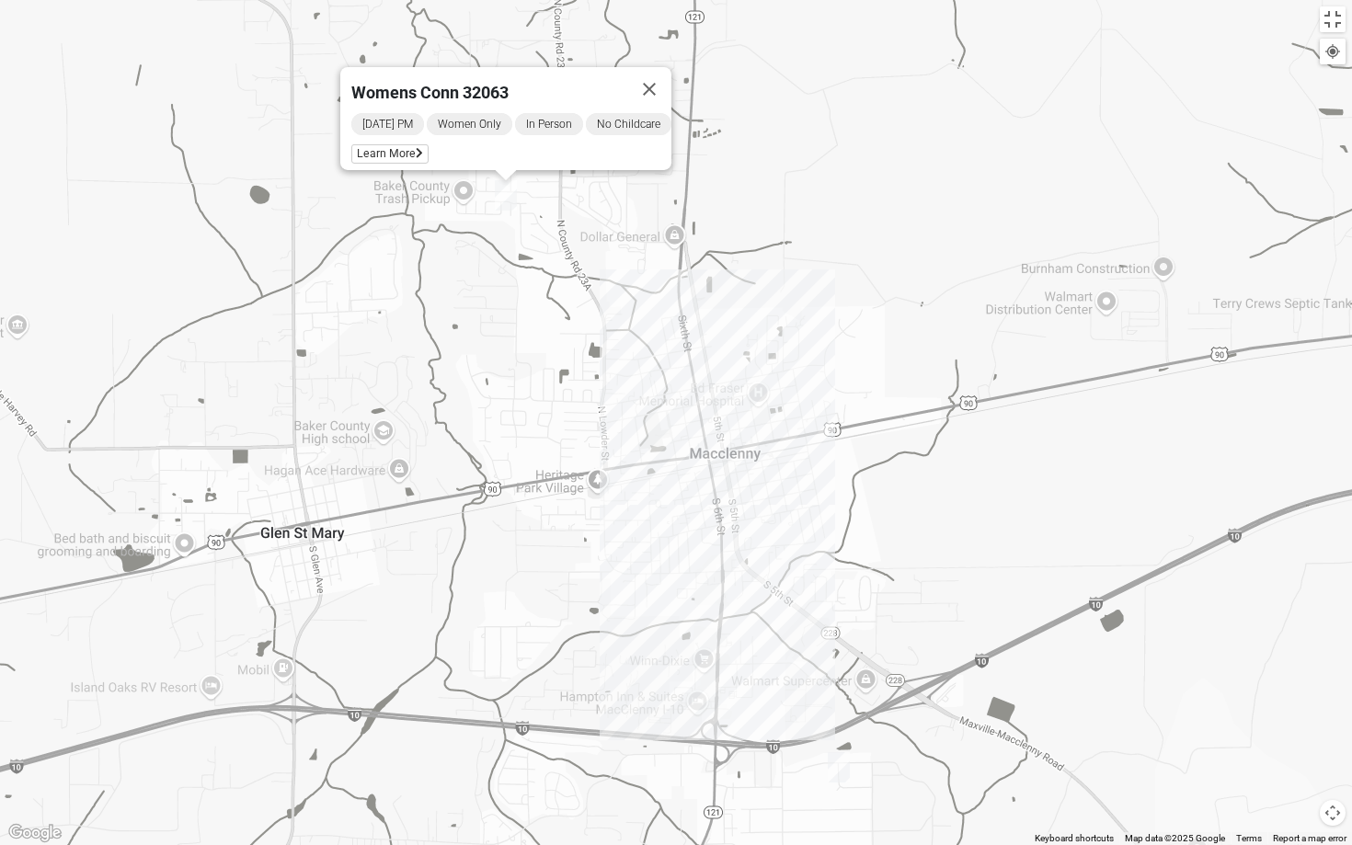
click at [840, 694] on img "Mixed Wagstaff 32063" at bounding box center [839, 767] width 22 height 30
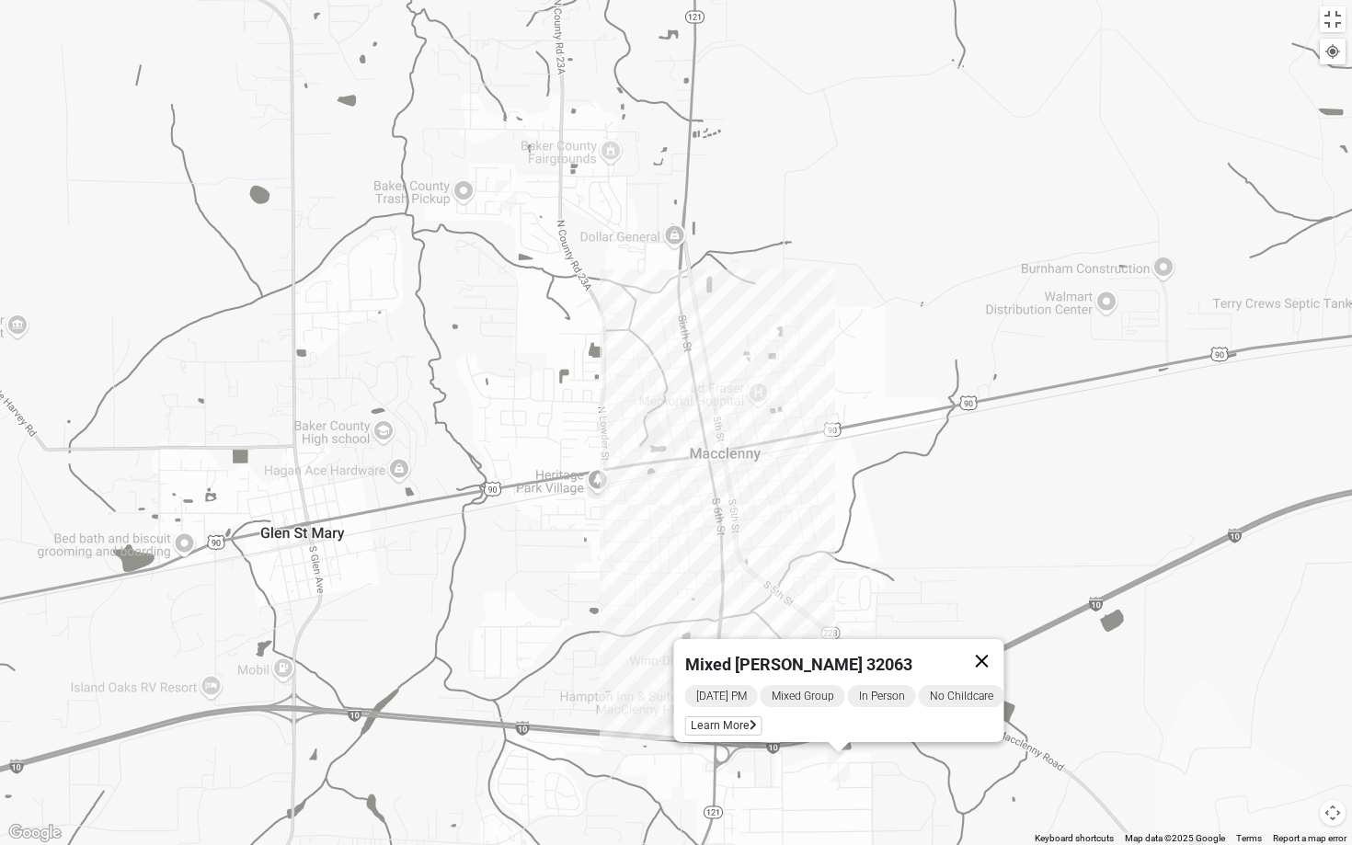
click at [988, 642] on button "Close" at bounding box center [982, 660] width 44 height 44
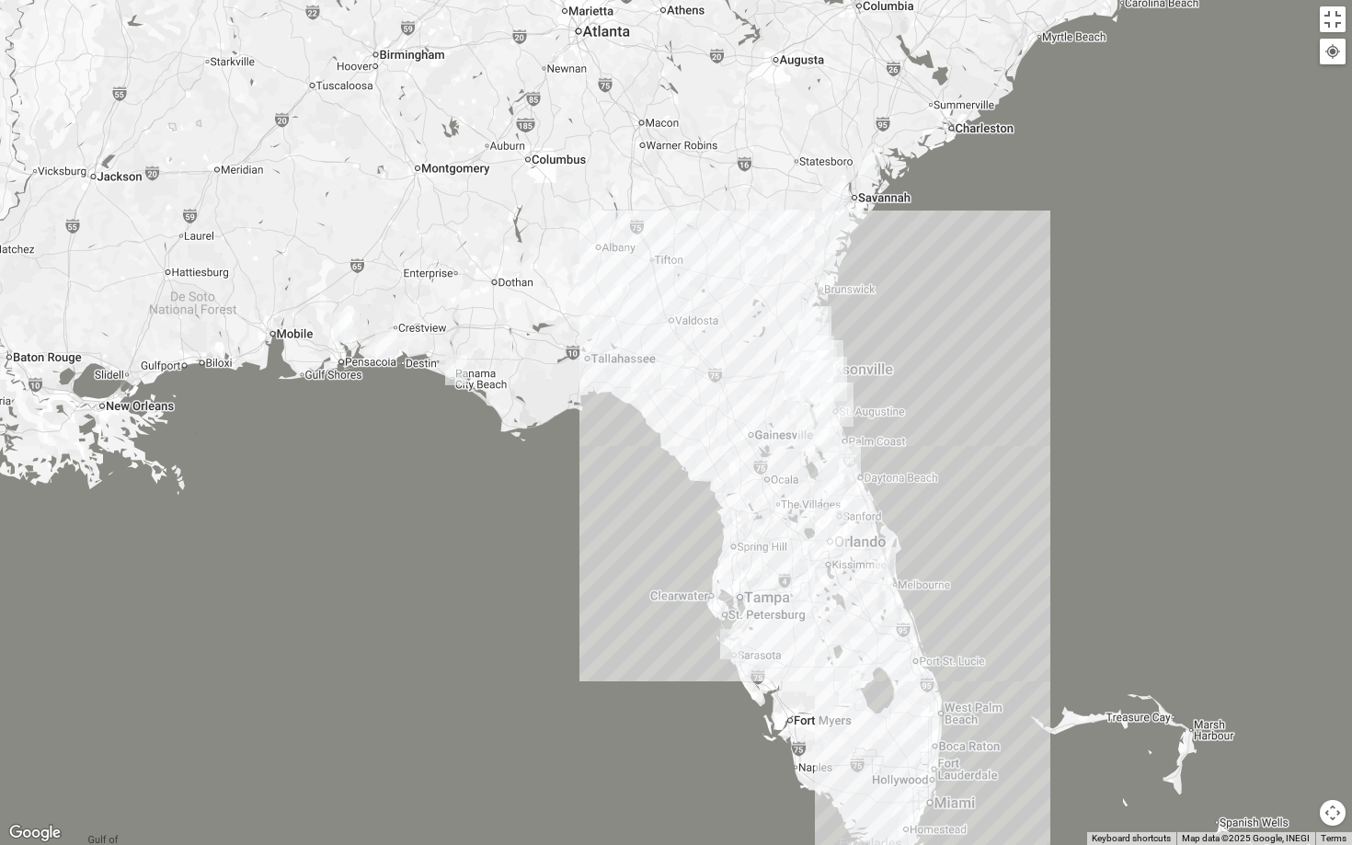
click at [841, 401] on img "St. Augustine (Coming Soon)" at bounding box center [836, 405] width 33 height 44
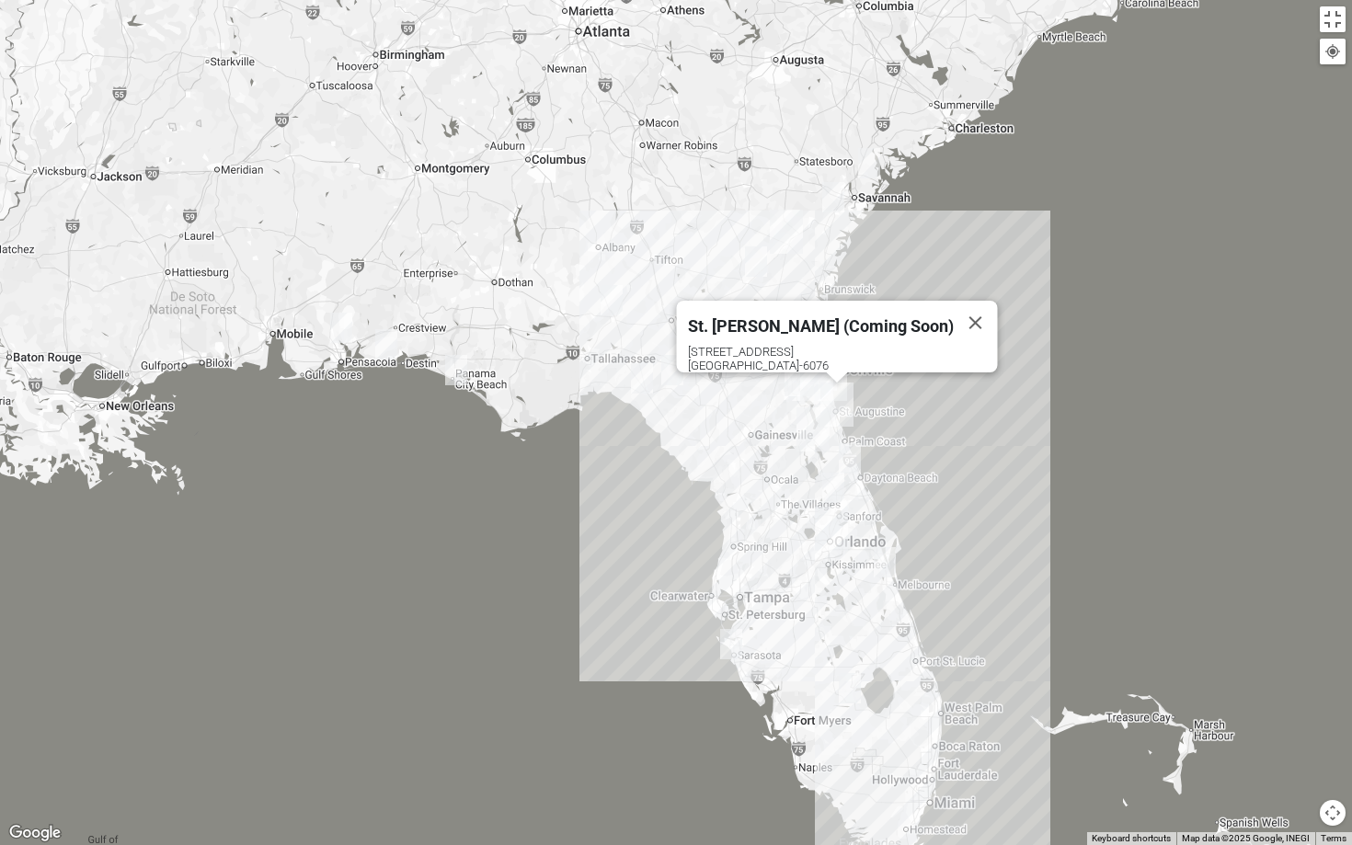
click at [816, 421] on img "Palatka (Coming Soon)" at bounding box center [812, 429] width 33 height 44
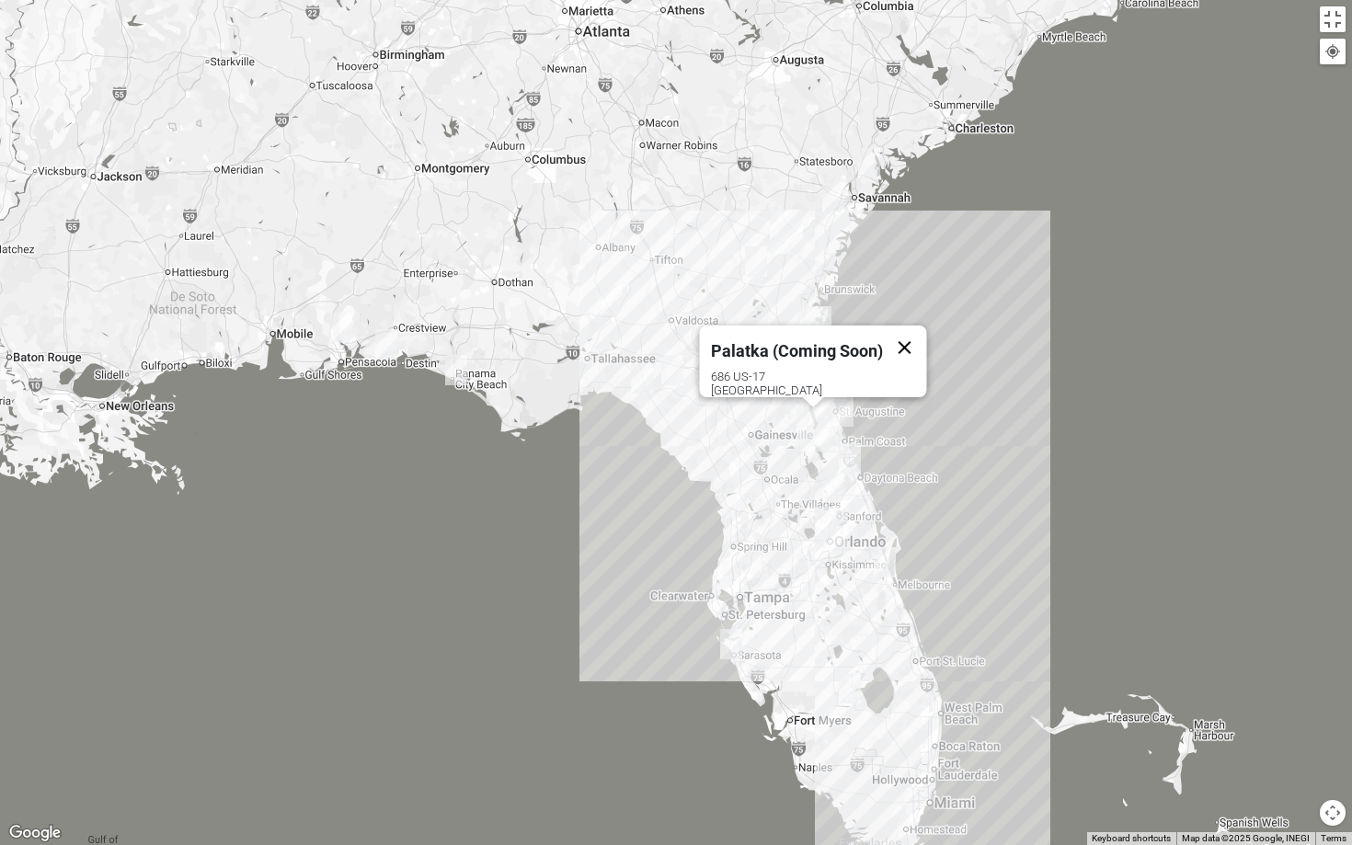
click at [903, 327] on button "Close" at bounding box center [905, 348] width 44 height 44
click at [762, 371] on div "To navigate, press the arrow keys." at bounding box center [676, 422] width 1352 height 845
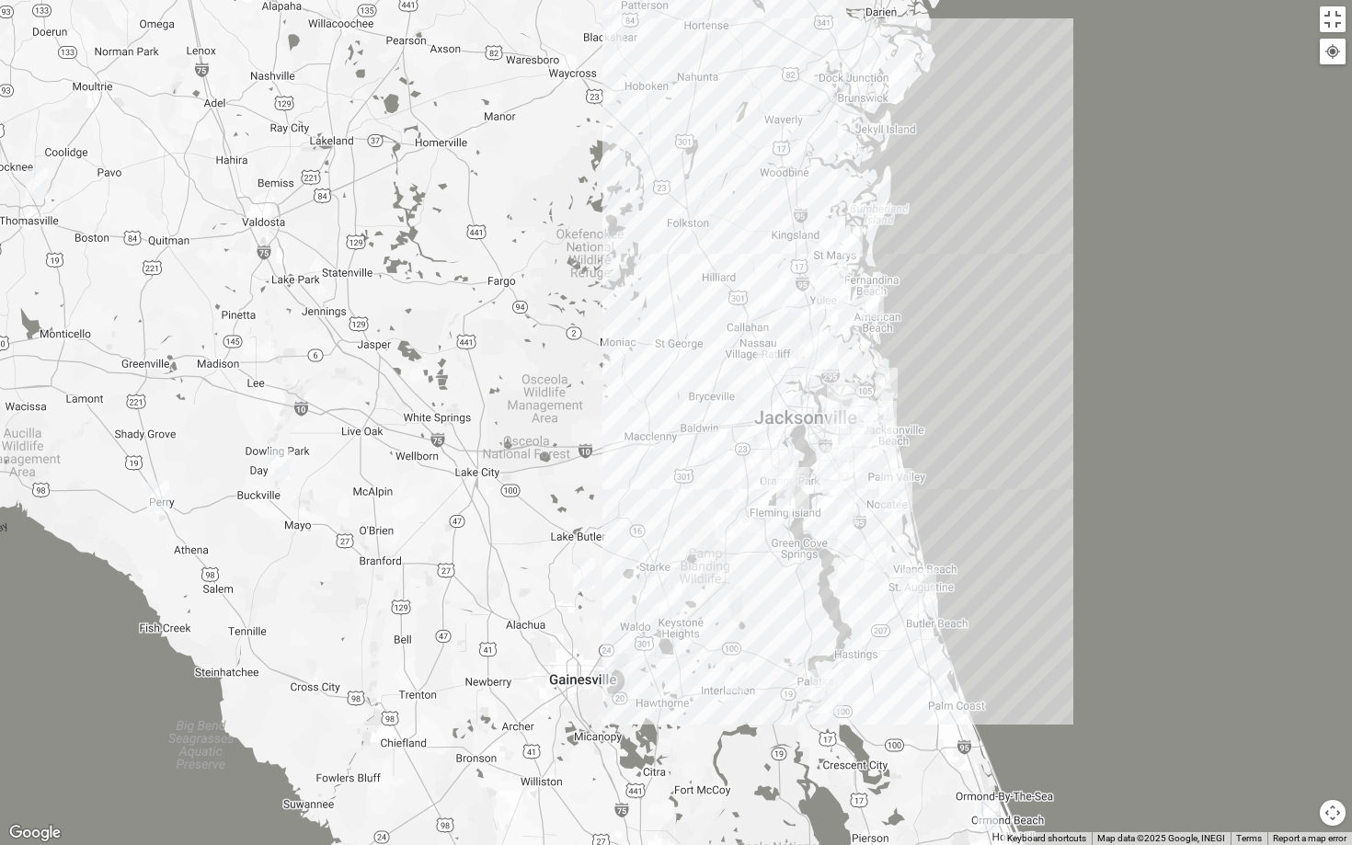
click at [749, 467] on div at bounding box center [676, 422] width 1352 height 845
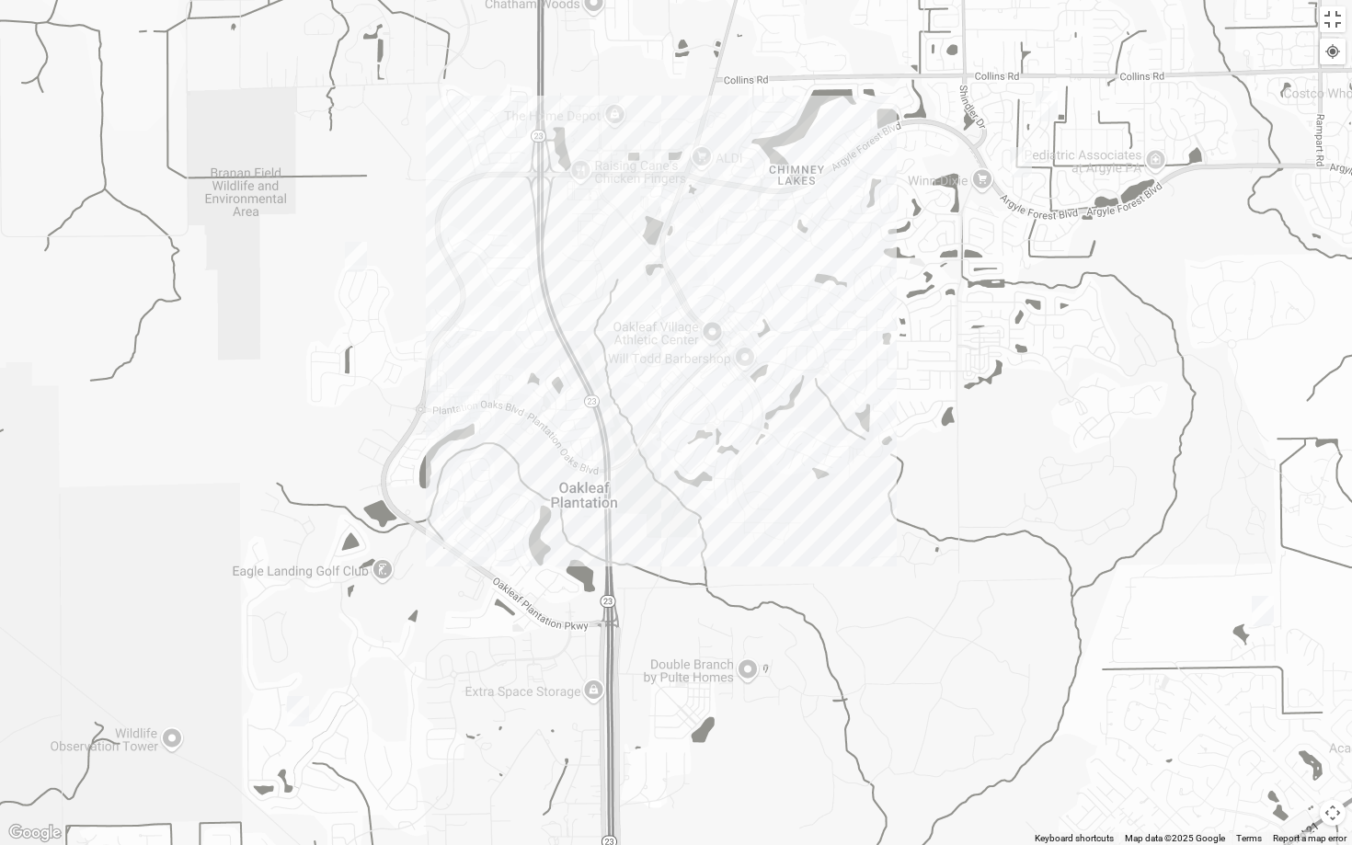
click at [467, 413] on img "1825 Mens Potrawski 32065" at bounding box center [469, 407] width 22 height 30
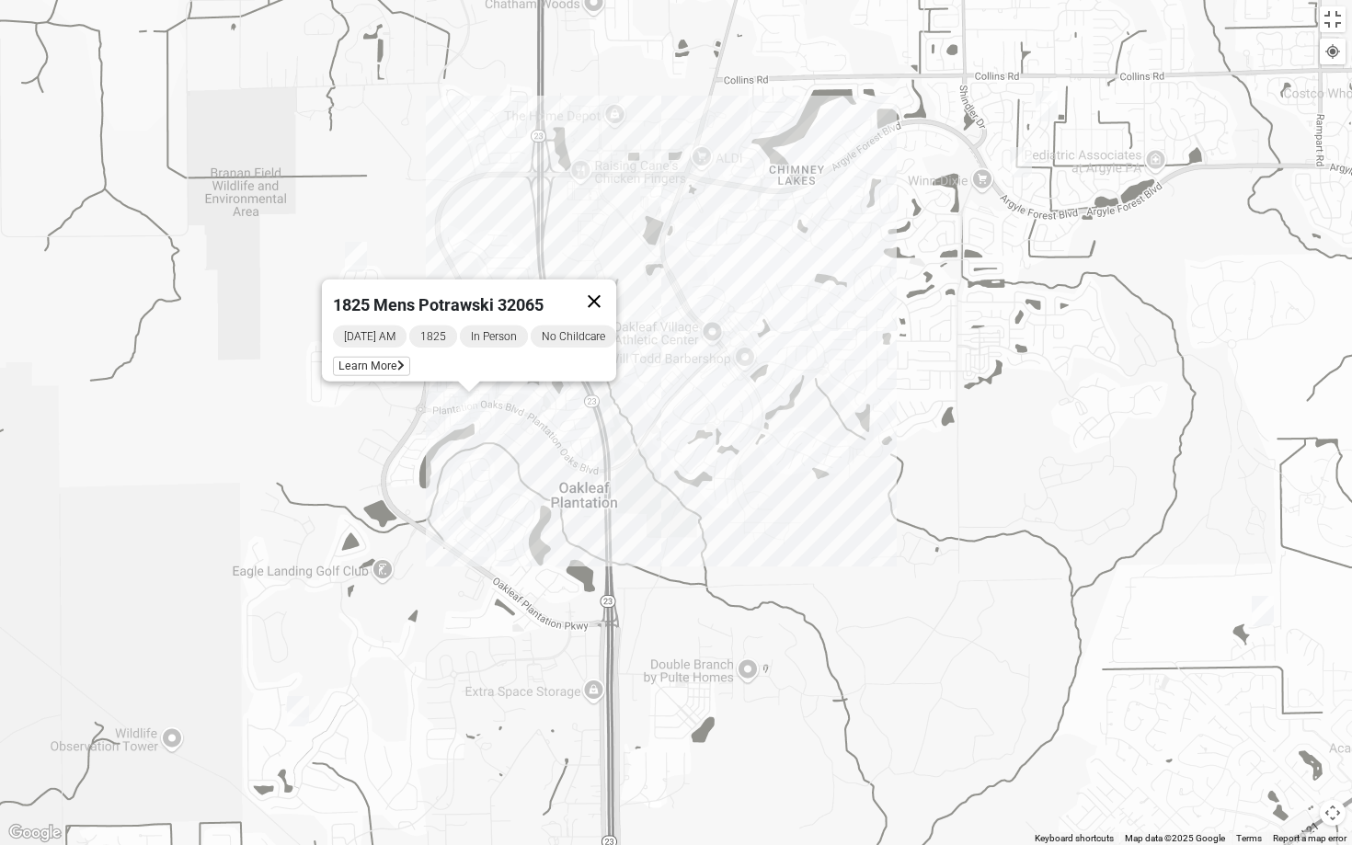
click at [606, 283] on button "Close" at bounding box center [594, 301] width 44 height 44
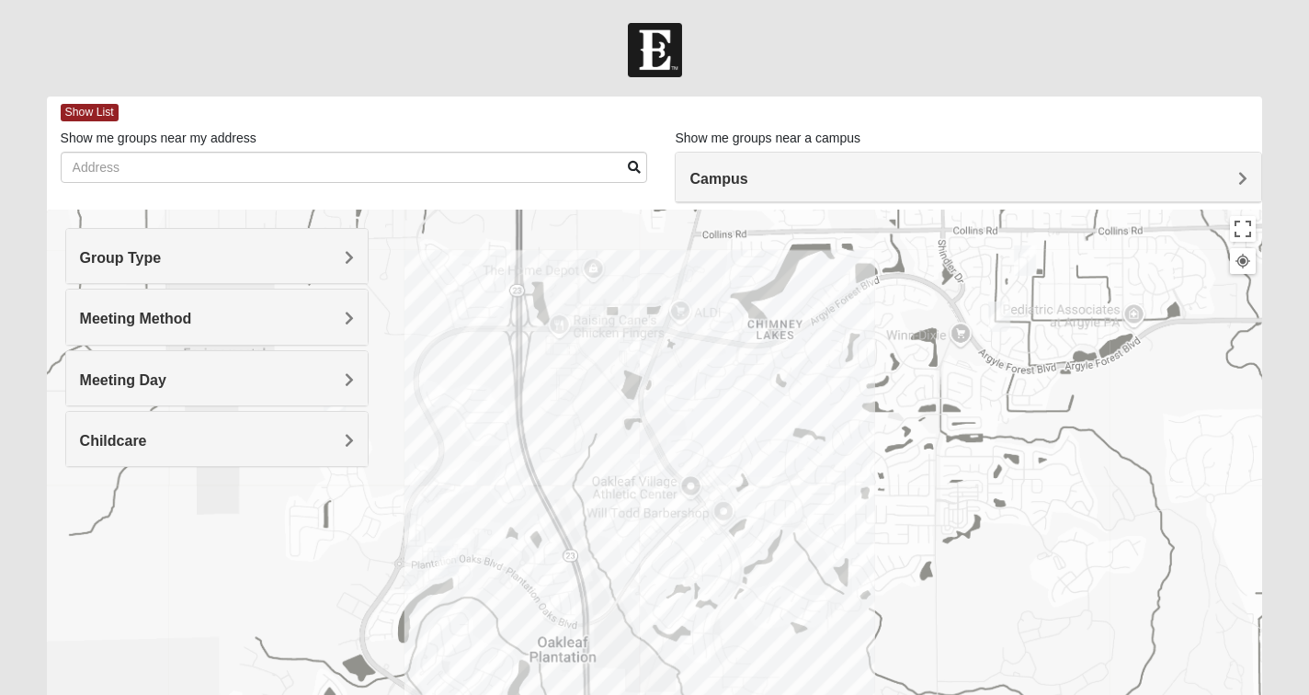
click at [192, 316] on span "Meeting Method" at bounding box center [136, 319] width 112 height 16
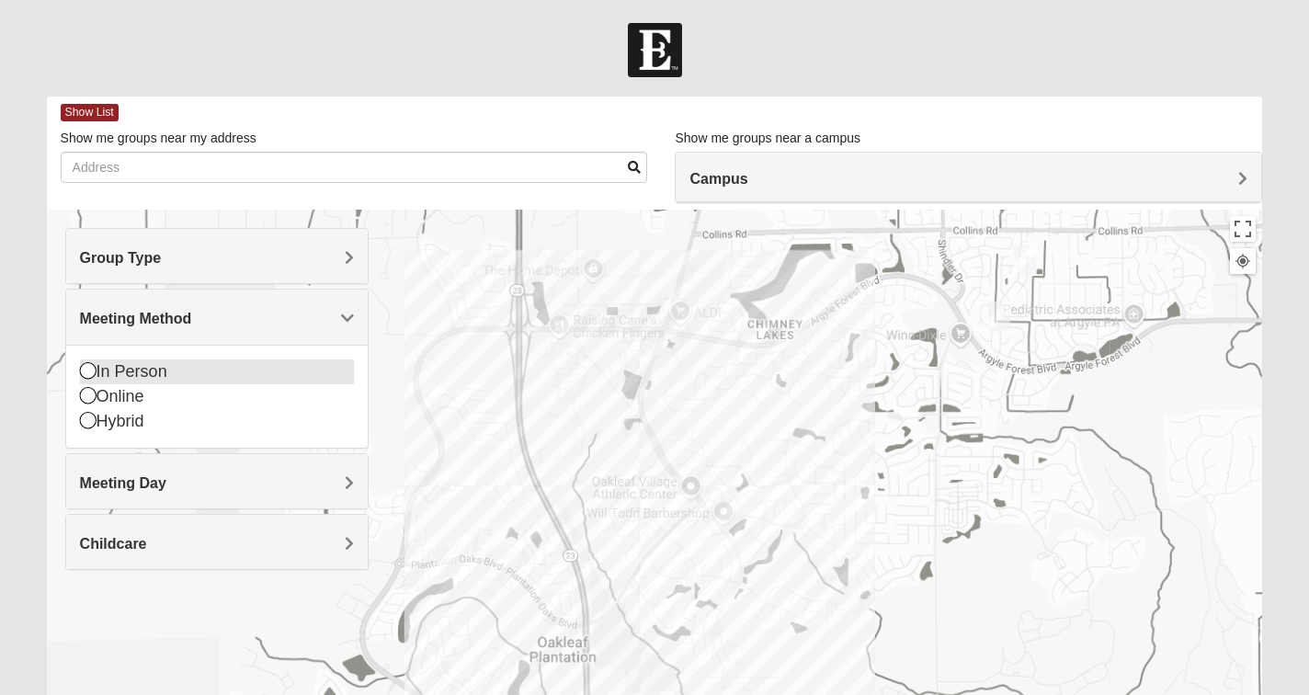
click at [86, 366] on icon at bounding box center [88, 370] width 17 height 17
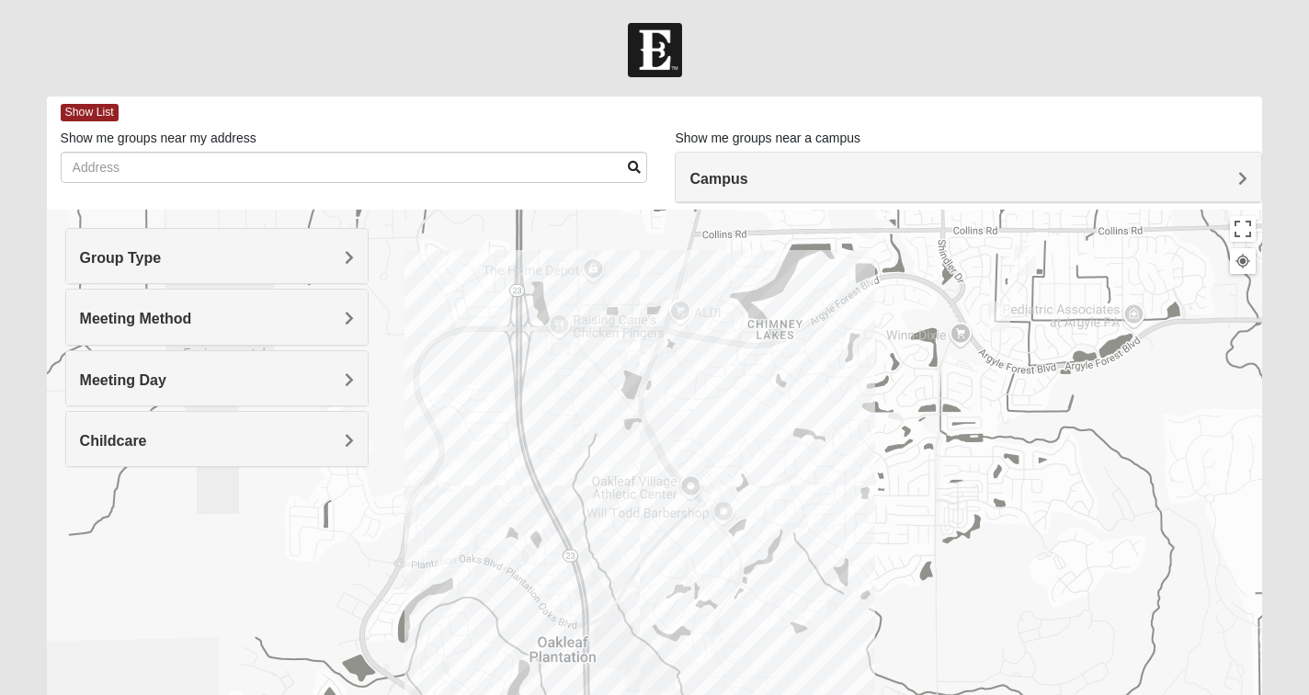
click at [192, 312] on span "Meeting Method" at bounding box center [136, 319] width 112 height 16
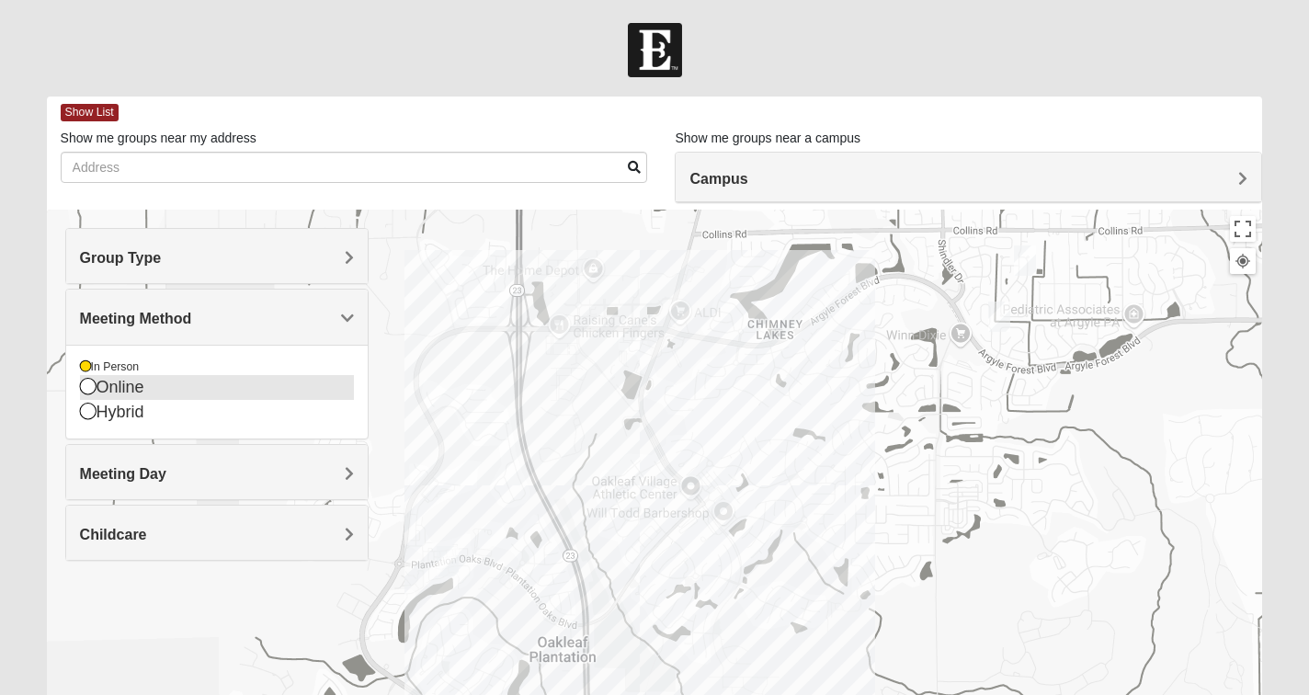
click at [91, 385] on icon at bounding box center [88, 386] width 17 height 17
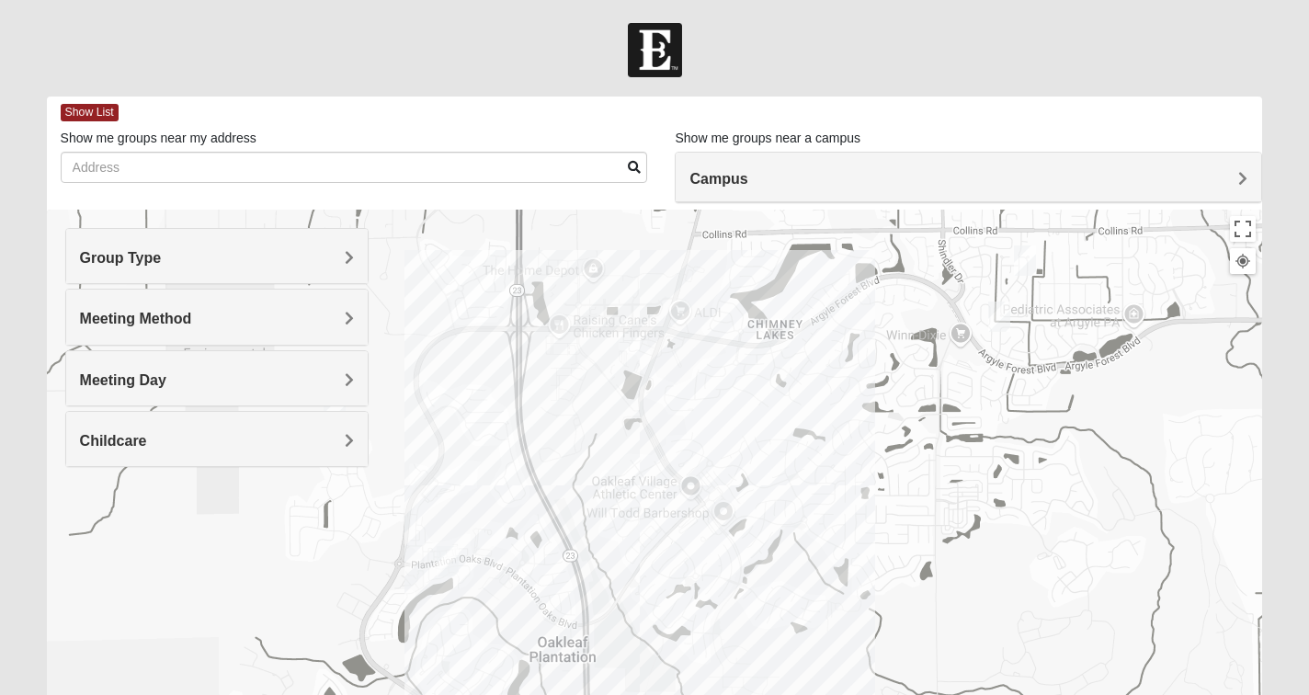
click at [192, 315] on span "Meeting Method" at bounding box center [136, 319] width 112 height 16
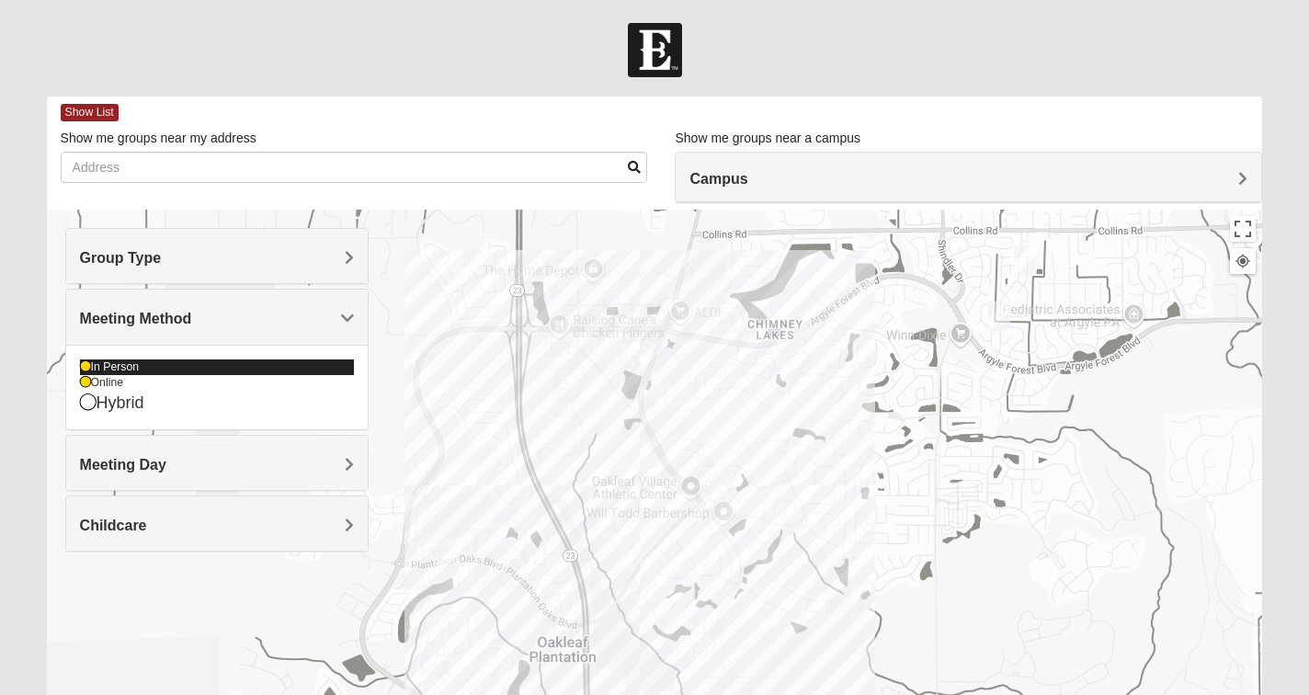
click at [85, 365] on icon at bounding box center [85, 366] width 11 height 11
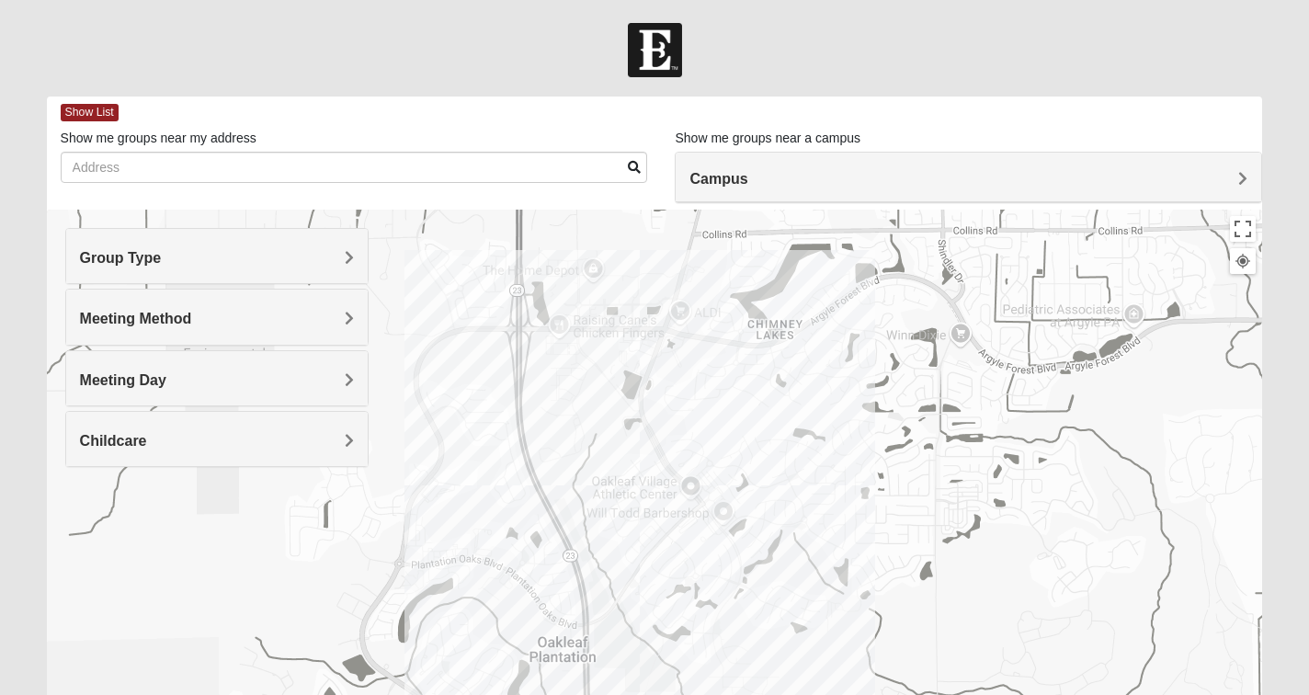
click at [162, 254] on span "Group Type" at bounding box center [121, 258] width 82 height 16
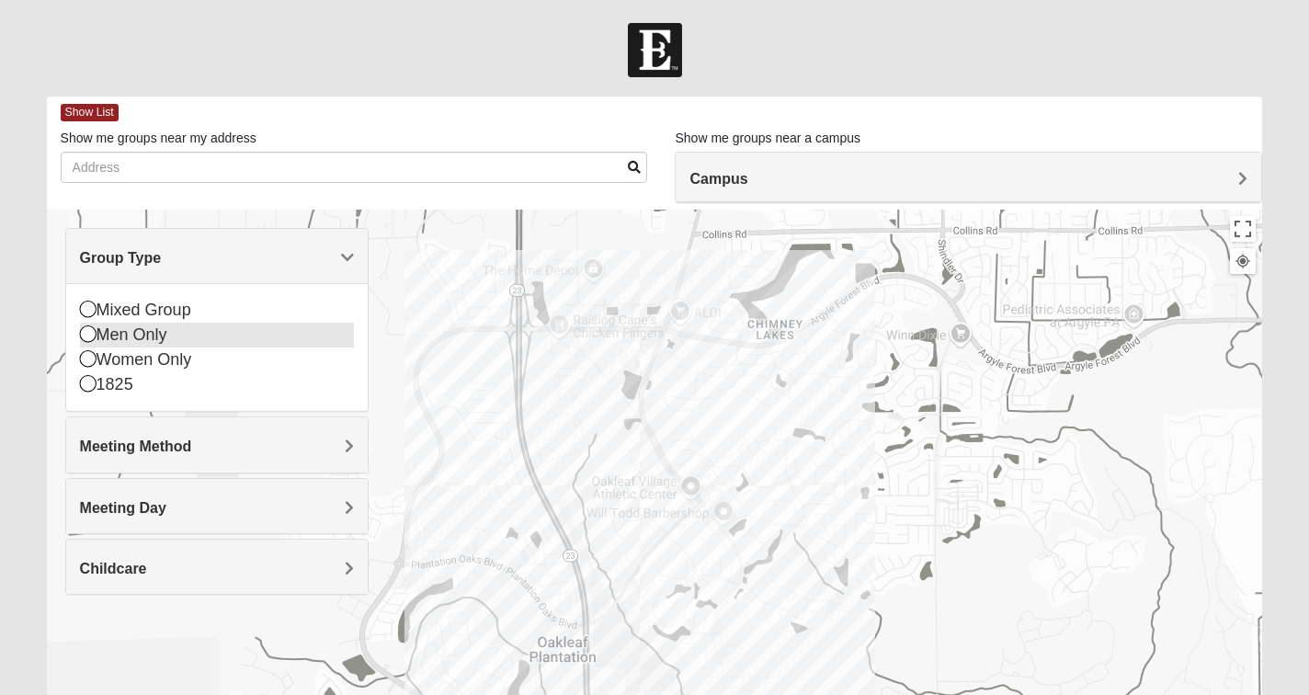
click at [87, 328] on icon at bounding box center [88, 334] width 17 height 17
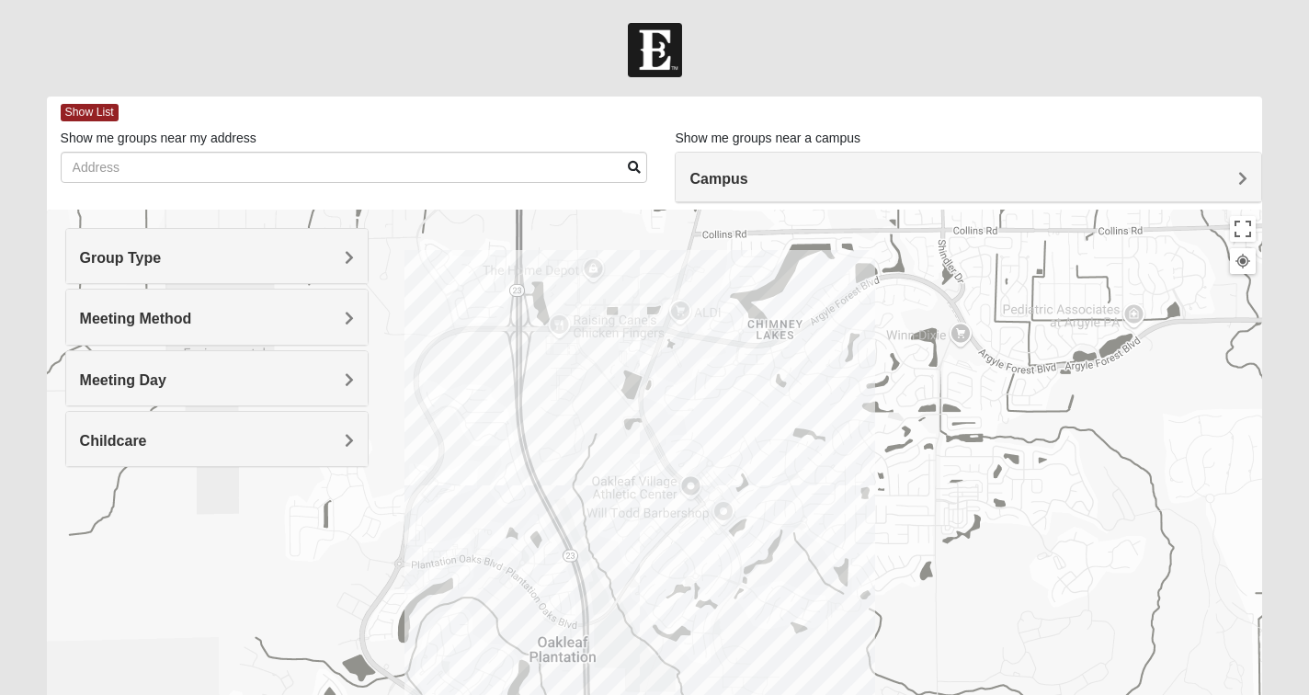
click at [270, 385] on h4 "Meeting Day" at bounding box center [217, 379] width 275 height 17
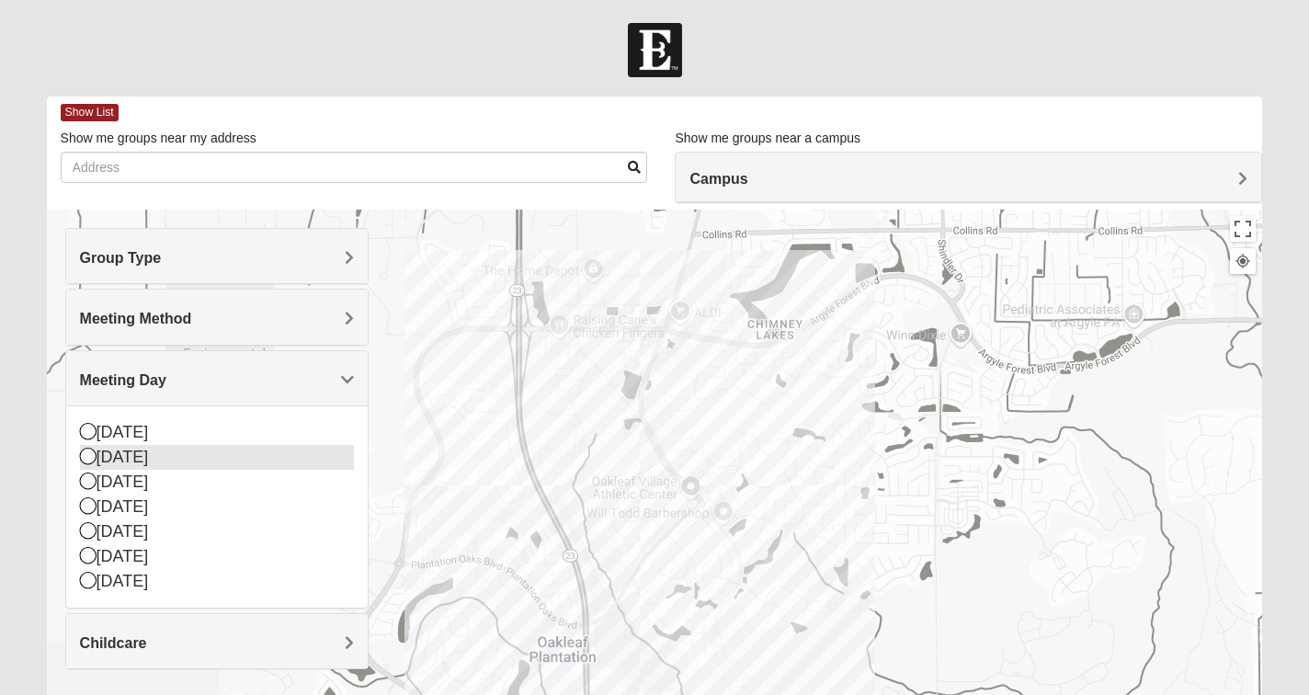
click at [86, 453] on icon at bounding box center [88, 456] width 17 height 17
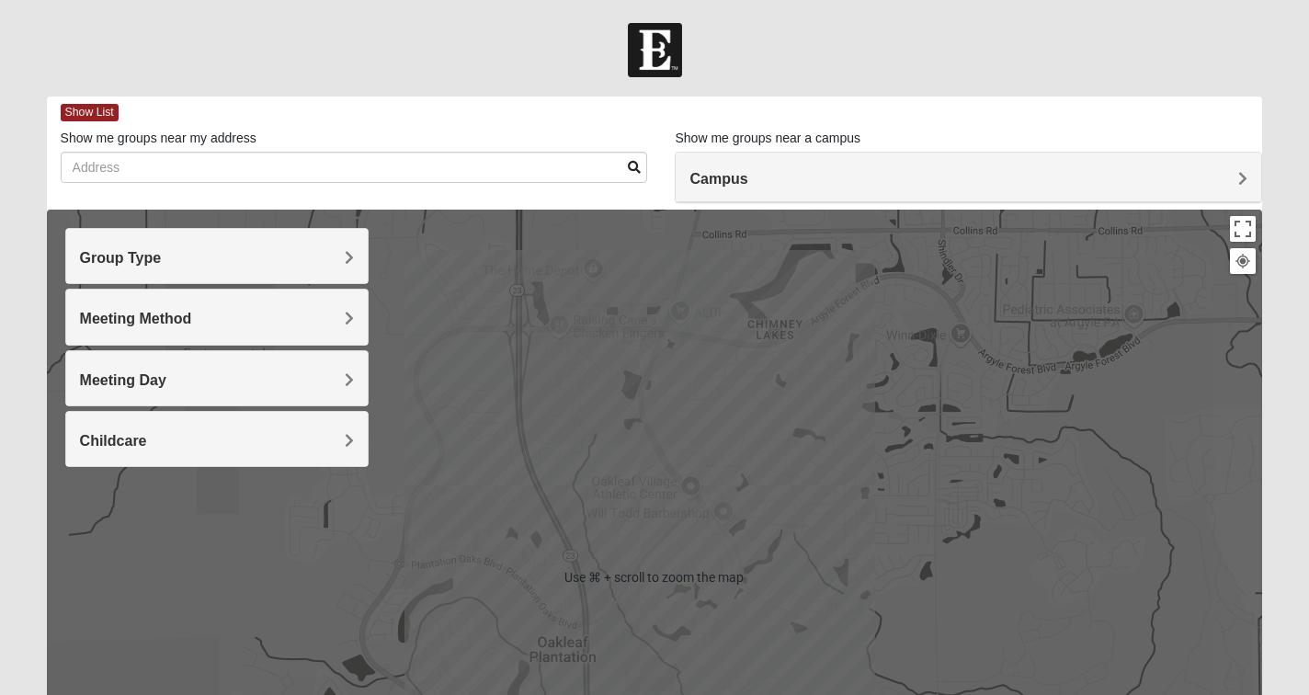
click at [1245, 260] on div at bounding box center [1243, 261] width 17 height 17
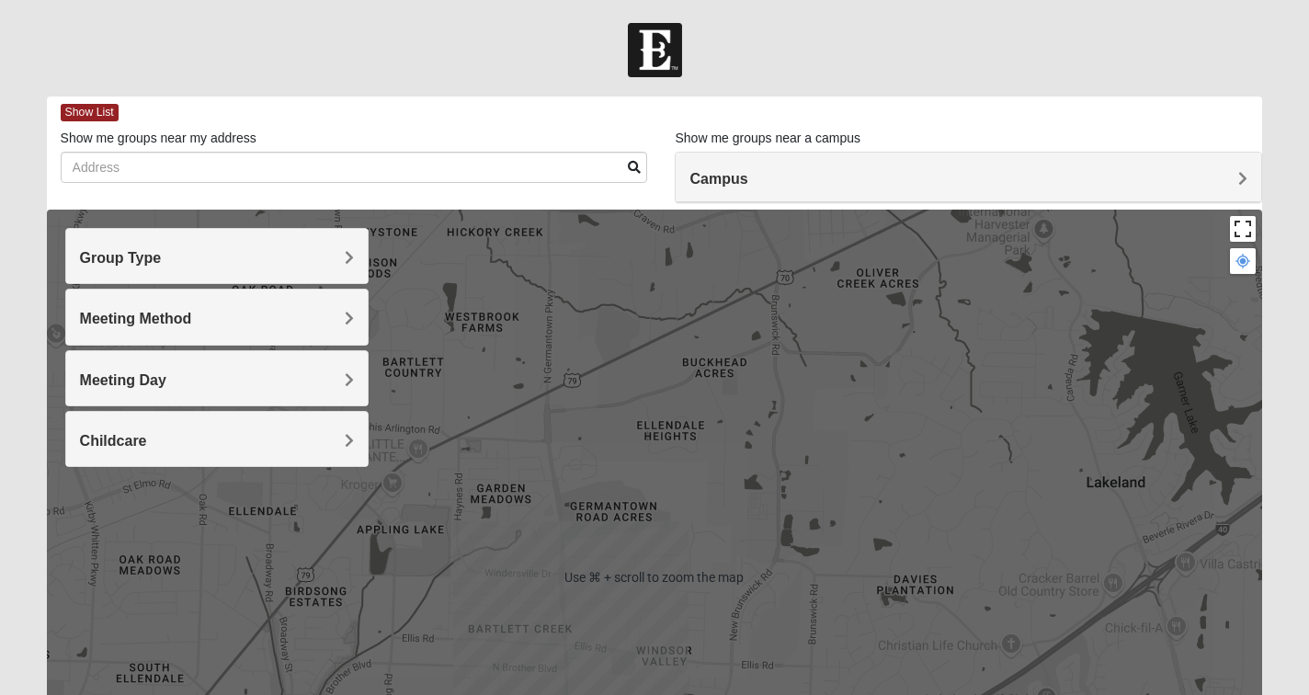
click at [1242, 226] on button "Toggle fullscreen view" at bounding box center [1243, 229] width 26 height 26
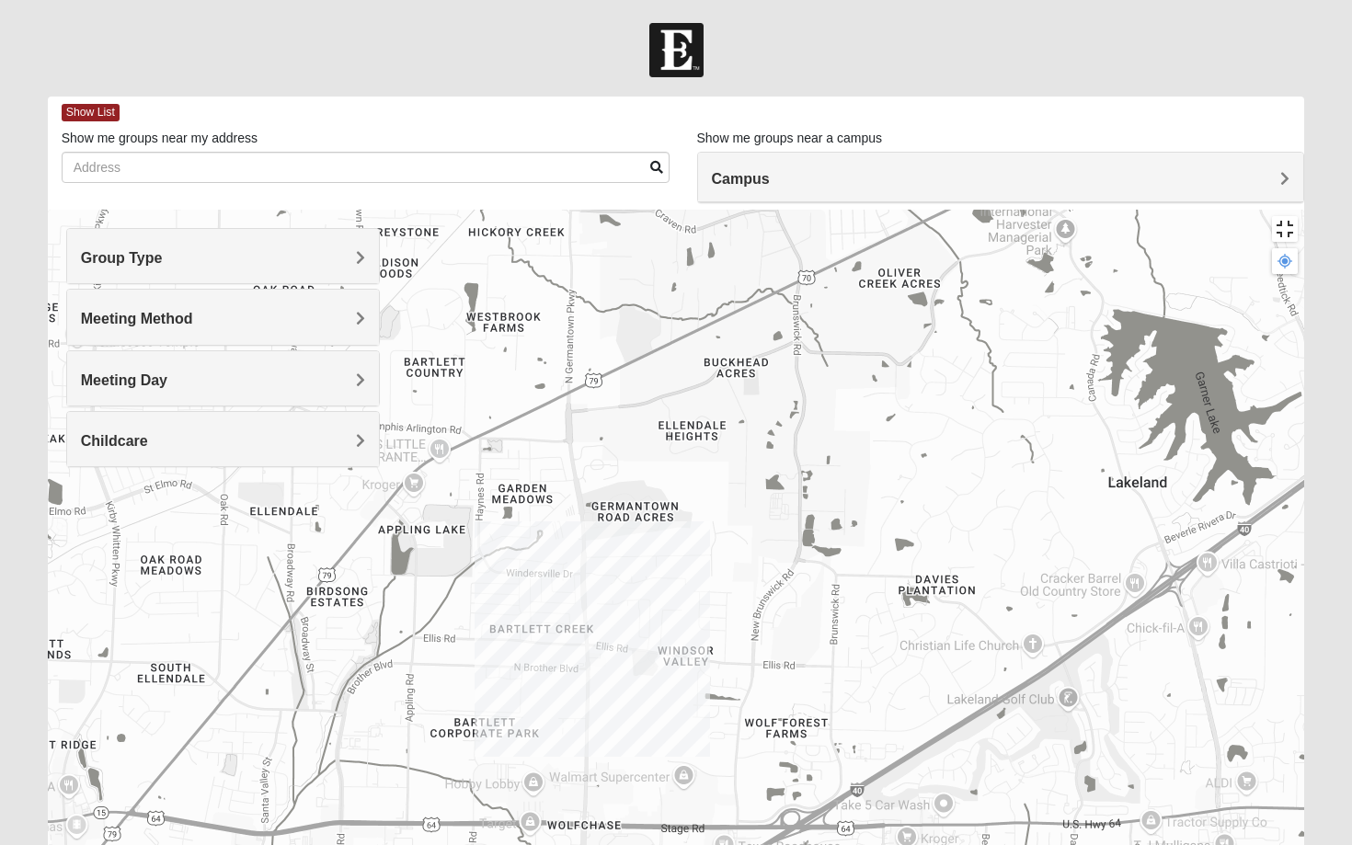
click at [1297, 216] on button "Toggle fullscreen view" at bounding box center [1285, 229] width 26 height 26
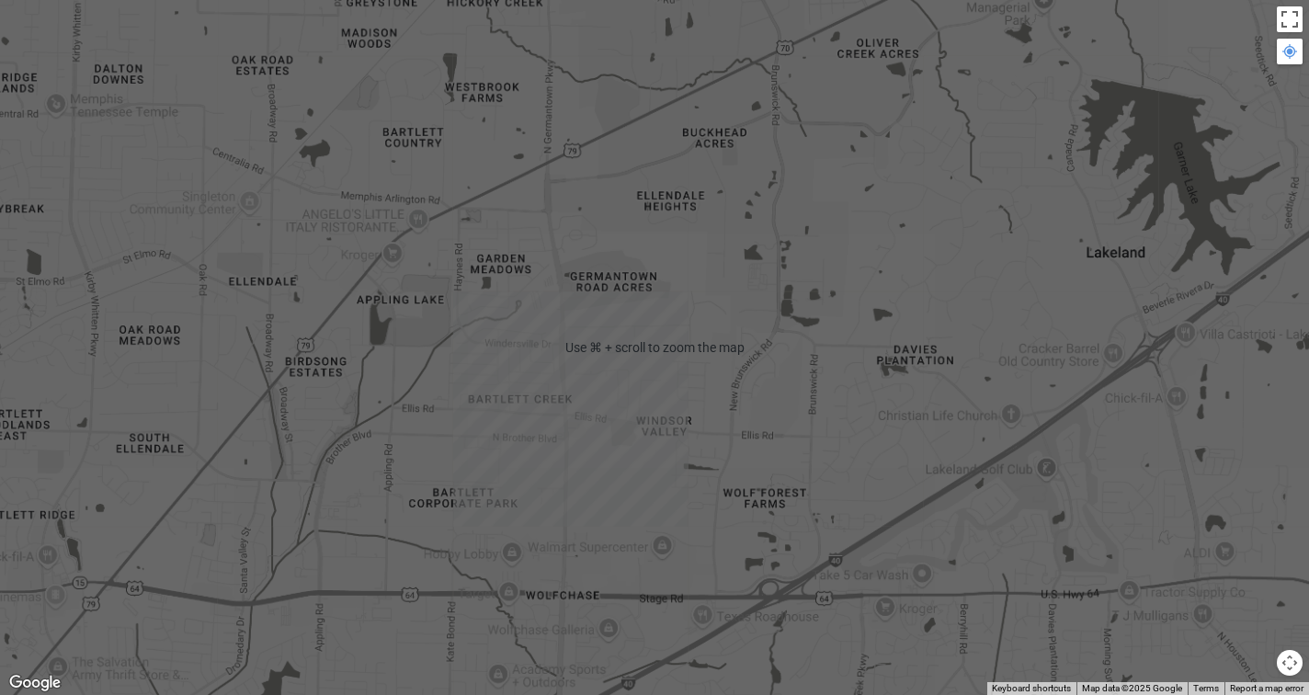
scroll to position [317, 0]
